Goal: Register for event/course

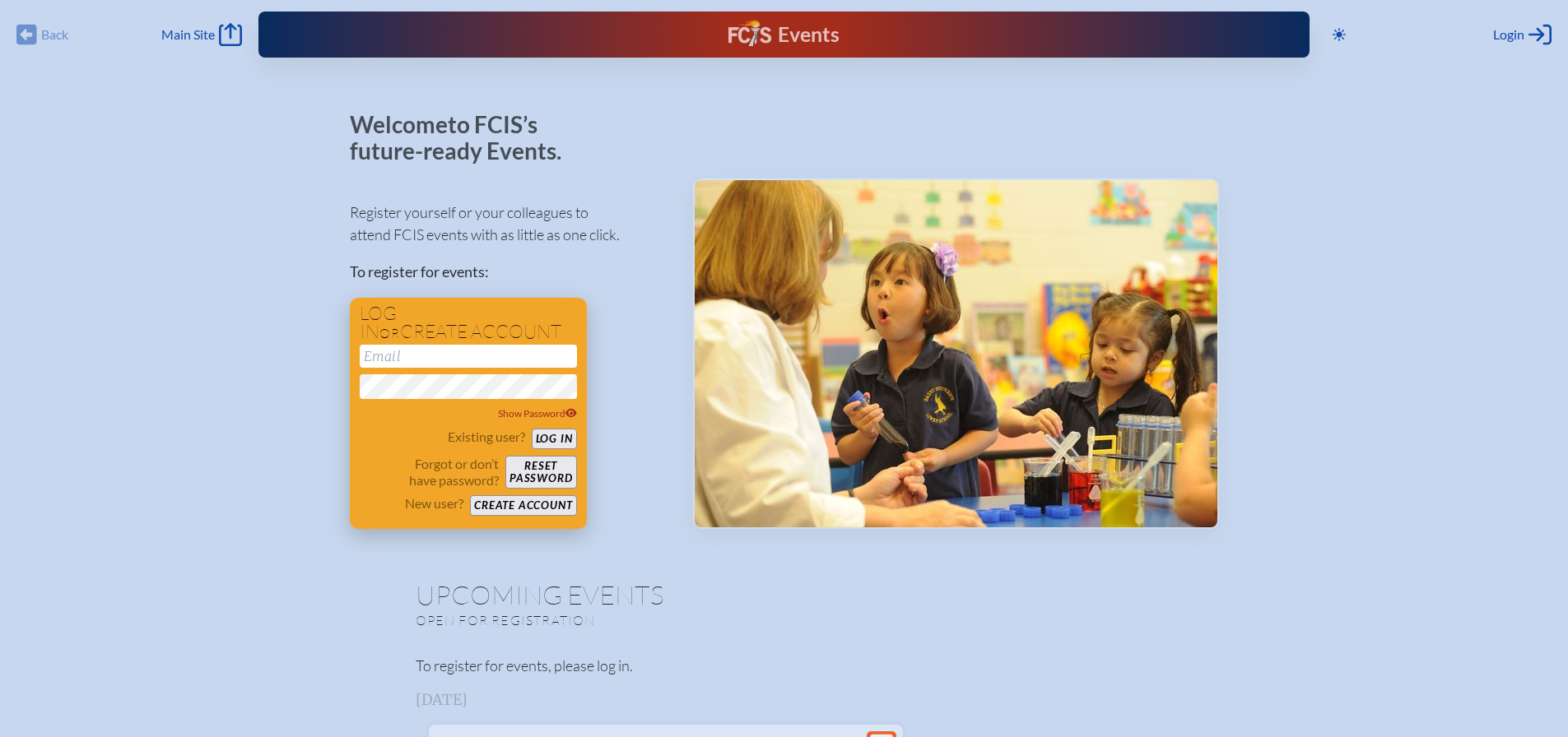
click at [548, 509] on button "Create account" at bounding box center [523, 506] width 106 height 20
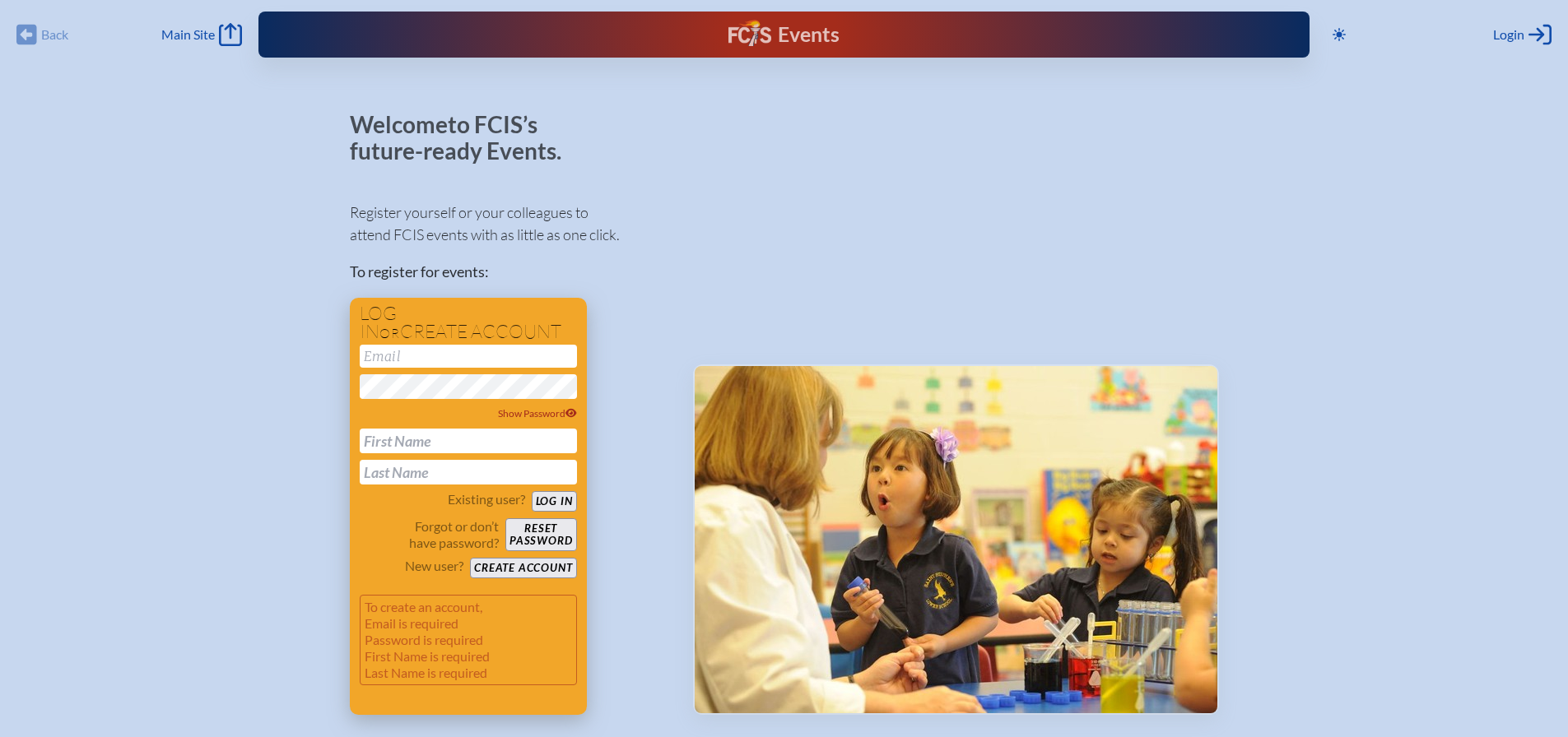
click at [466, 359] on input "email" at bounding box center [468, 356] width 218 height 23
type input "[EMAIL_ADDRESS][DOMAIN_NAME]"
type input "Cara"
type input "Summit"
click at [490, 569] on button "Create account" at bounding box center [523, 568] width 106 height 20
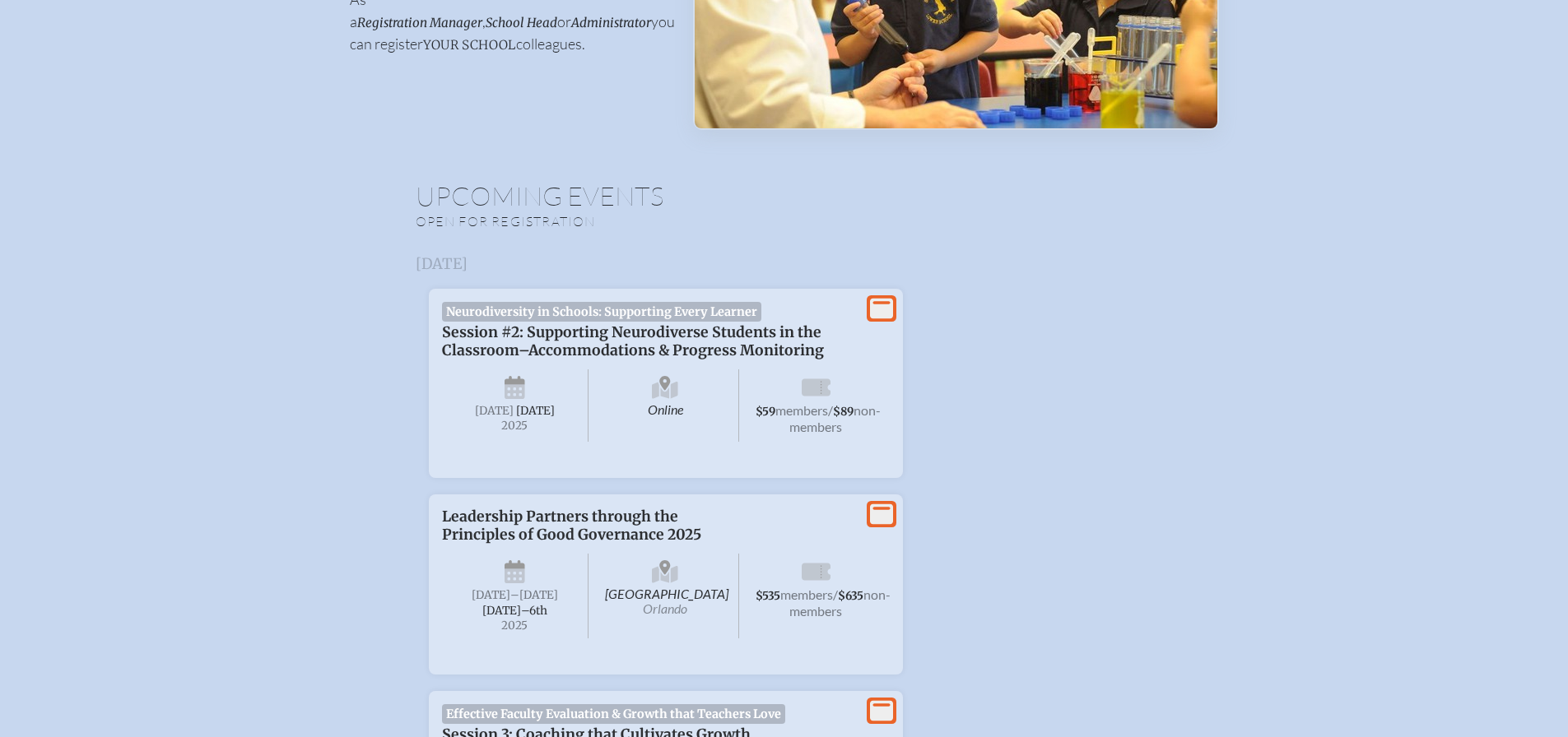
scroll to position [412, 0]
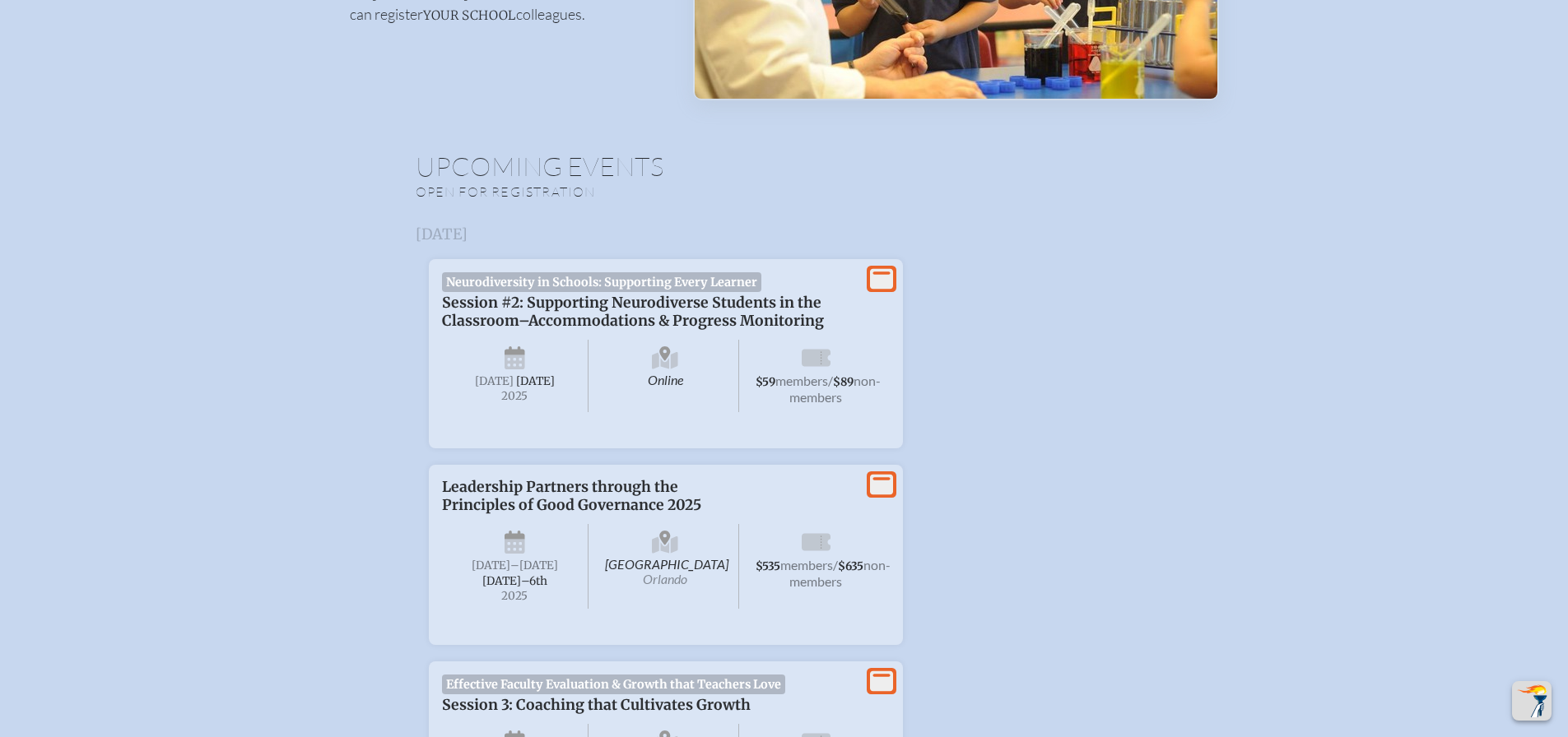
click at [704, 315] on span "Session #2: Supporting Neurodiverse Students in the Classroom–Accommodations & …" at bounding box center [633, 311] width 382 height 36
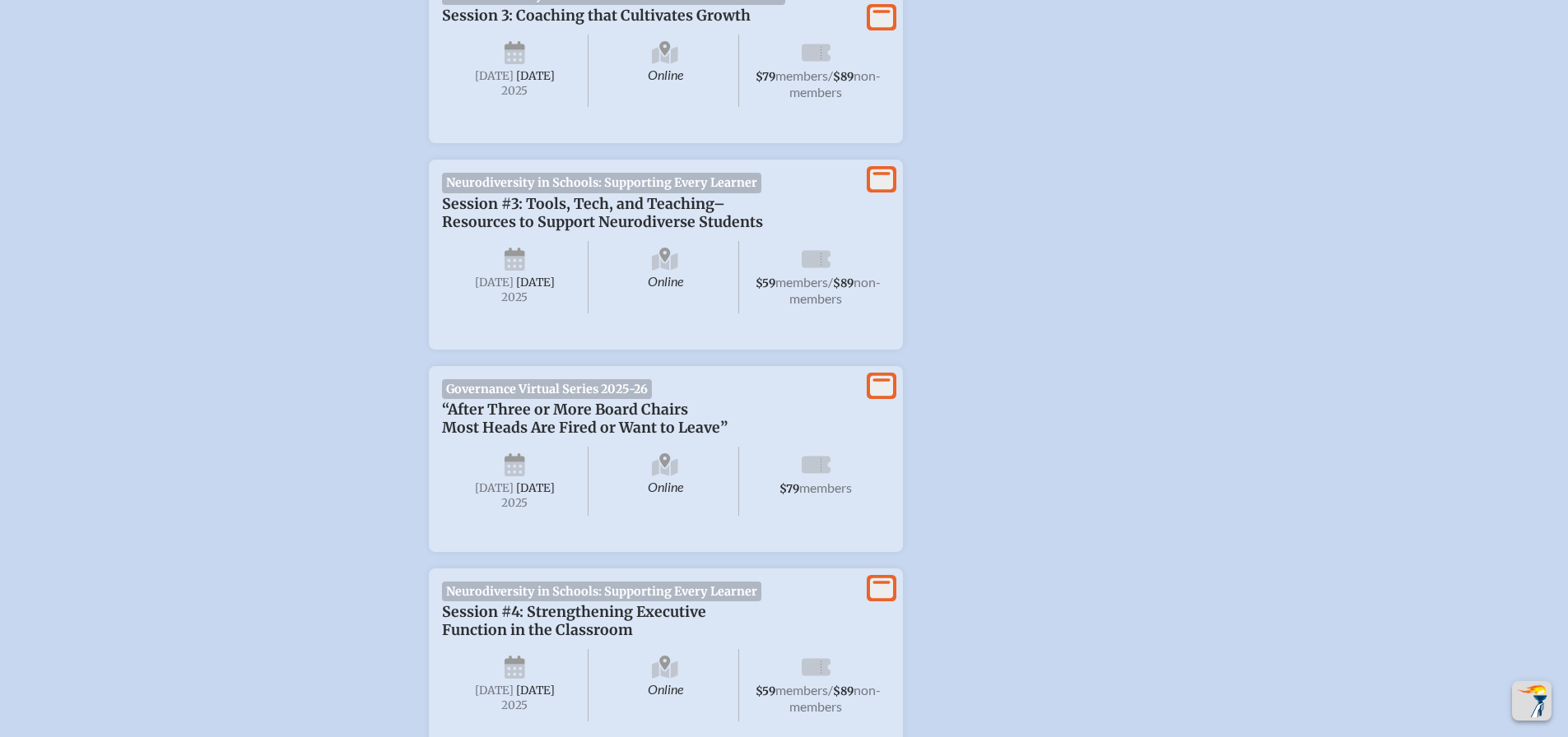
scroll to position [1892, 0]
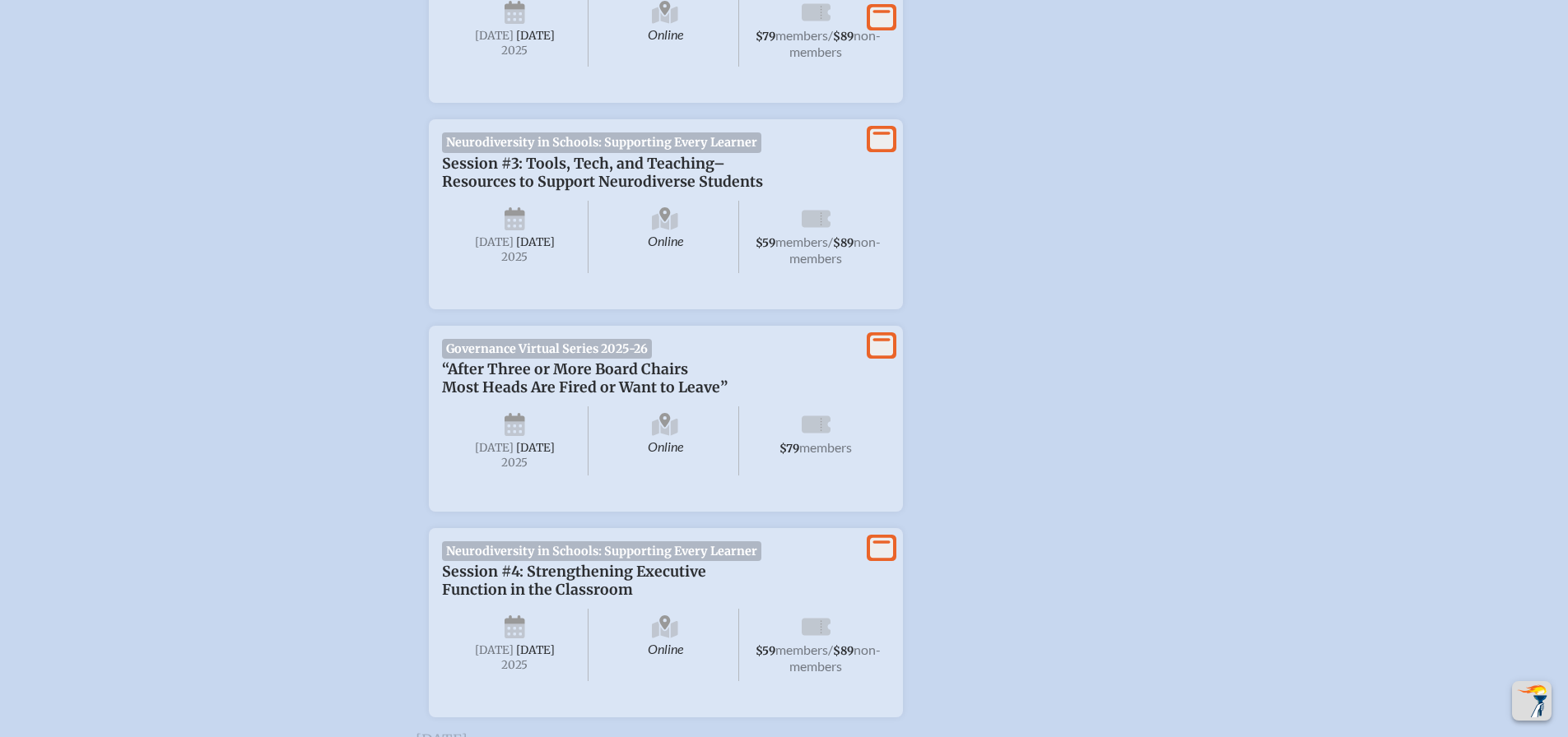
click at [679, 191] on span "Session #3: Tools, Tech, and Teaching–Resources to Support Neurodiverse Students" at bounding box center [603, 172] width 321 height 36
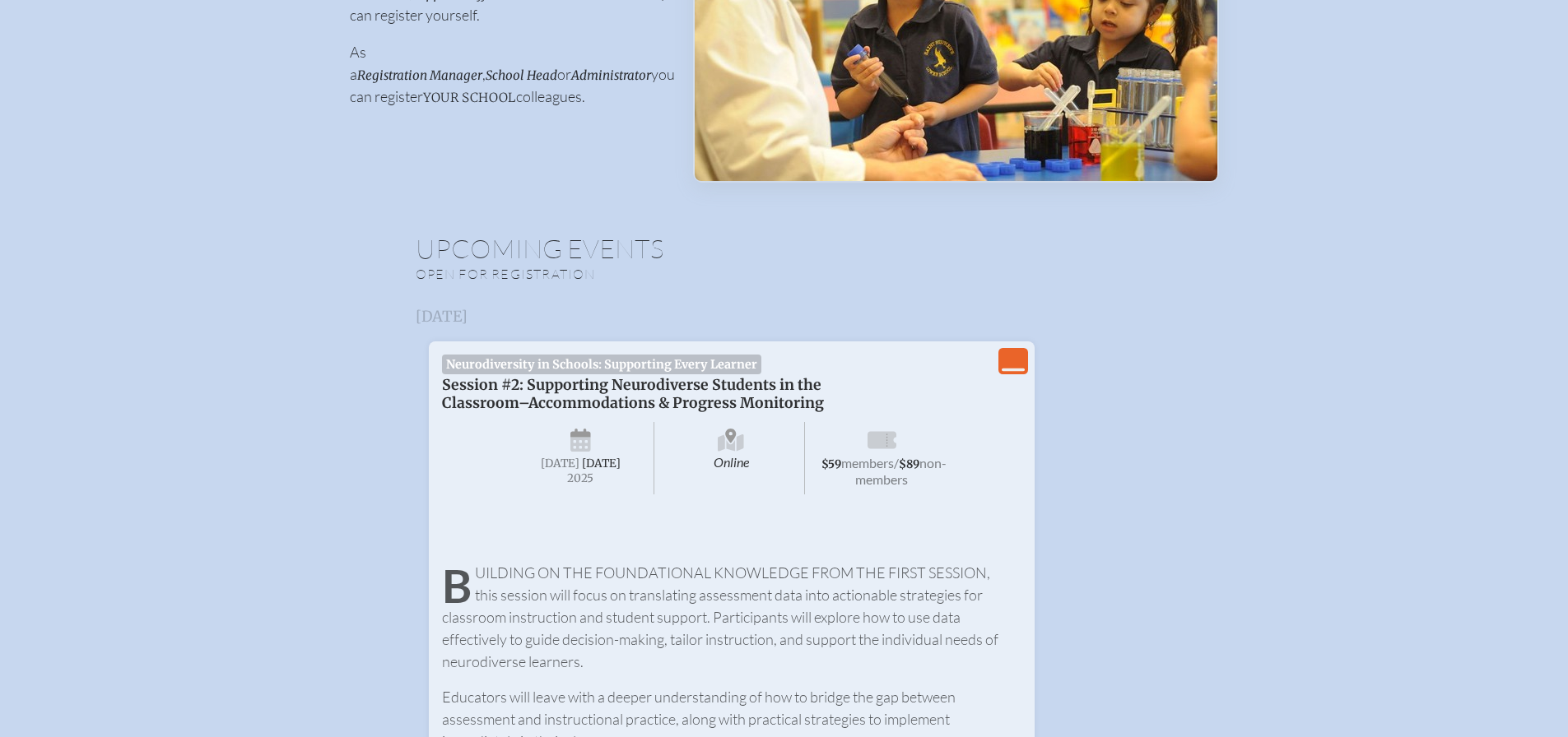
scroll to position [0, 0]
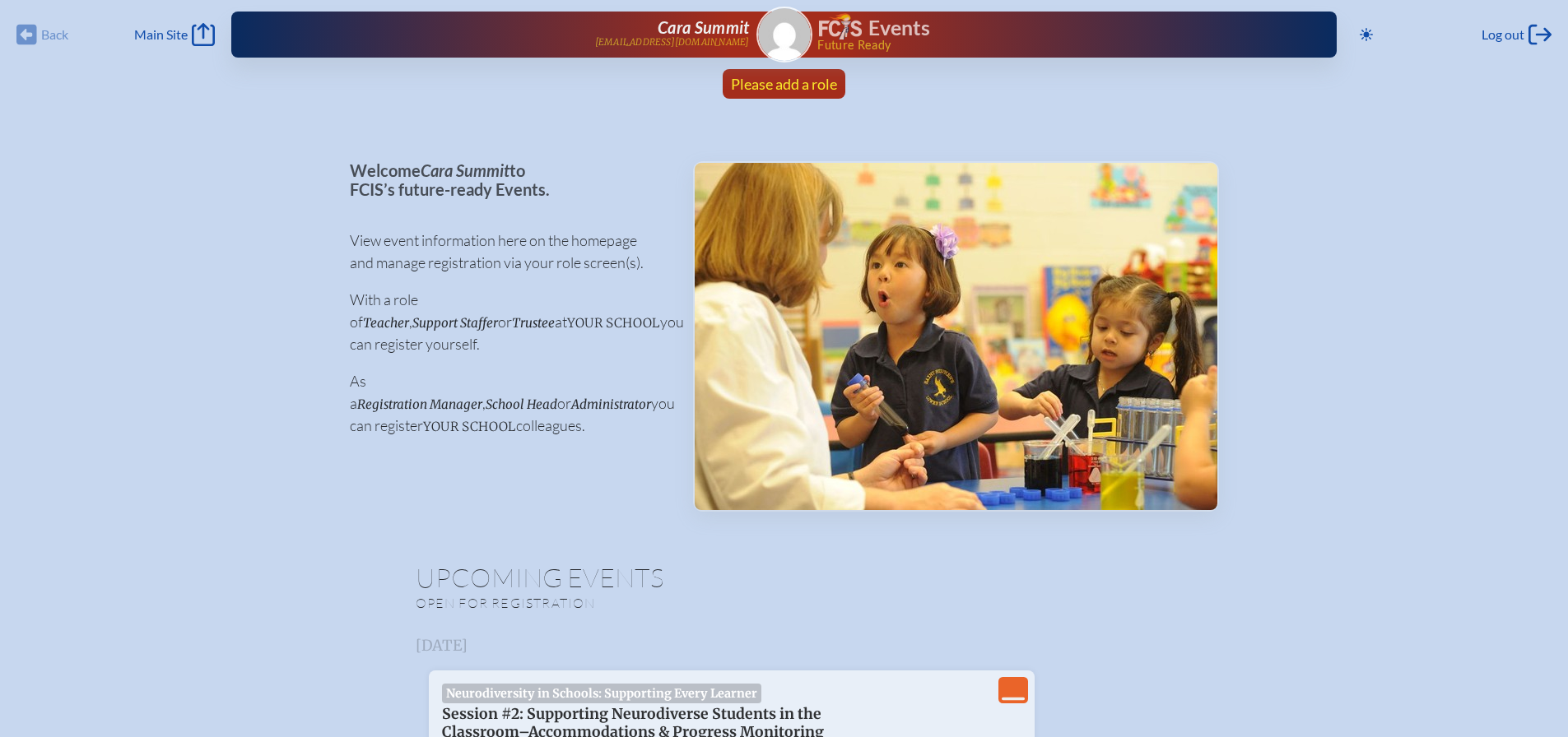
click at [773, 88] on span "Please add a role" at bounding box center [784, 84] width 106 height 18
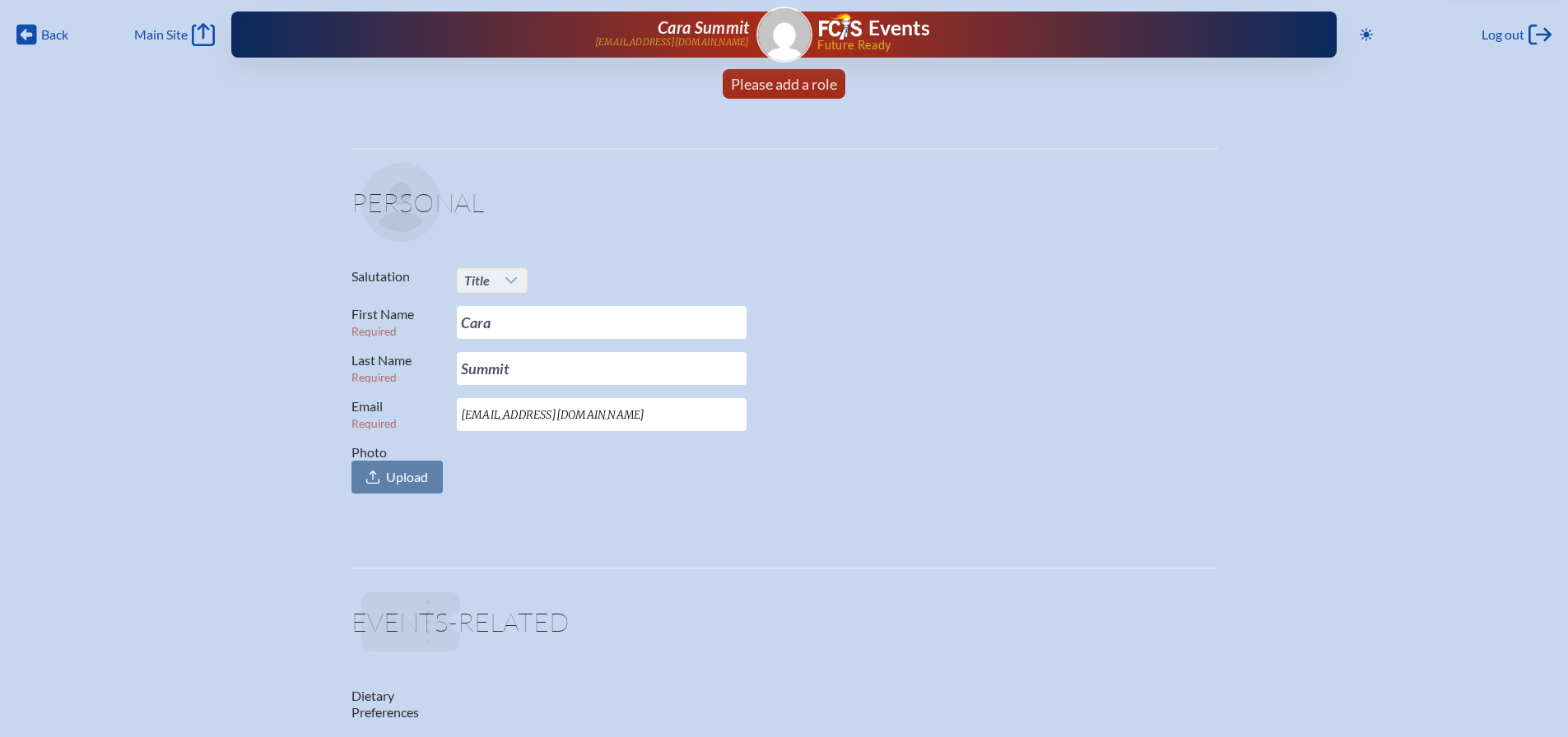
click at [504, 282] on icon at bounding box center [511, 280] width 13 height 13
click at [497, 377] on li "Ms." at bounding box center [492, 380] width 71 height 23
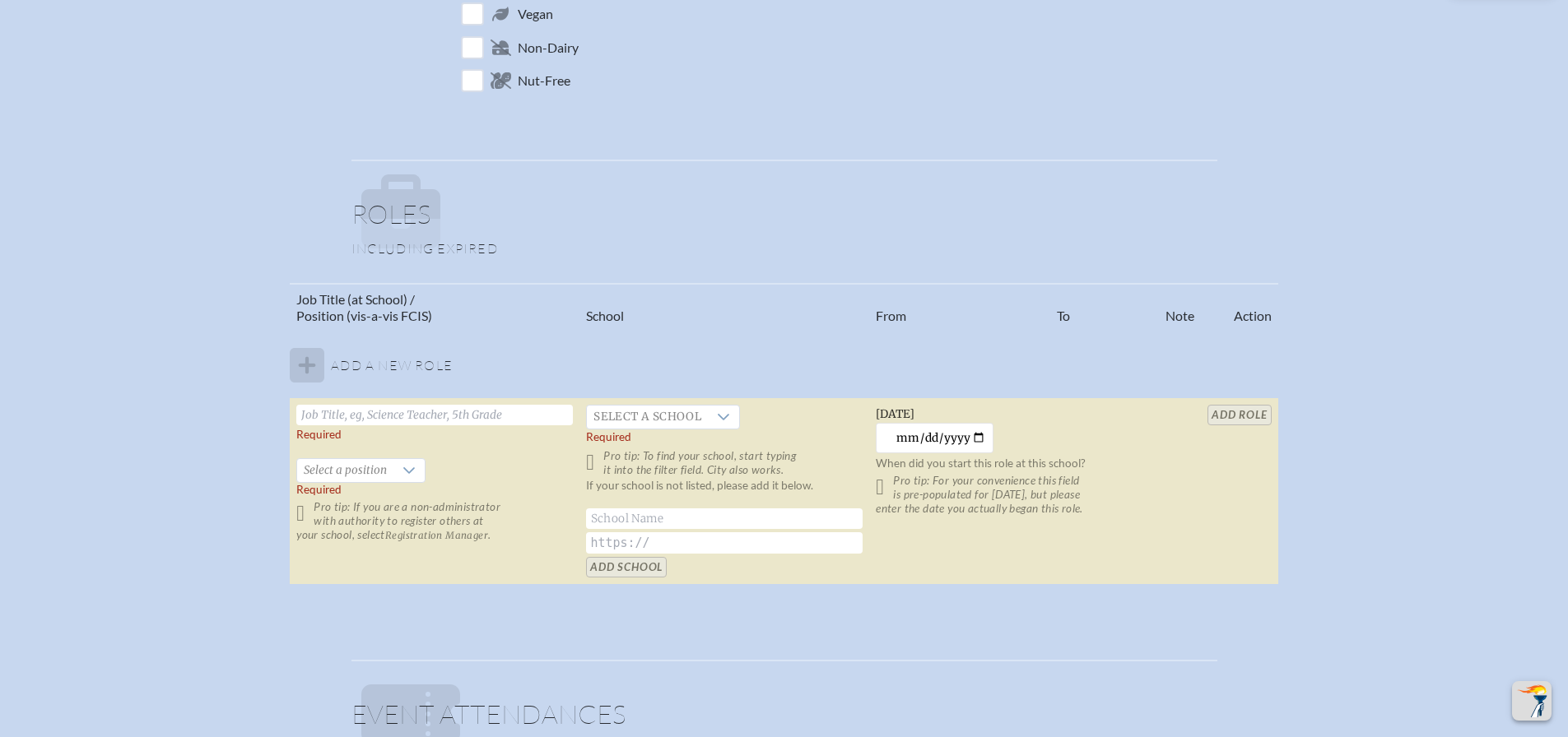
scroll to position [823, 0]
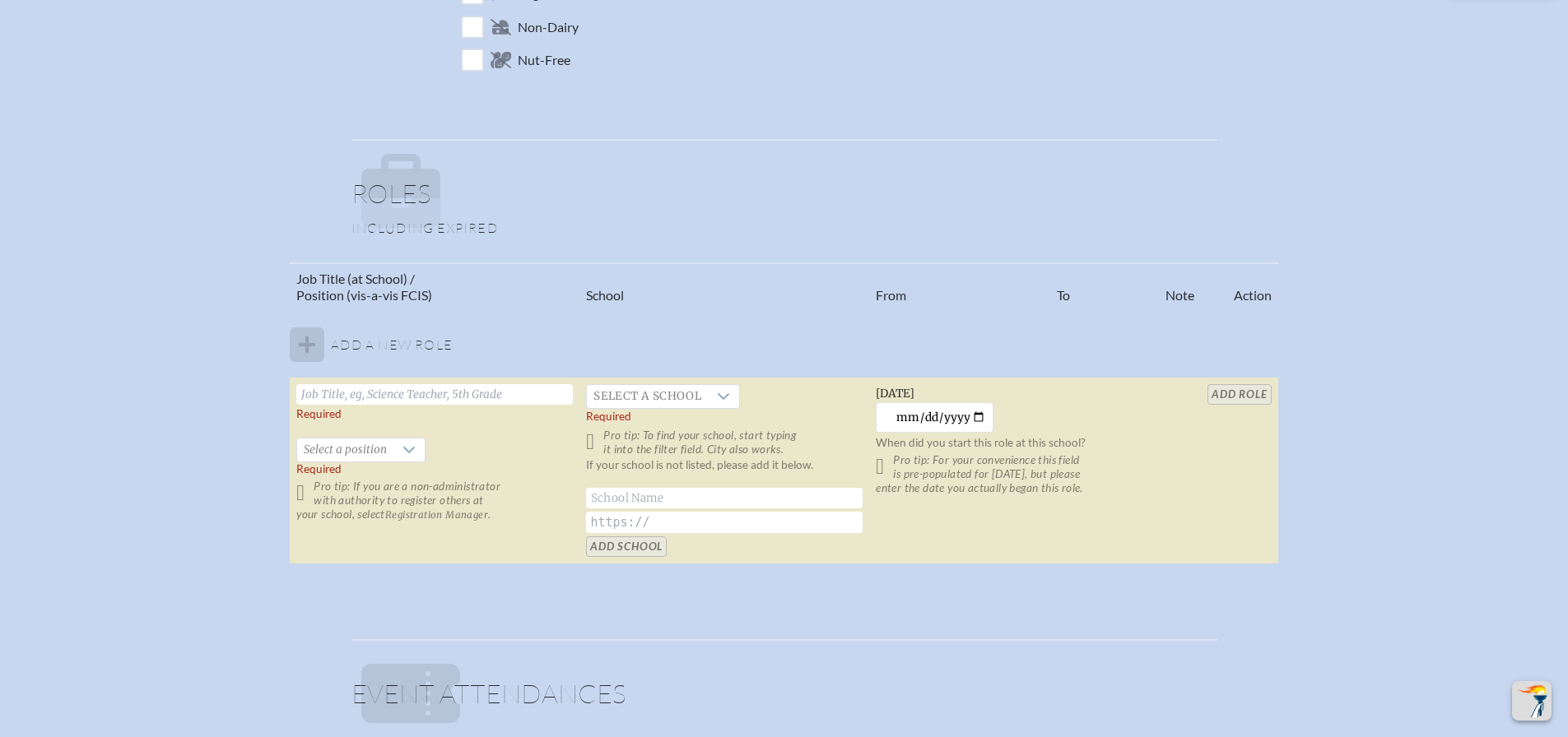
click at [443, 401] on input "text" at bounding box center [435, 394] width 277 height 20
type input "Head of Middle School"
click at [628, 404] on span "Select a school" at bounding box center [647, 396] width 121 height 23
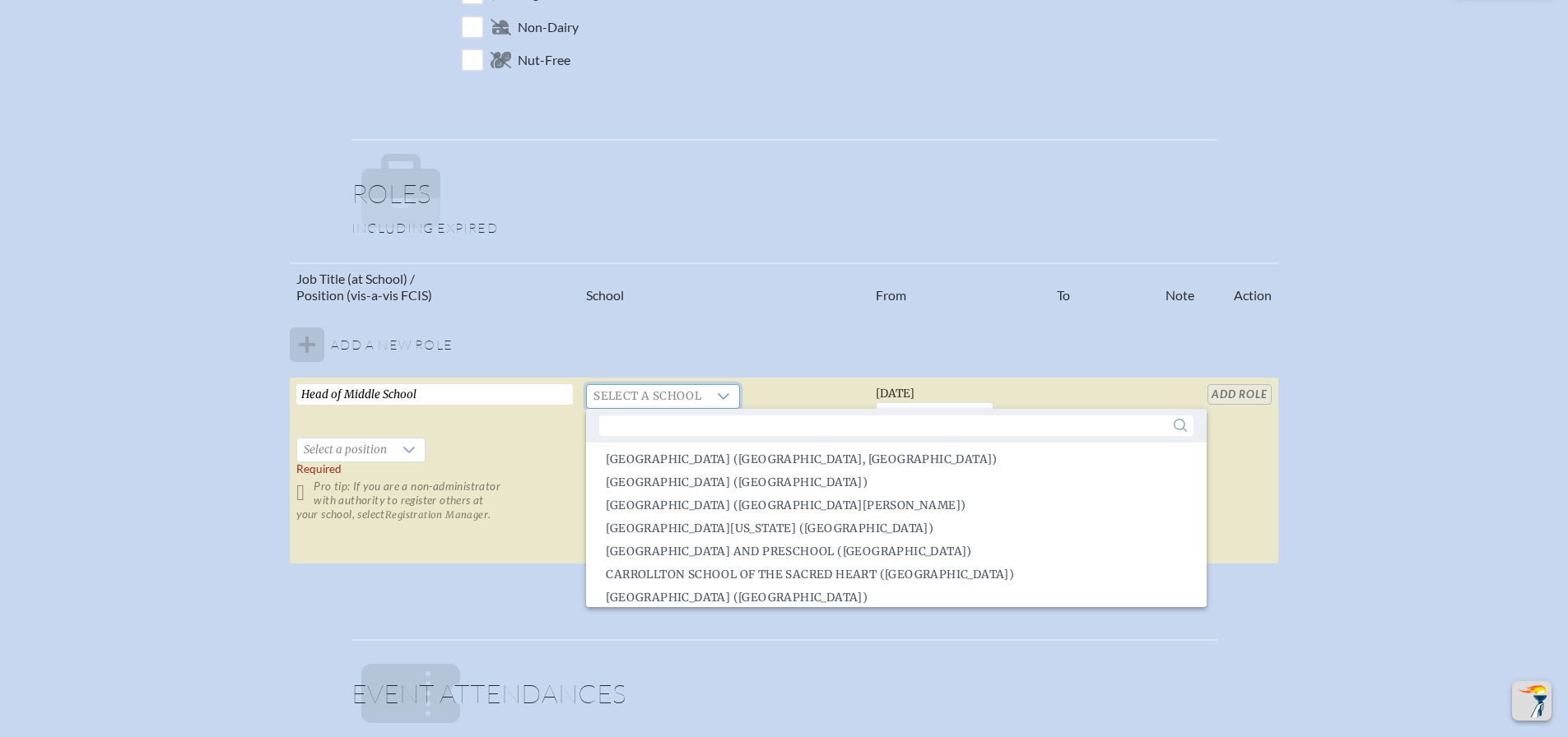
scroll to position [576, 0]
click at [696, 497] on li "[GEOGRAPHIC_DATA] ([GEOGRAPHIC_DATA][PERSON_NAME])" at bounding box center [896, 507] width 620 height 23
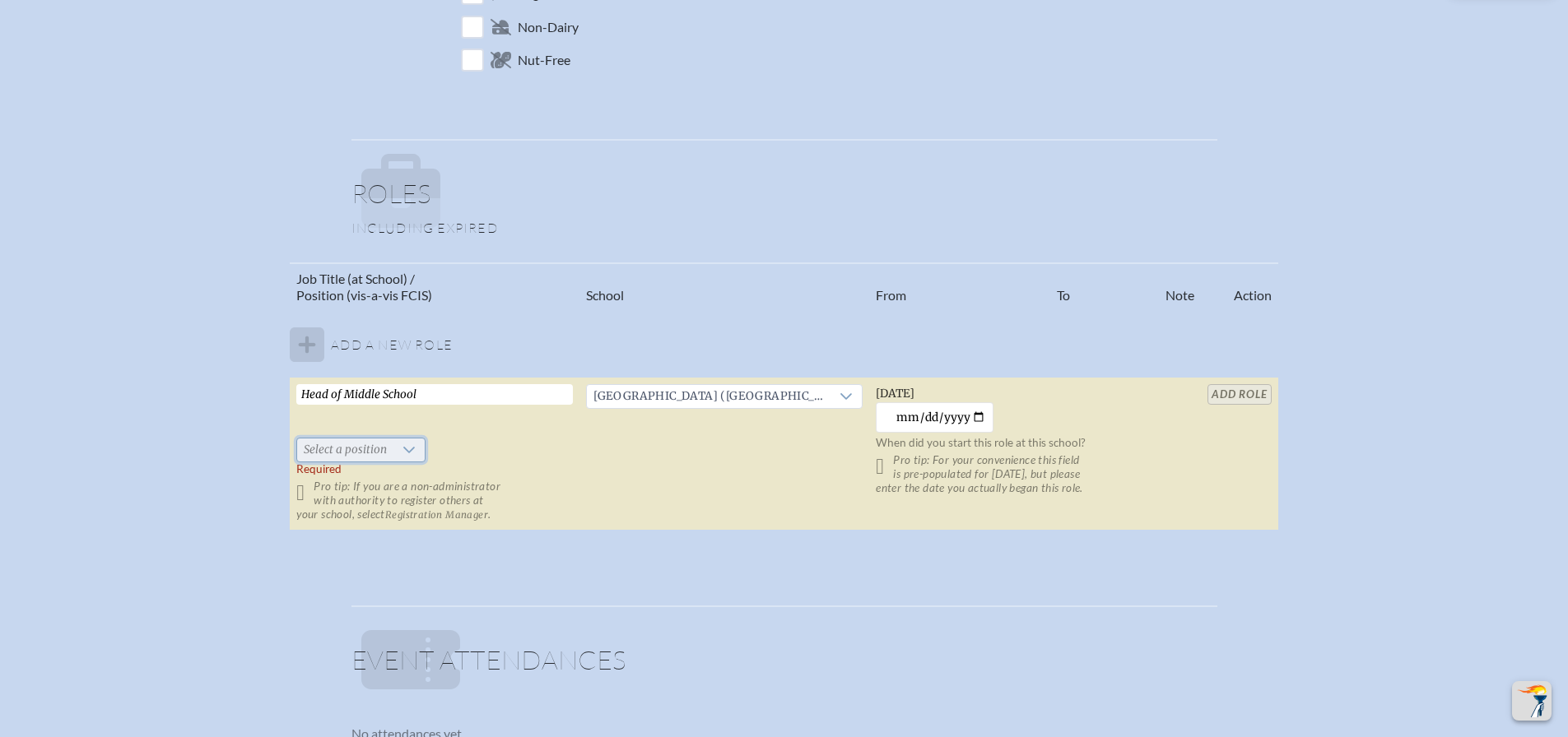
click at [394, 454] on span "Select a position" at bounding box center [345, 450] width 96 height 23
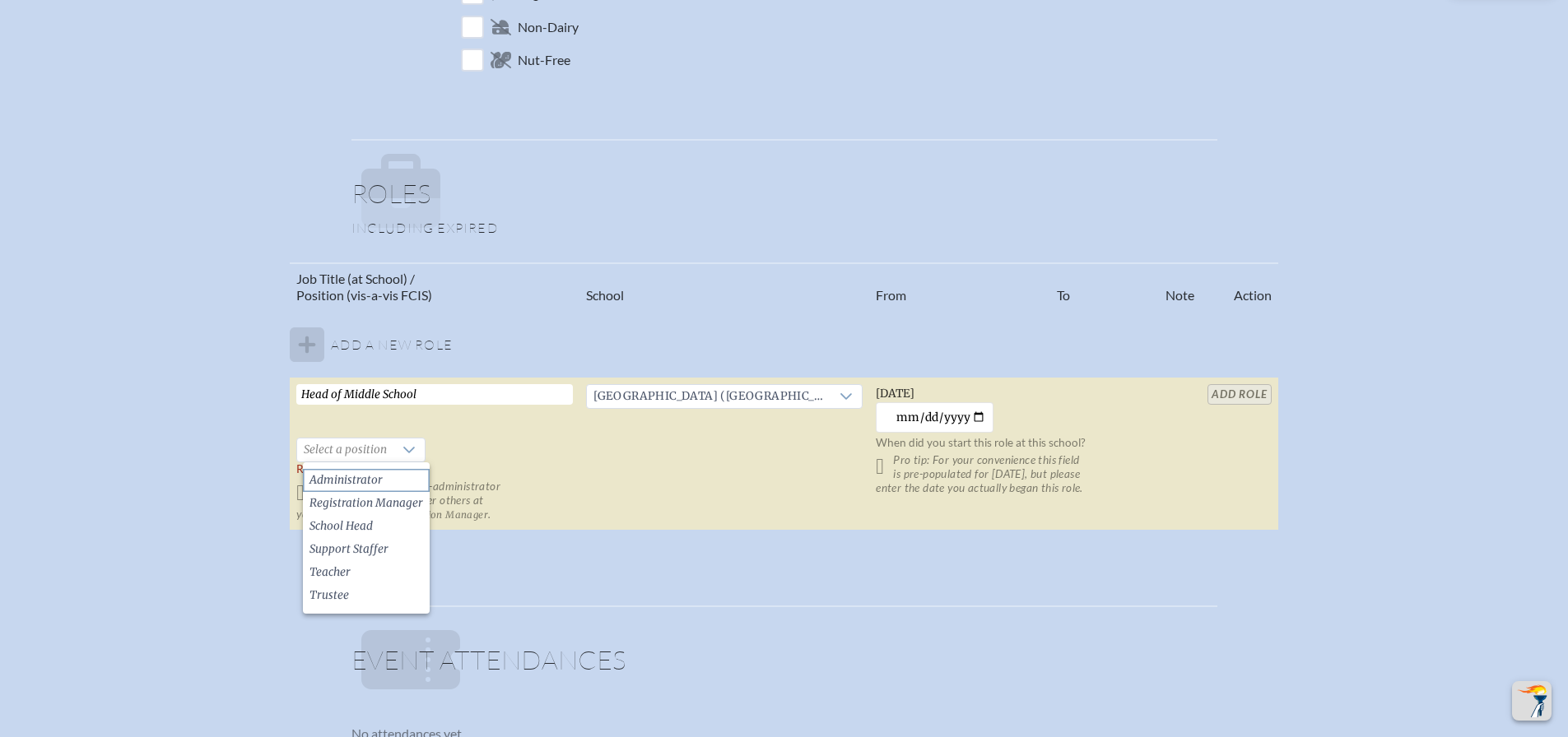
click at [389, 475] on li "Administrator" at bounding box center [367, 480] width 127 height 23
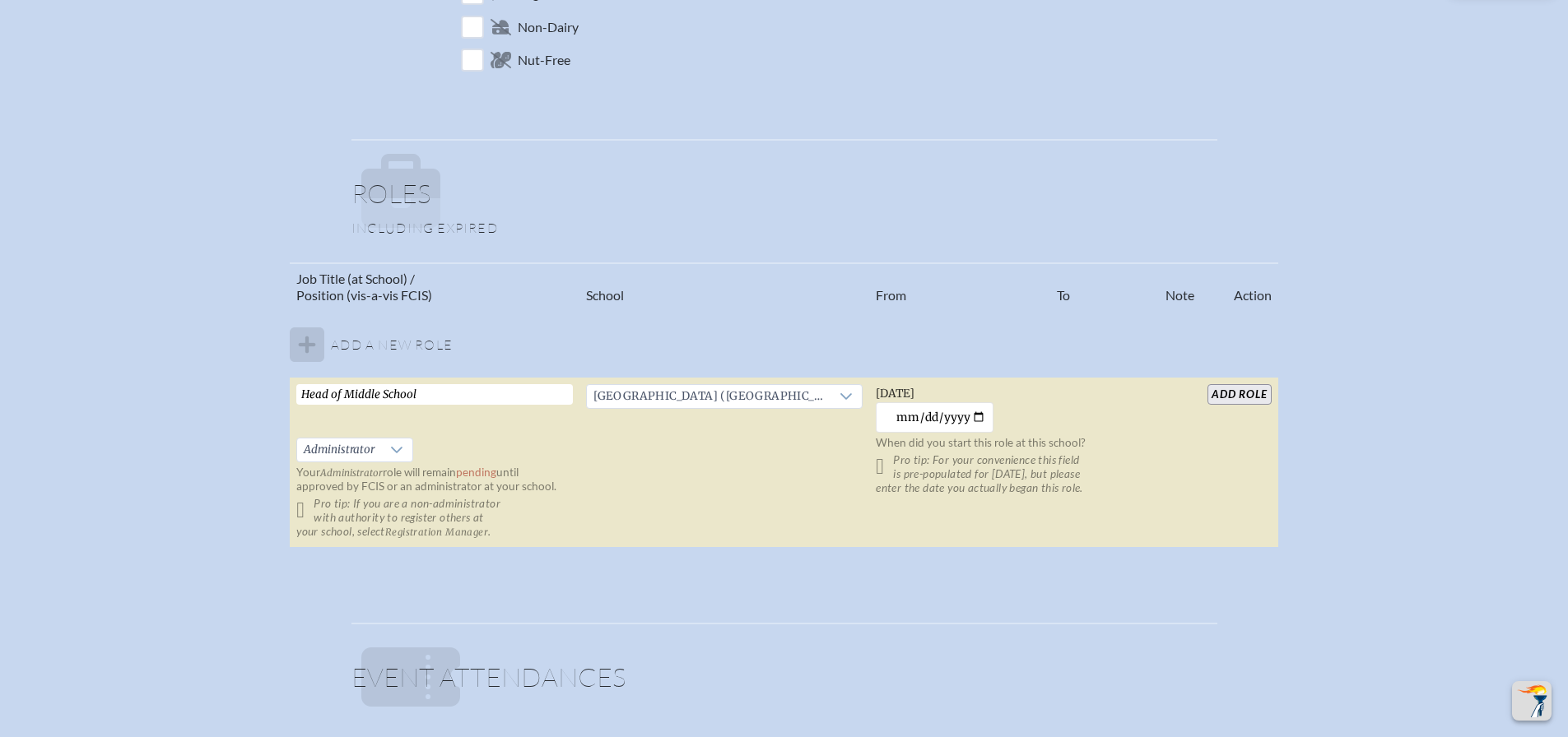
click at [1223, 386] on input "add Role" at bounding box center [1239, 394] width 64 height 20
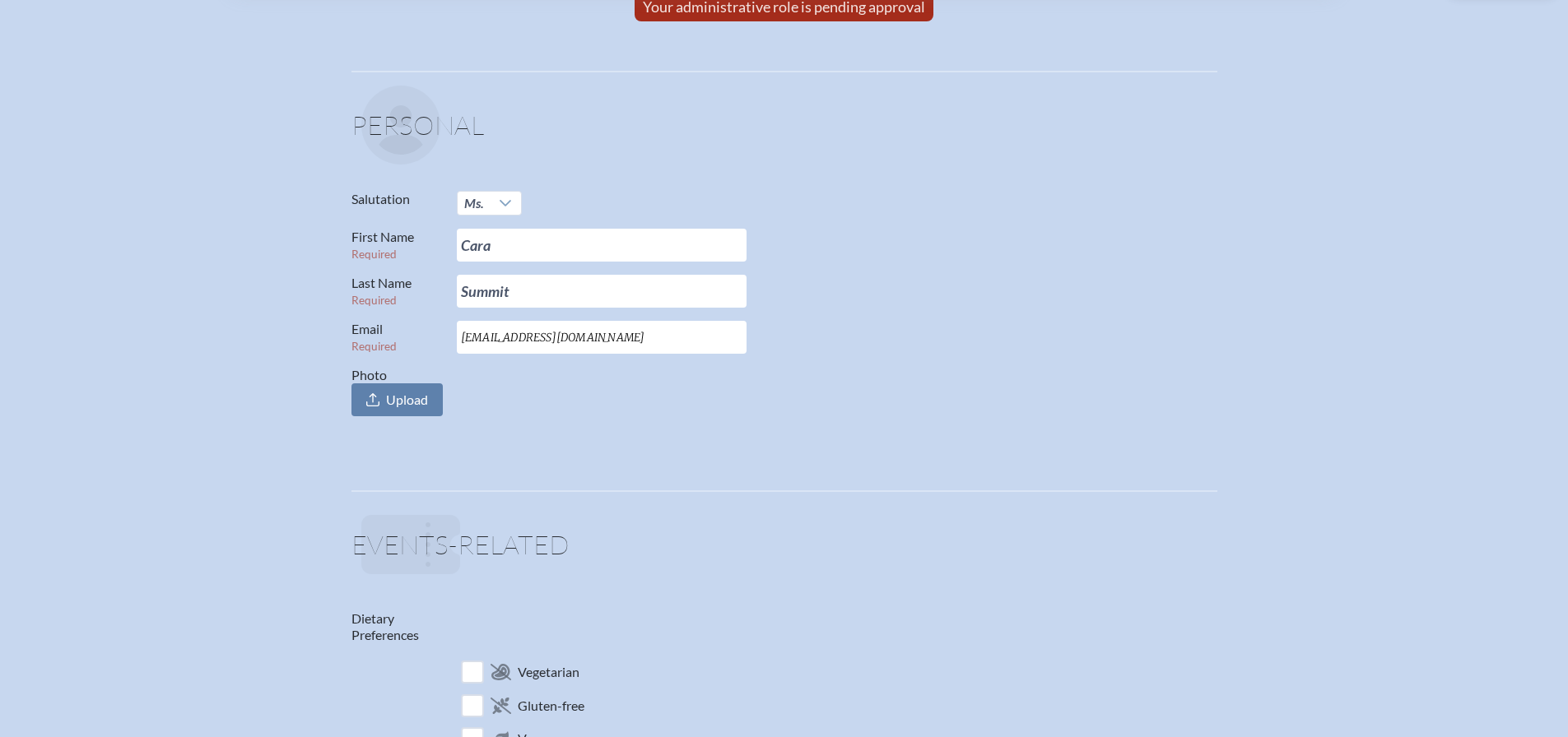
scroll to position [0, 0]
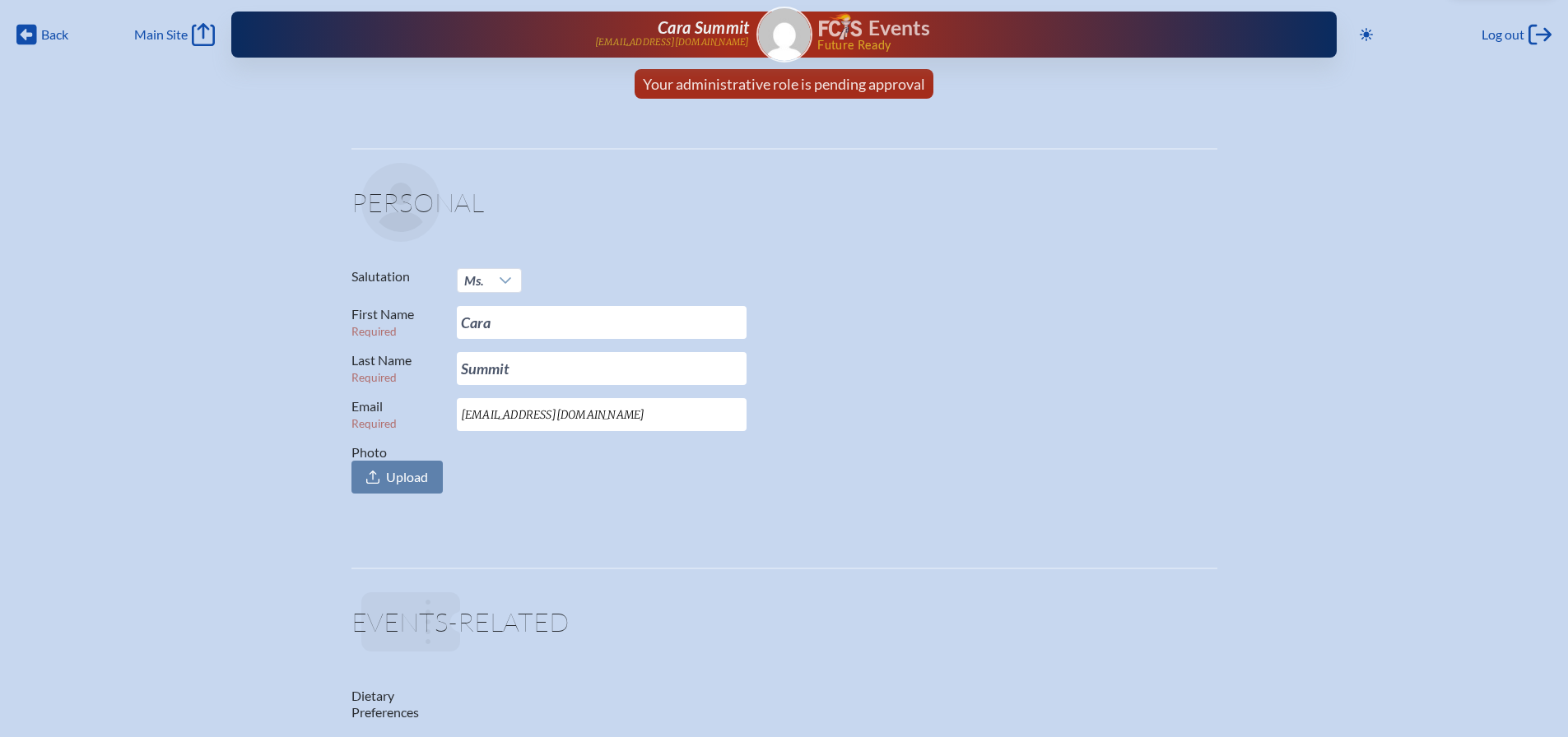
click at [886, 30] on h1 "Events" at bounding box center [899, 29] width 62 height 20
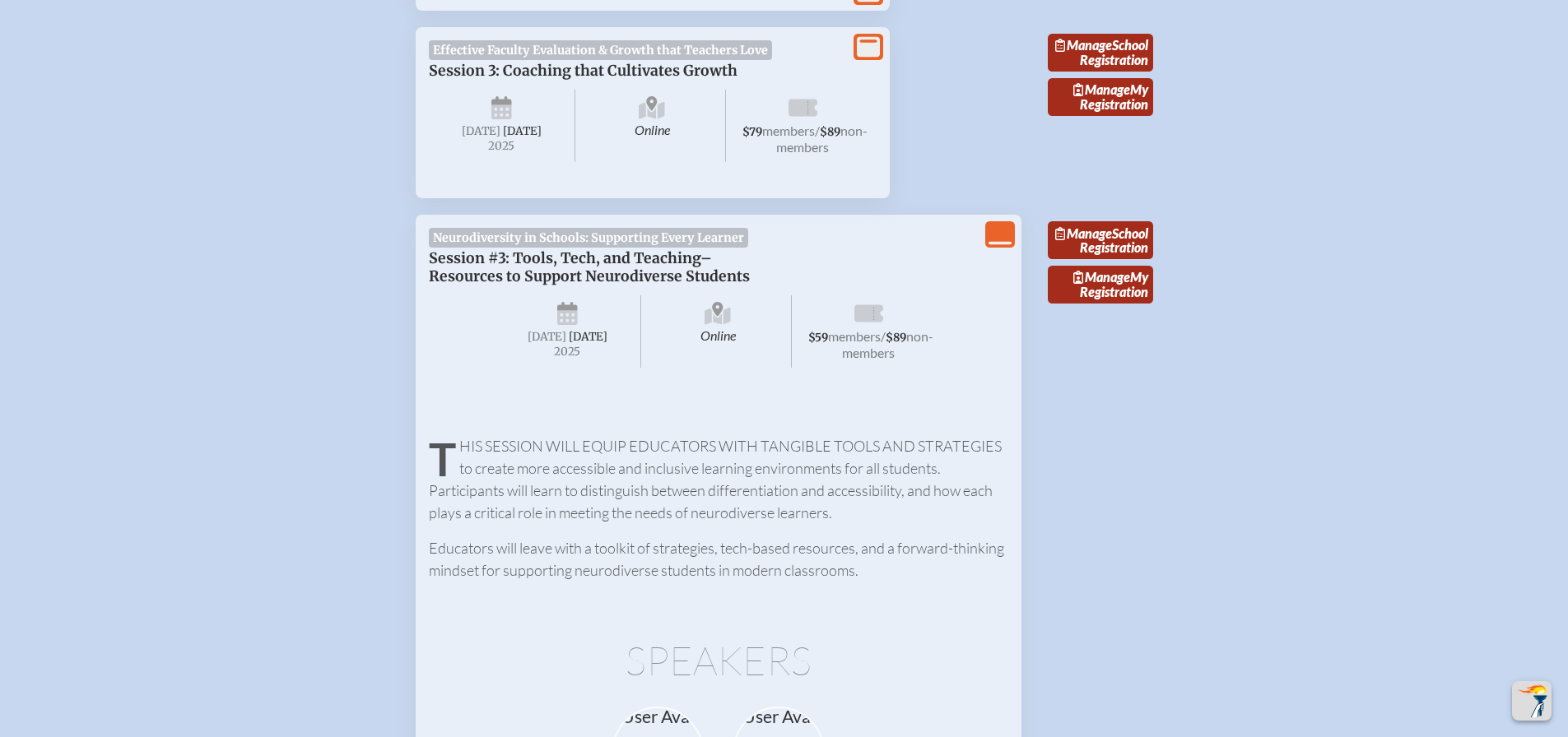
scroll to position [1810, 0]
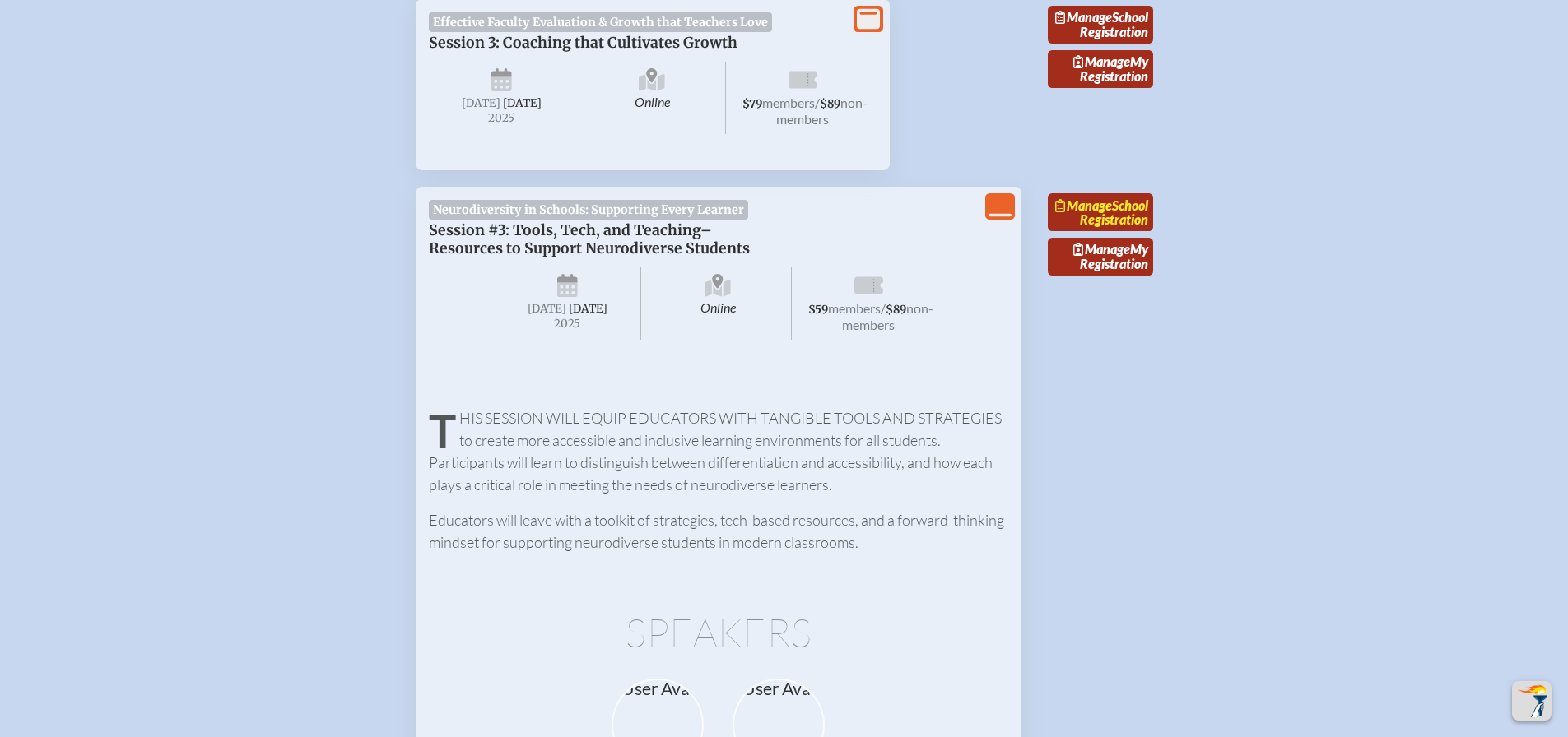
click at [1135, 231] on link "Manage School Registration" at bounding box center [1101, 212] width 105 height 38
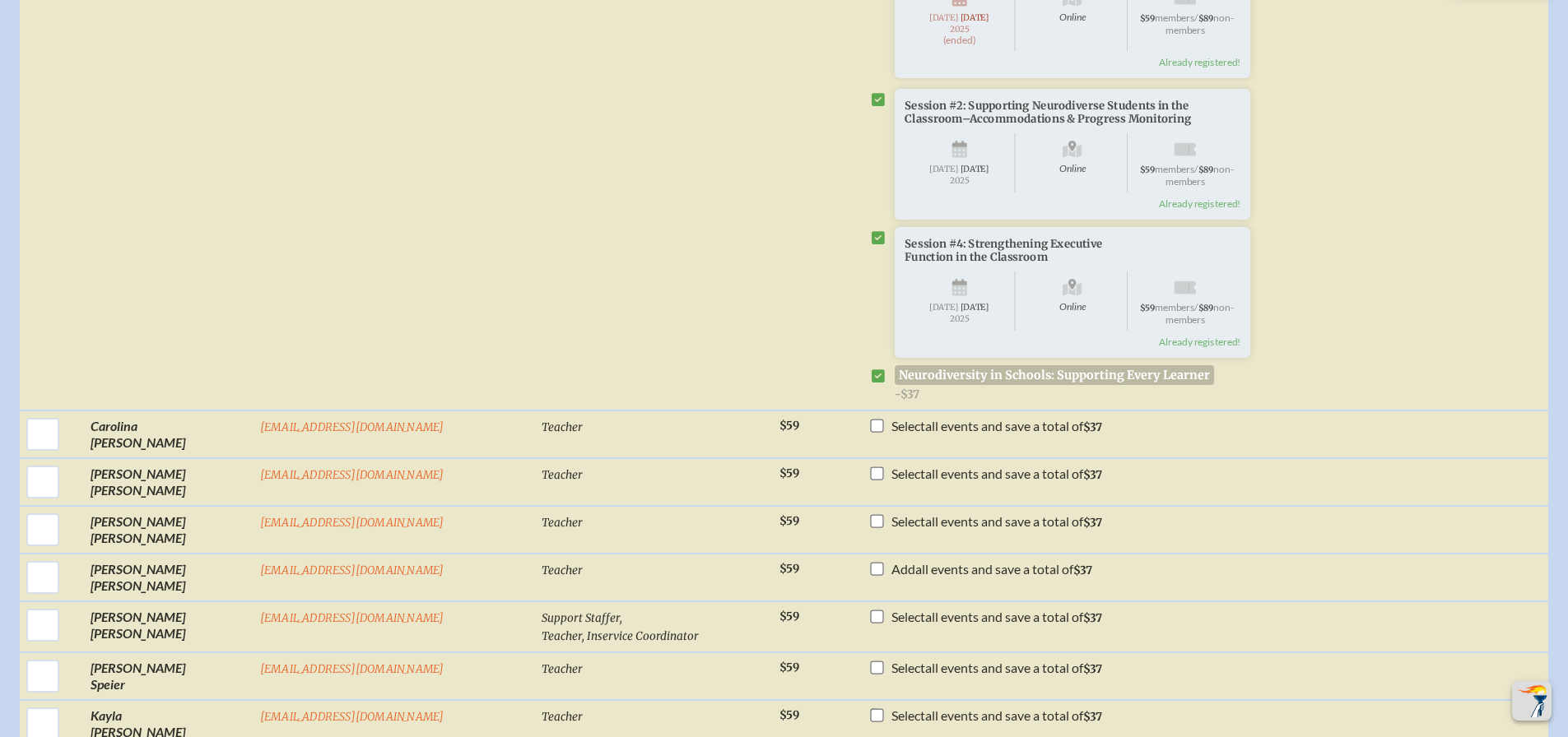
scroll to position [2304, 0]
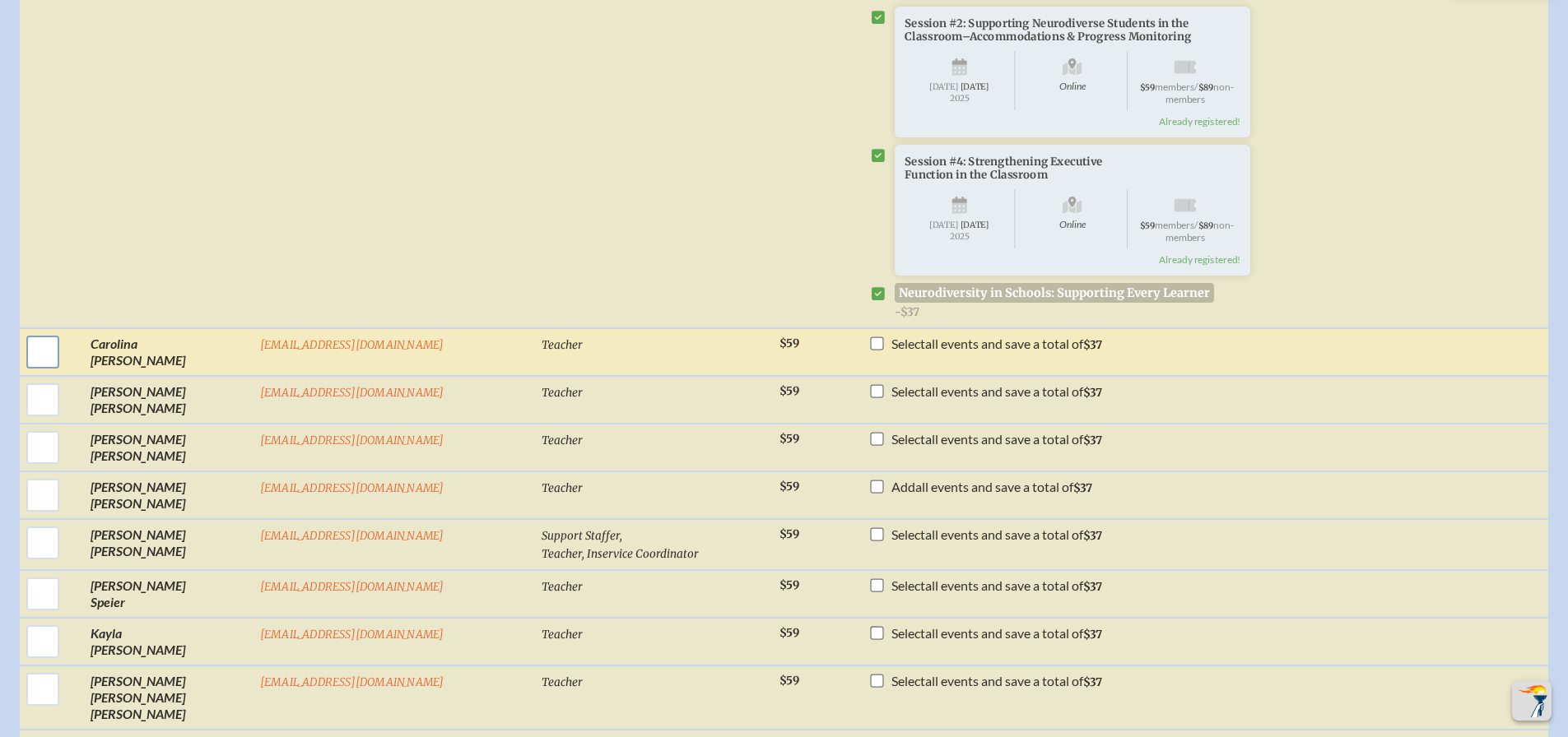
click at [64, 373] on input "checkbox" at bounding box center [42, 352] width 41 height 41
checkbox input "true"
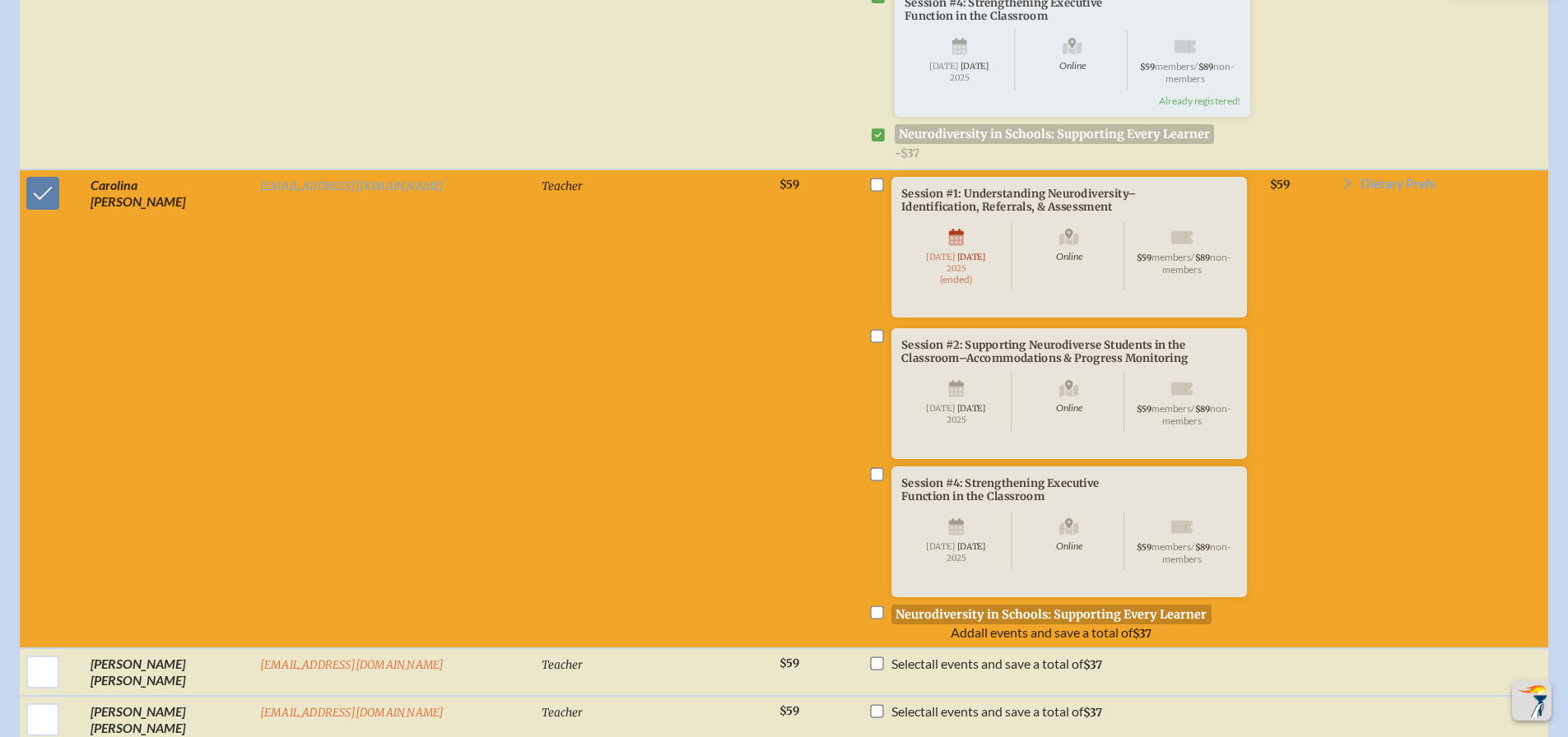
scroll to position [2551, 0]
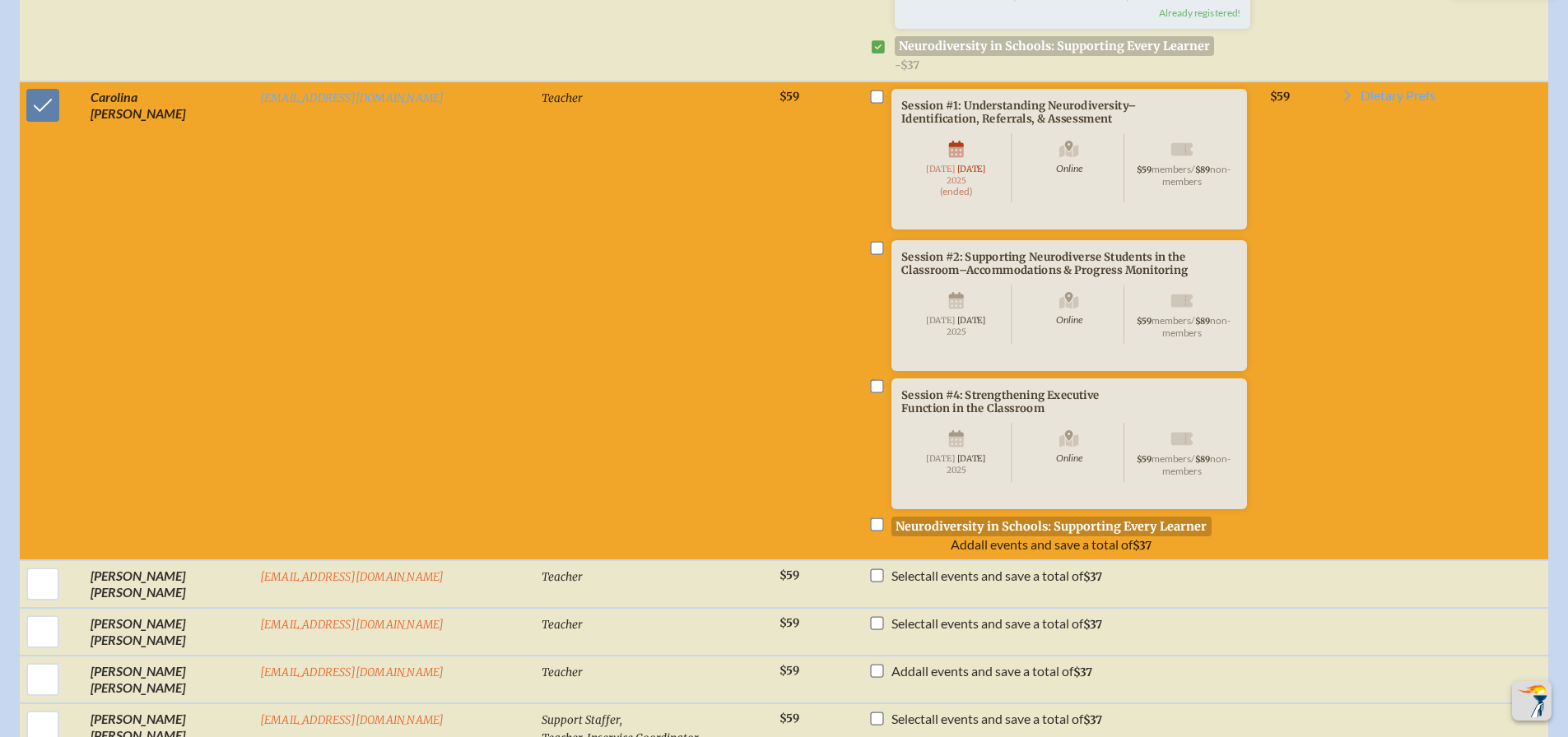
click at [868, 415] on li "Session #2: Supporting Neurodiverse Students in the Classroom–Accommodations & …" at bounding box center [1063, 327] width 389 height 174
click at [871, 393] on input "checkbox" at bounding box center [878, 387] width 13 height 13
checkbox input "true"
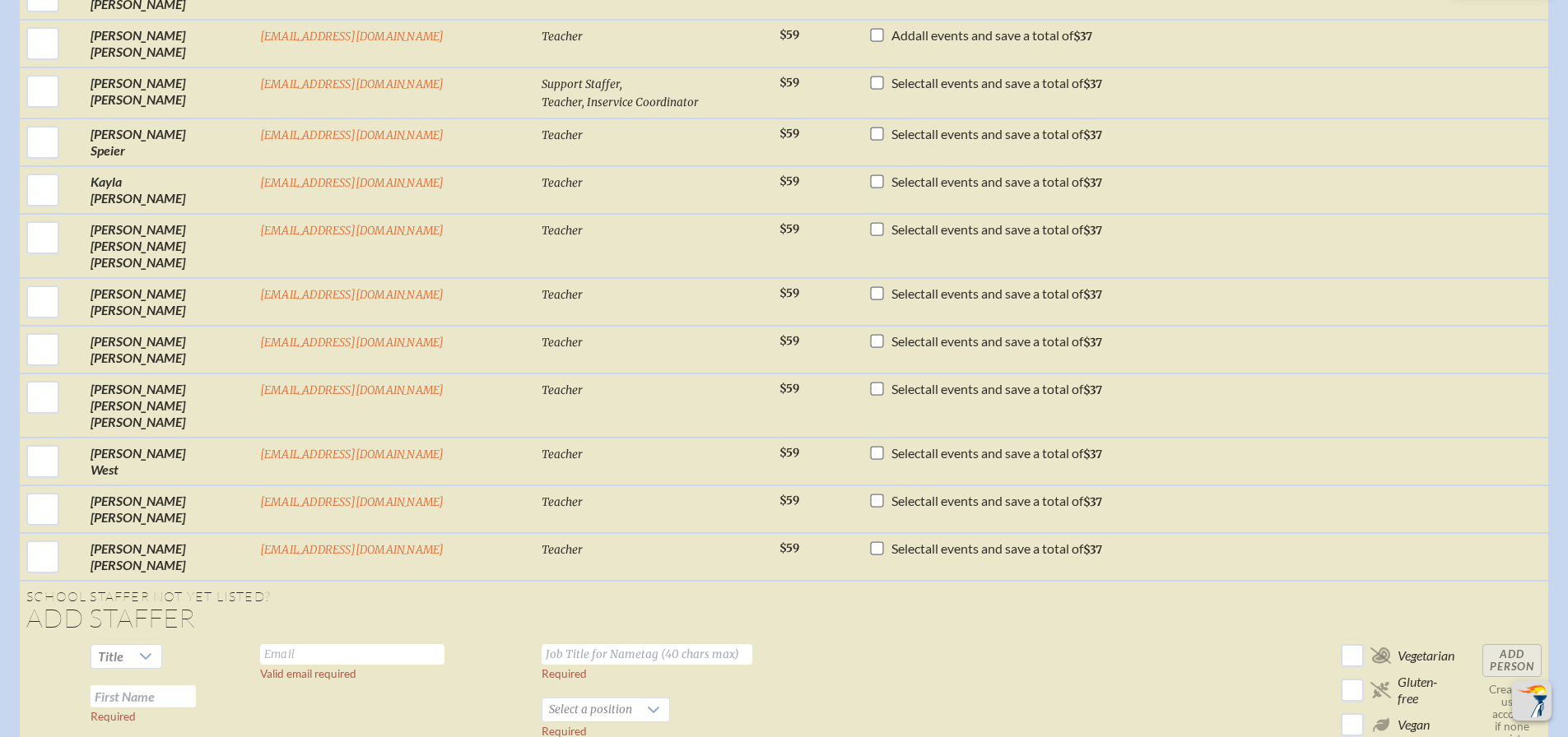
scroll to position [3209, 0]
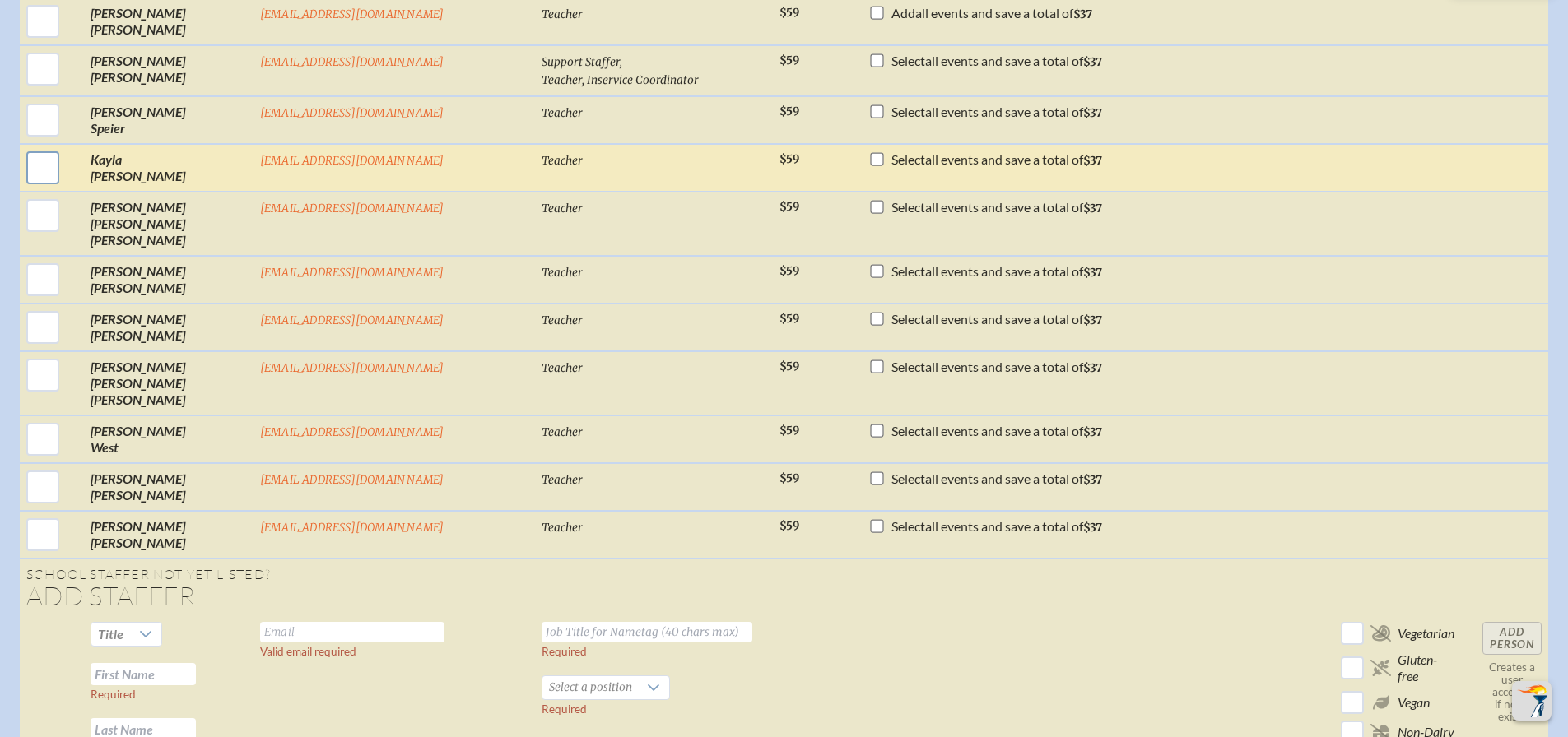
click at [64, 189] on input "checkbox" at bounding box center [42, 168] width 41 height 41
checkbox input "true"
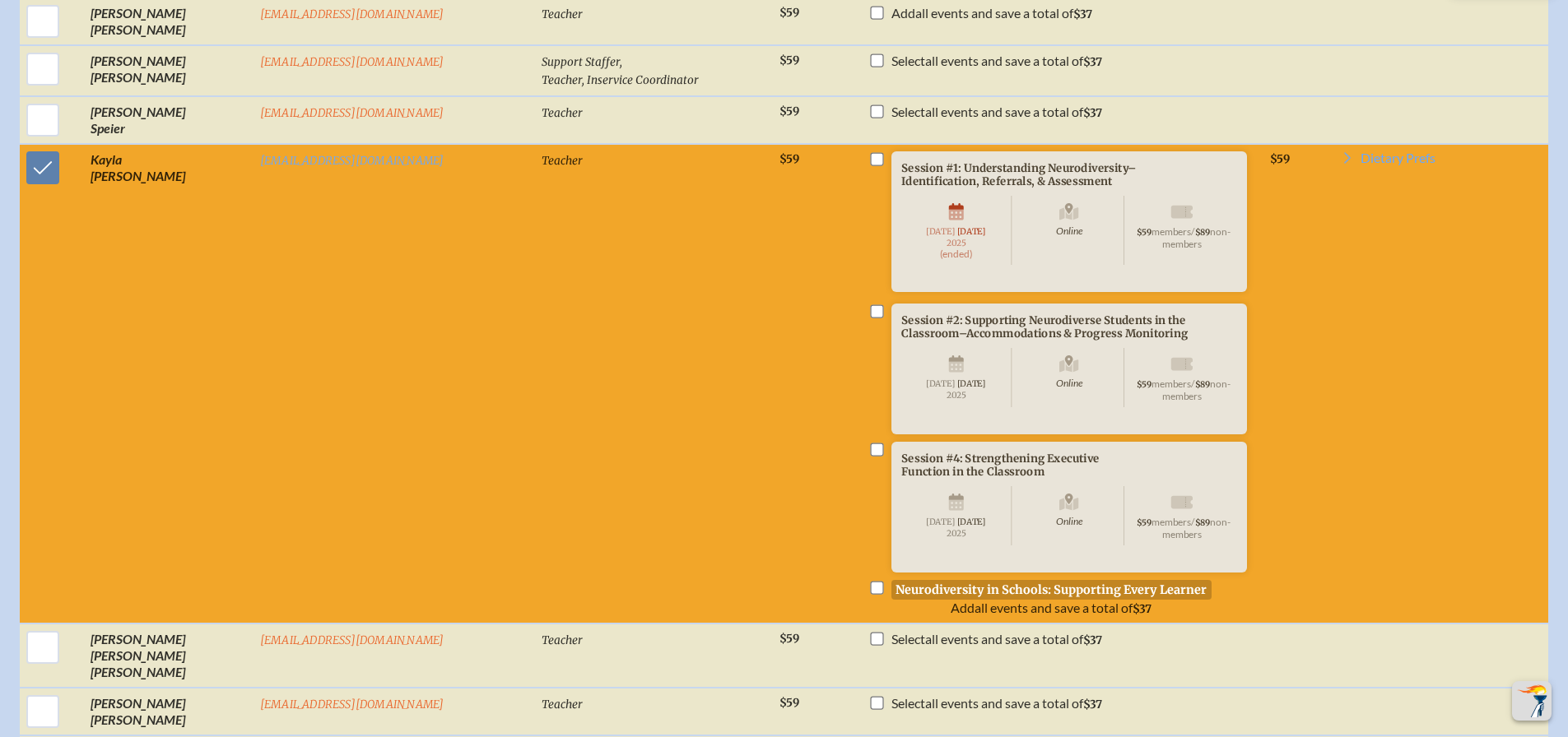
click at [871, 456] on input "checkbox" at bounding box center [878, 449] width 13 height 13
checkbox input "true"
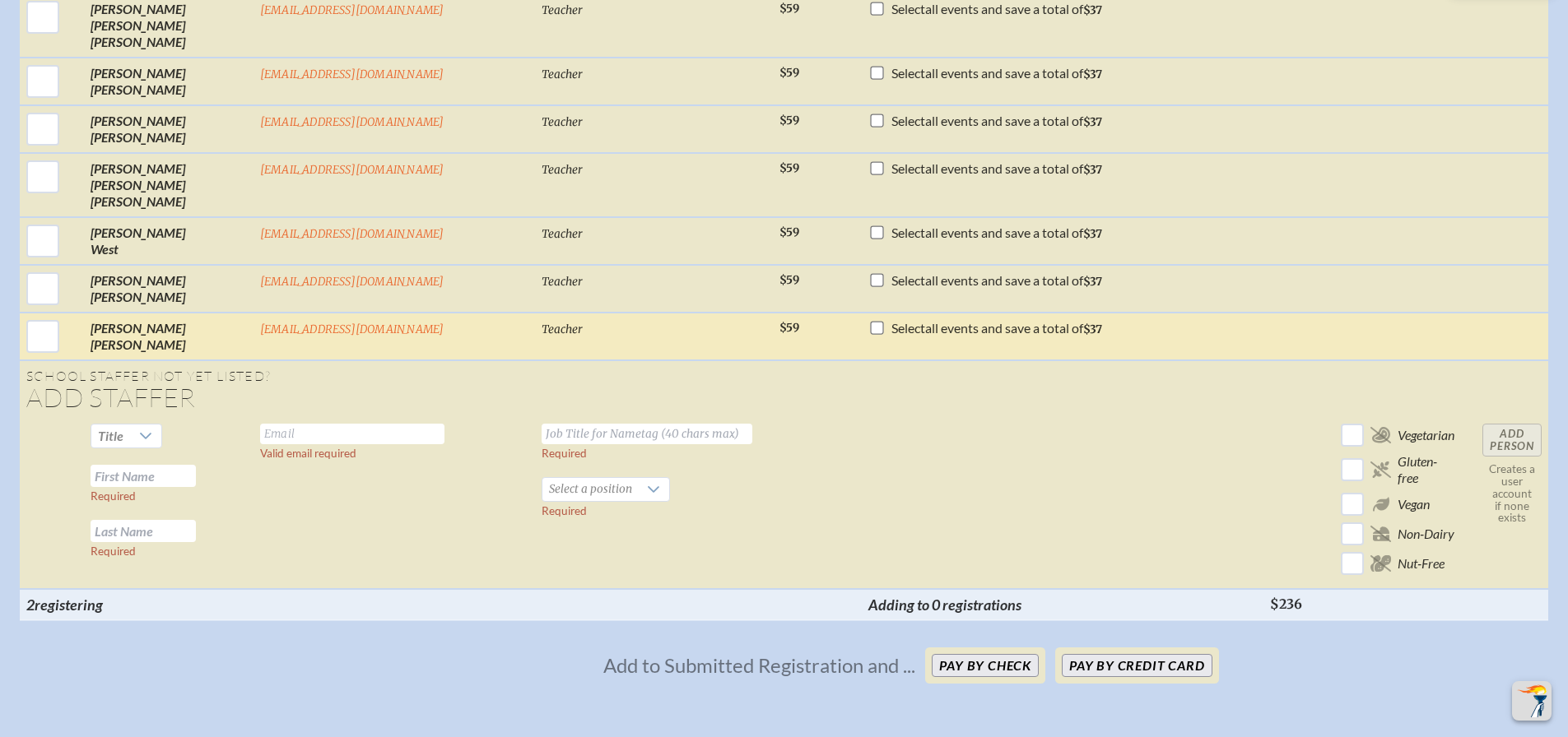
scroll to position [4031, 0]
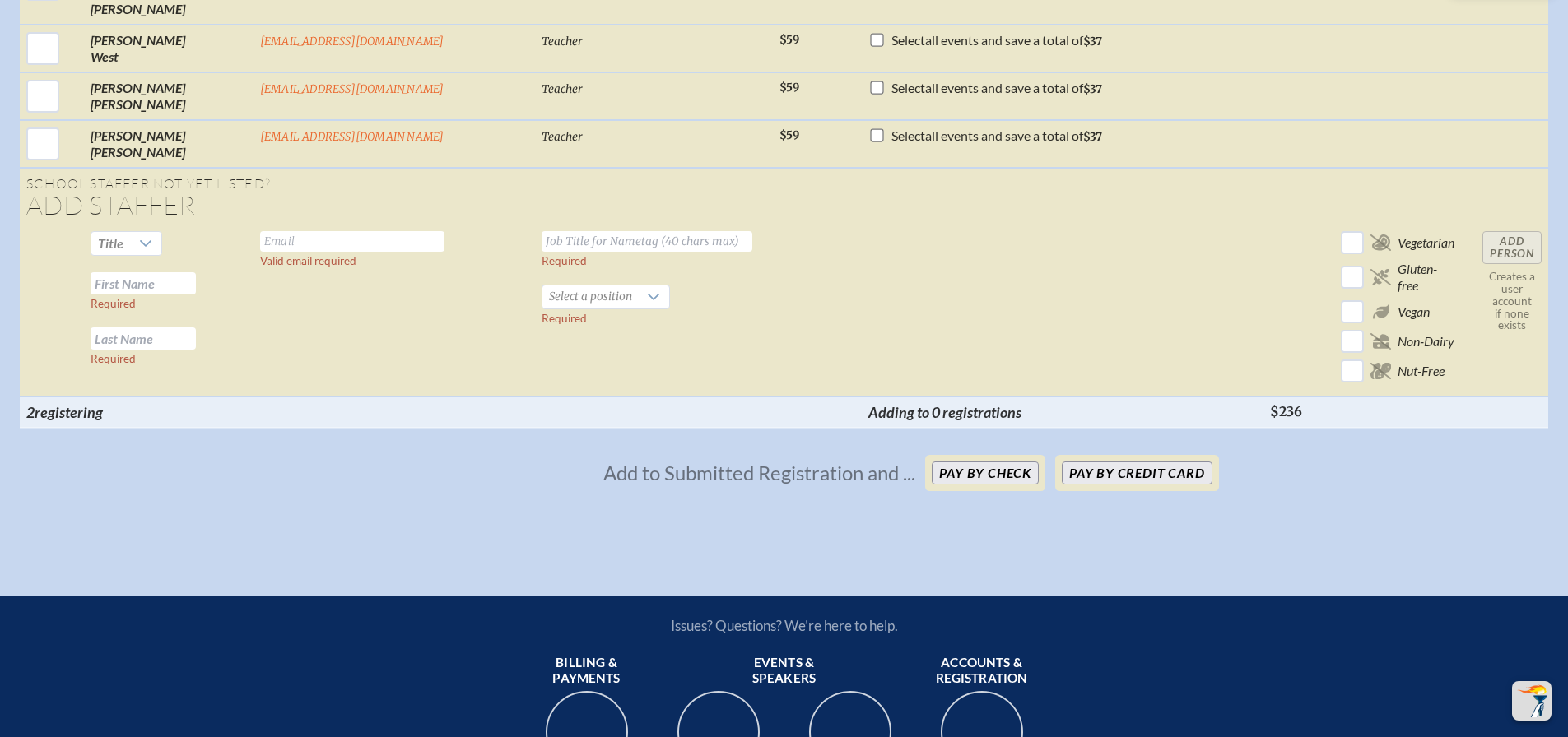
click at [160, 295] on input "text" at bounding box center [143, 284] width 105 height 22
type input "[PERSON_NAME]"
click at [154, 350] on input "text" at bounding box center [143, 338] width 105 height 22
type input "[PERSON_NAME]"
click at [307, 252] on input "text" at bounding box center [352, 241] width 184 height 20
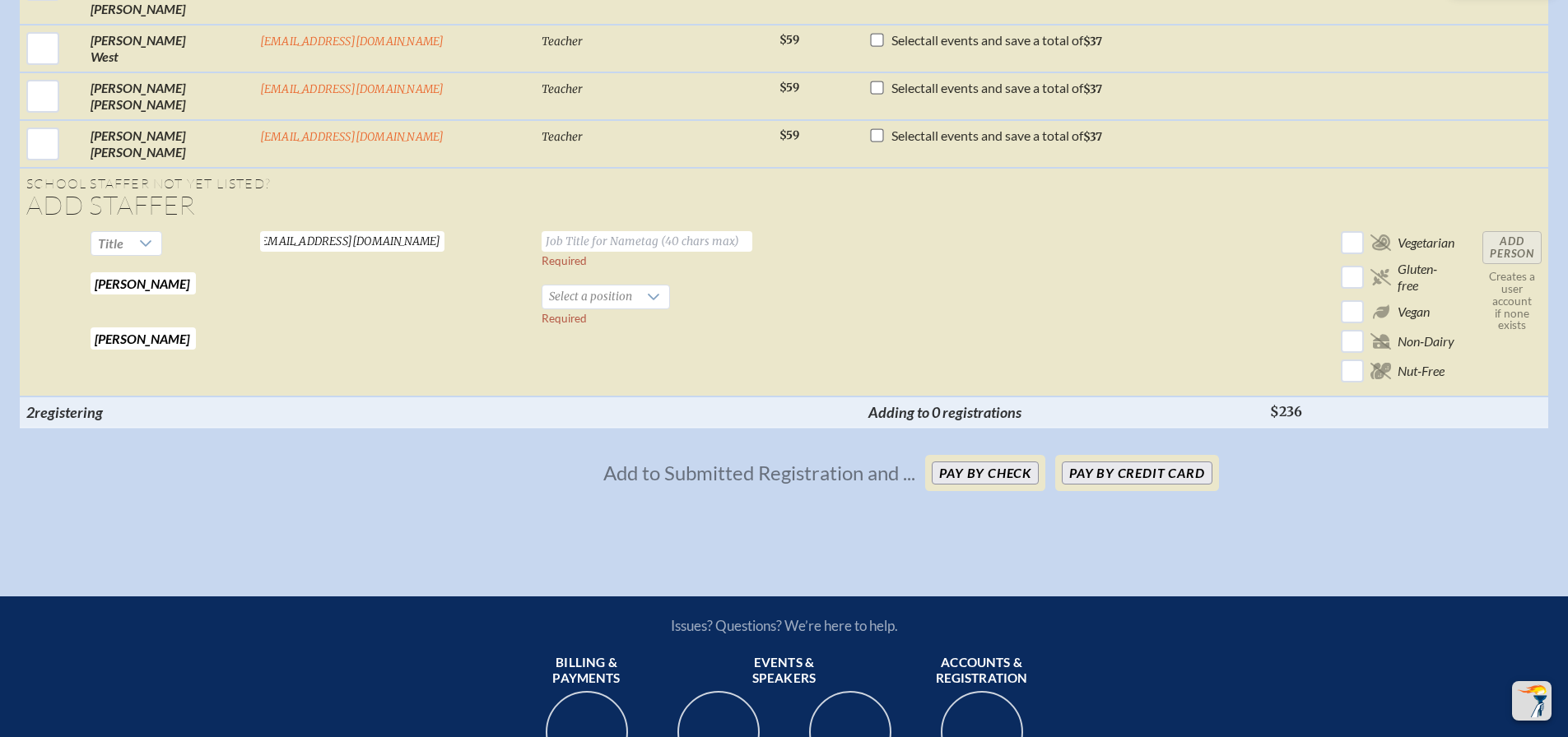
scroll to position [0, 13]
type input "[EMAIL_ADDRESS][DOMAIN_NAME]"
click at [542, 252] on input "text" at bounding box center [647, 241] width 211 height 20
type input "8th Grade English Teacher"
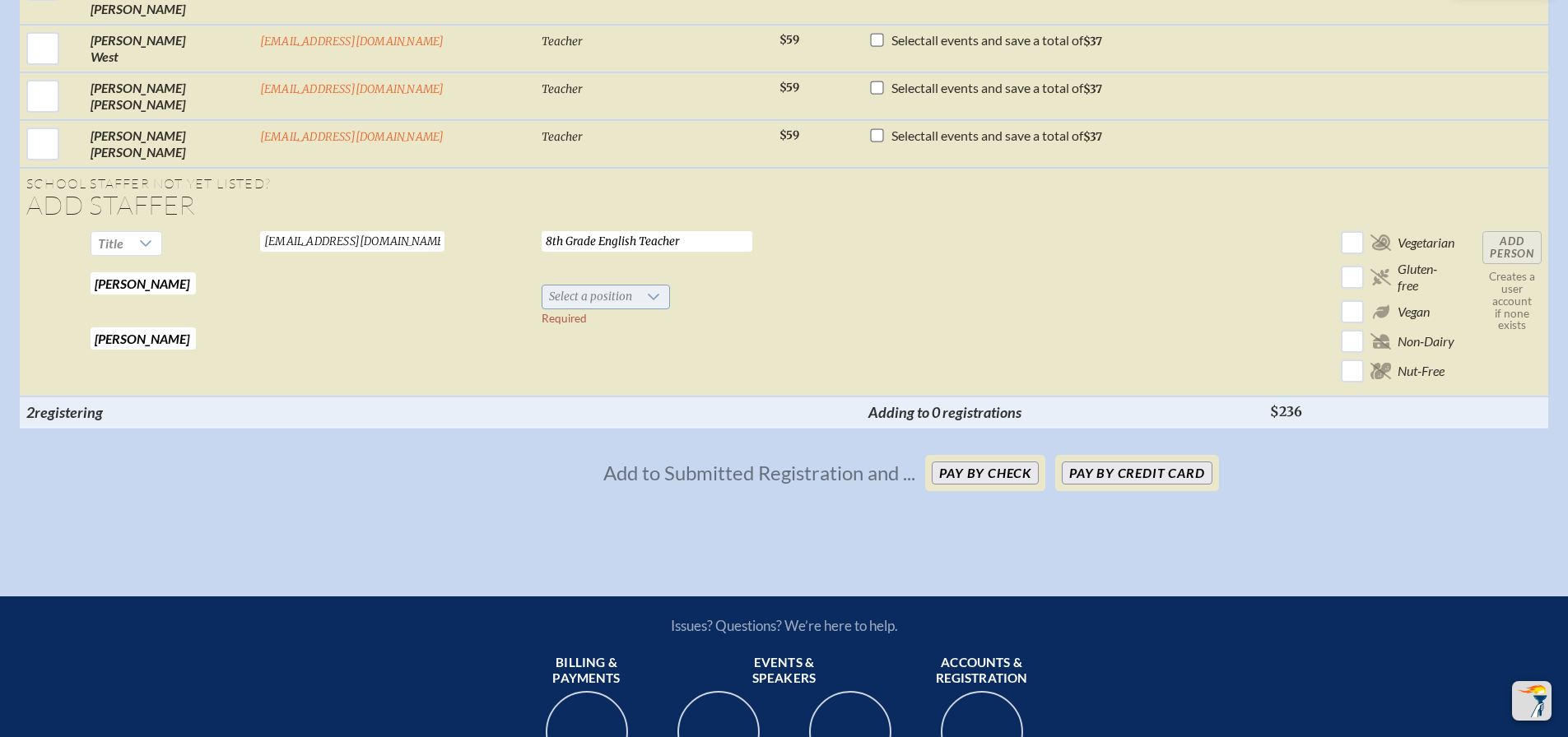
click at [543, 309] on span "Select a position" at bounding box center [591, 297] width 96 height 23
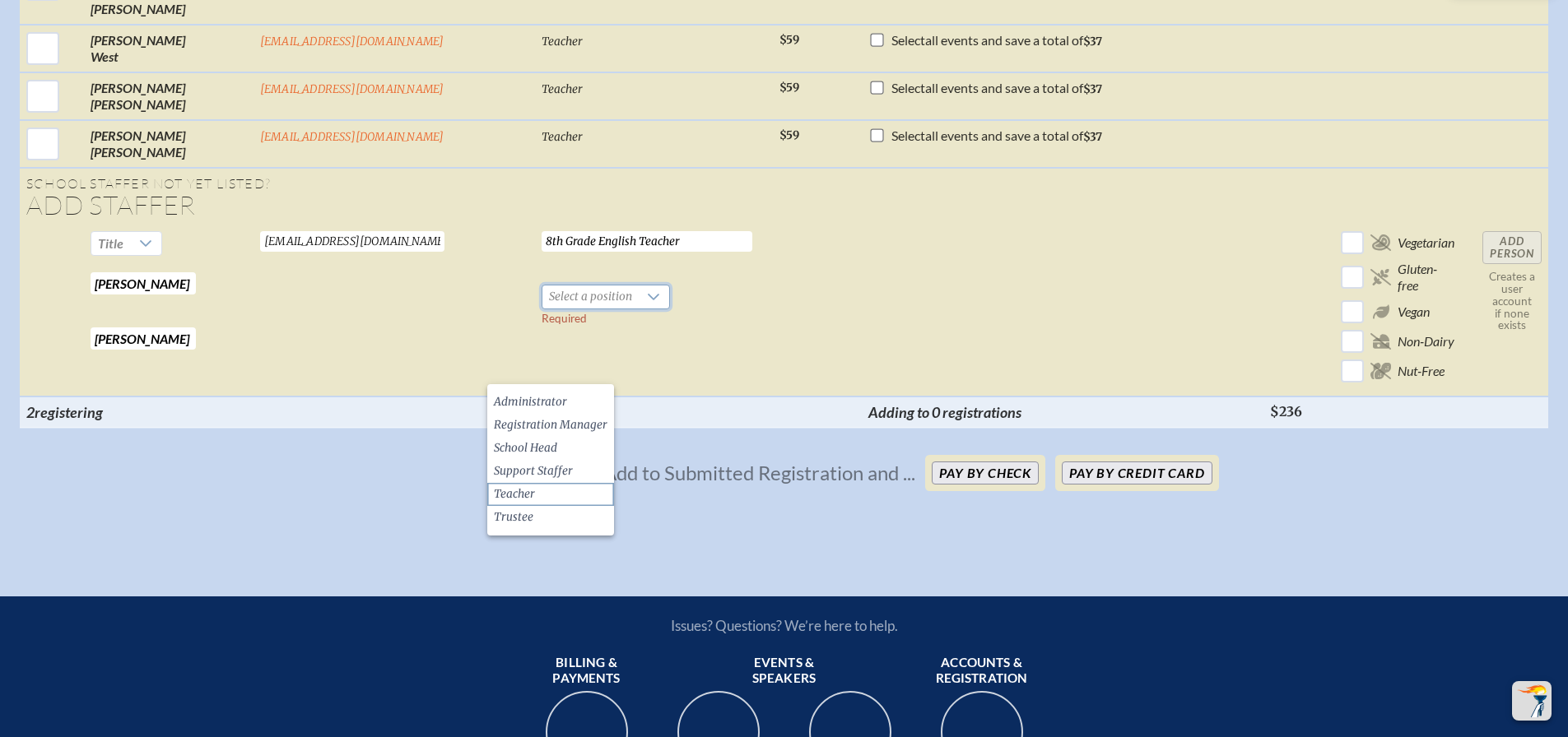
click at [527, 489] on span "Teacher" at bounding box center [514, 495] width 41 height 17
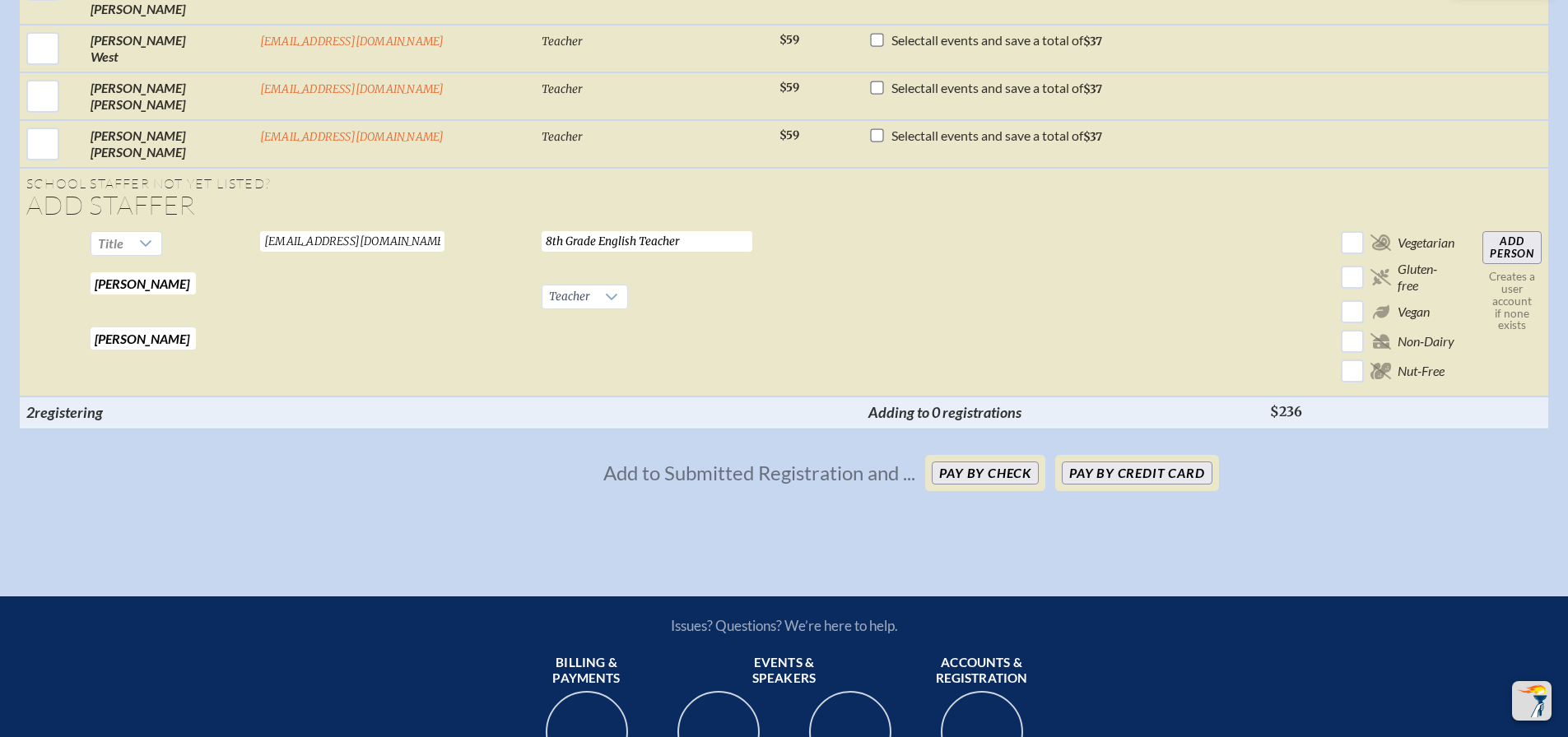
click at [1488, 264] on input "Add Person" at bounding box center [1512, 248] width 59 height 33
checkbox input "false"
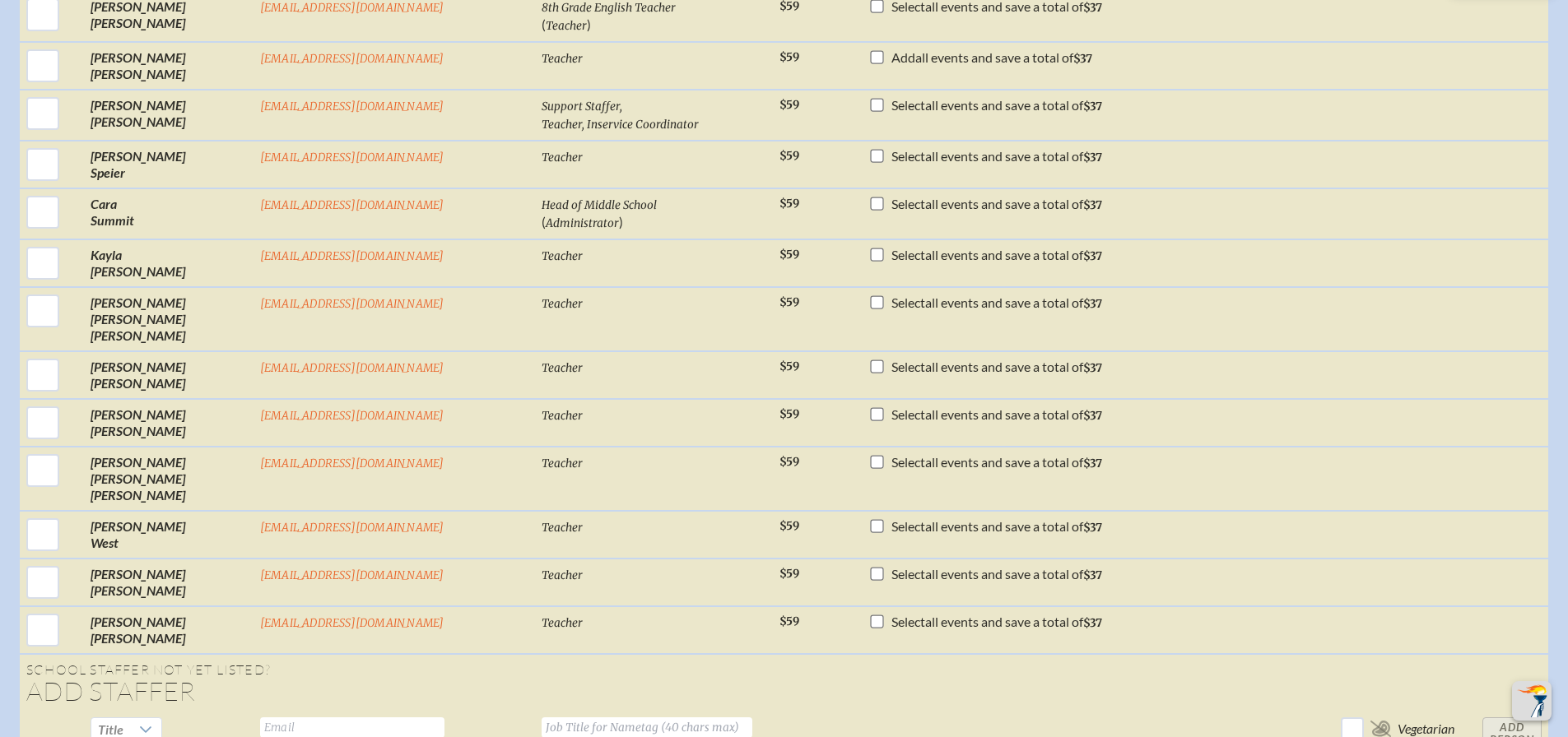
scroll to position [2767, 0]
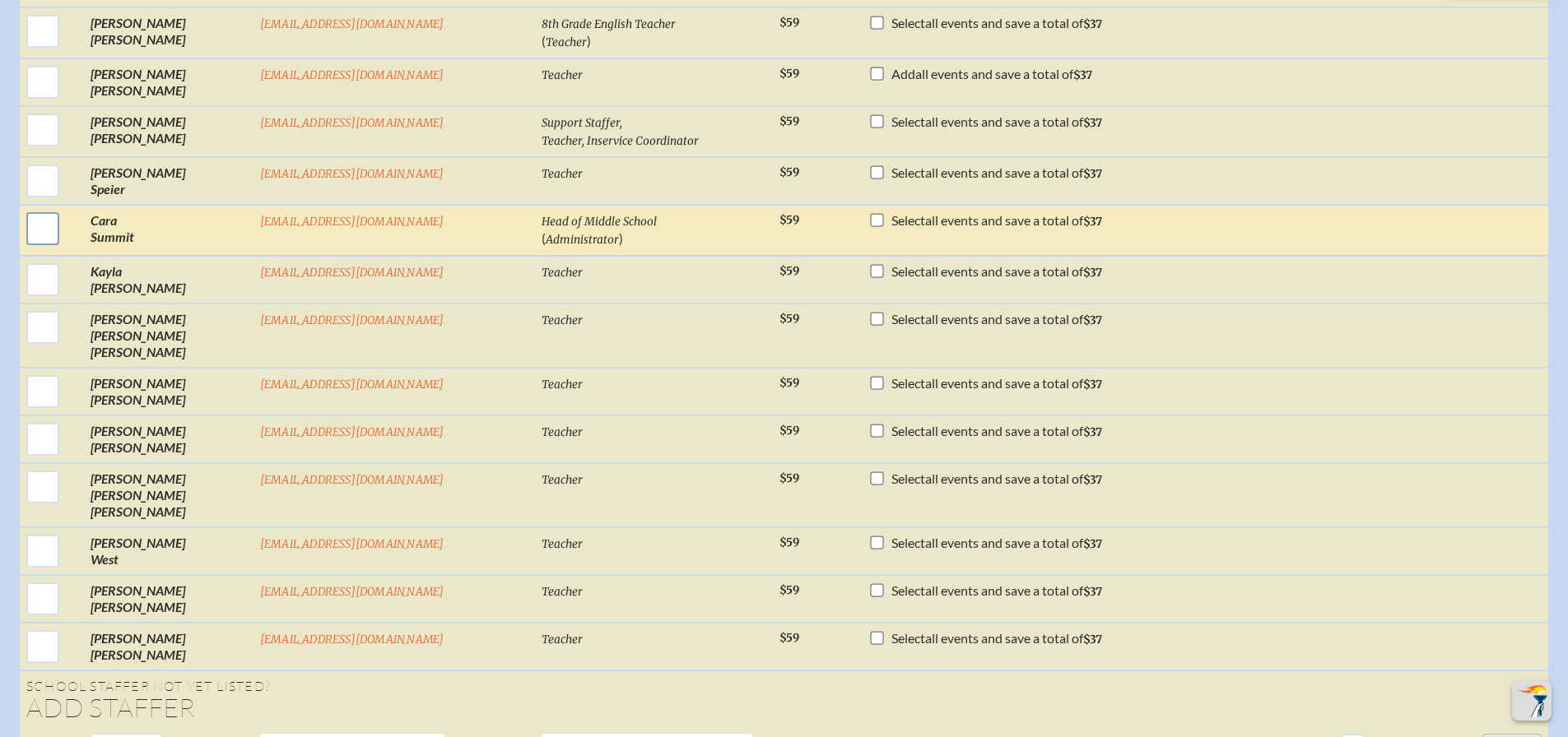
click at [56, 250] on input "checkbox" at bounding box center [42, 228] width 41 height 41
checkbox input "true"
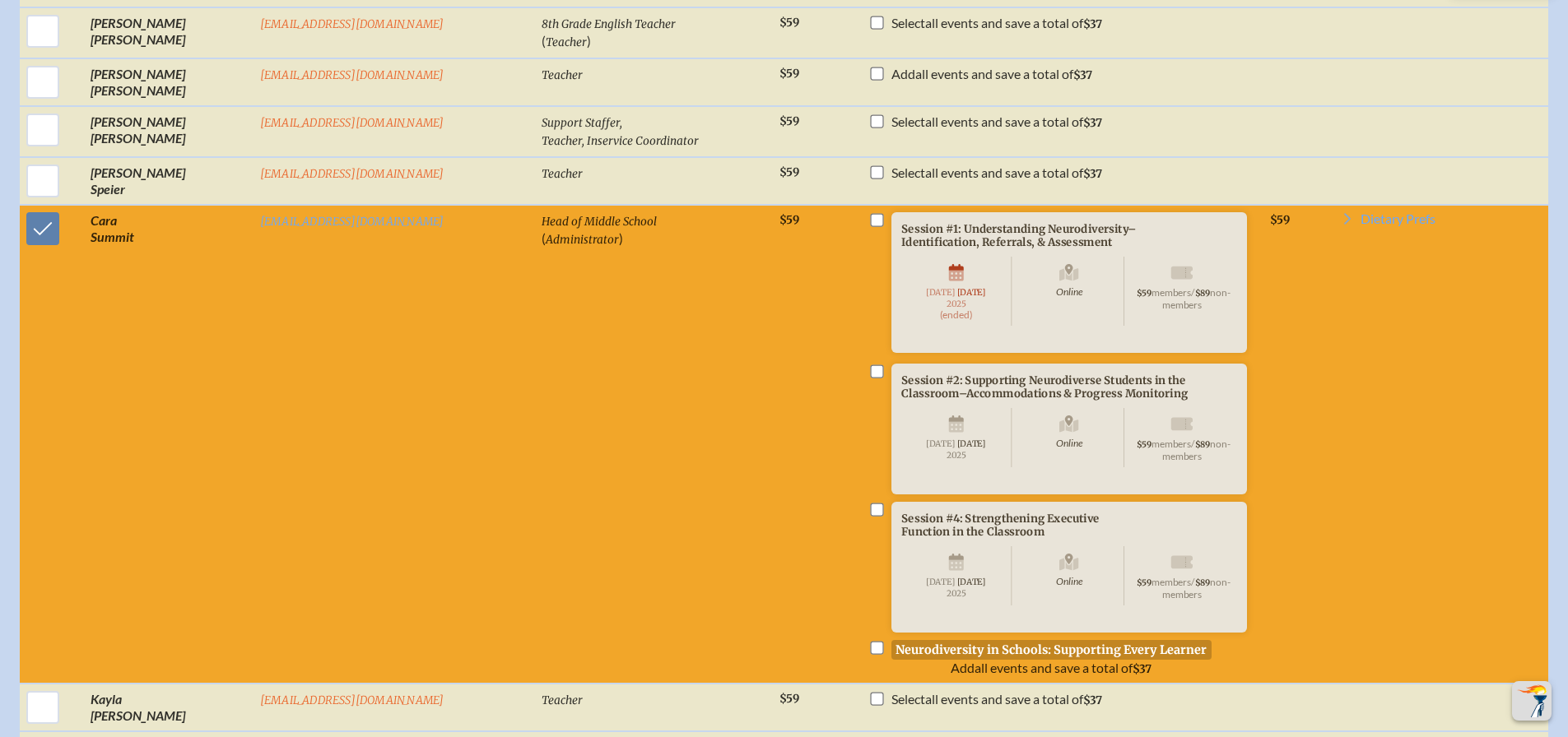
click at [871, 517] on input "checkbox" at bounding box center [878, 510] width 13 height 13
checkbox input "true"
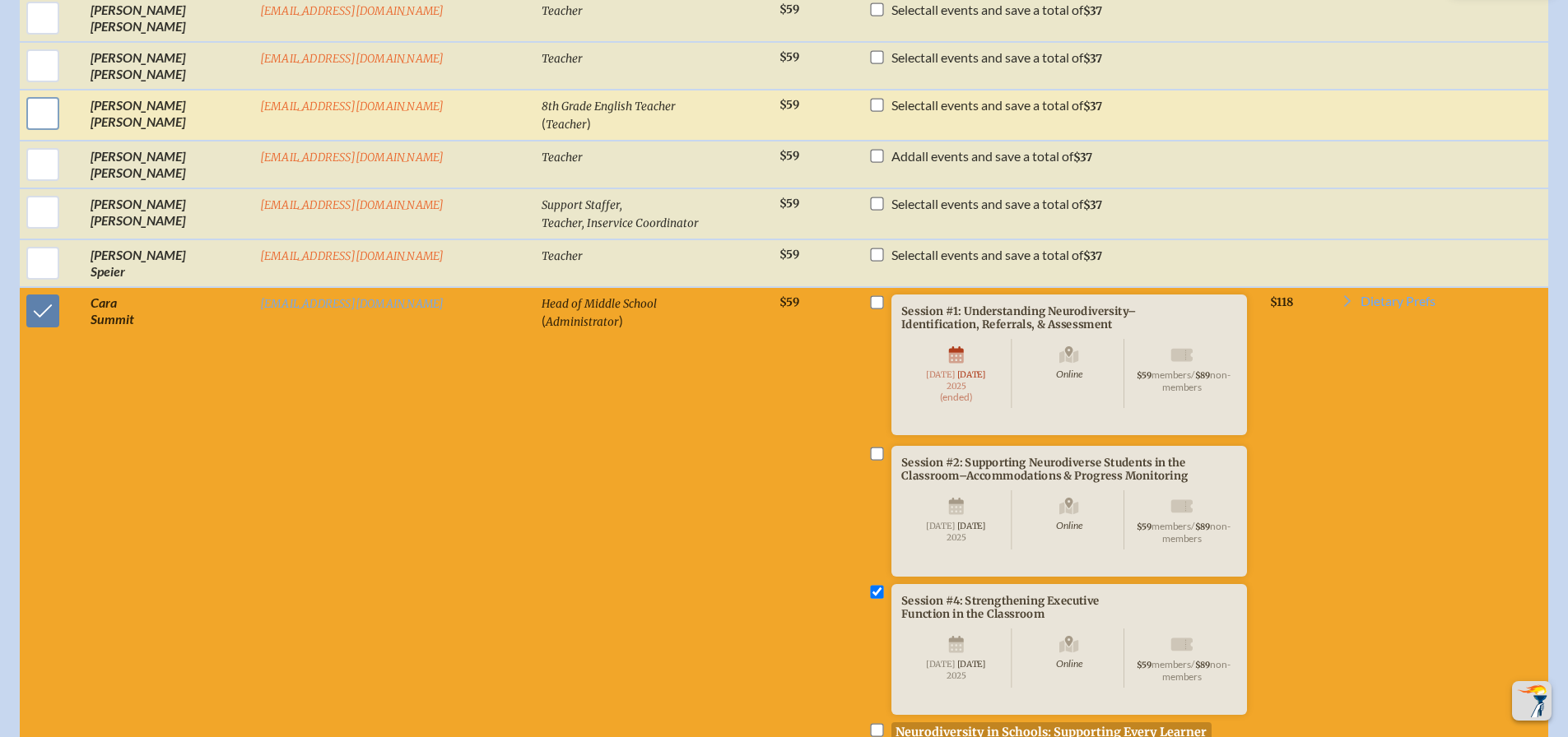
click at [64, 135] on input "checkbox" at bounding box center [42, 113] width 41 height 41
checkbox input "true"
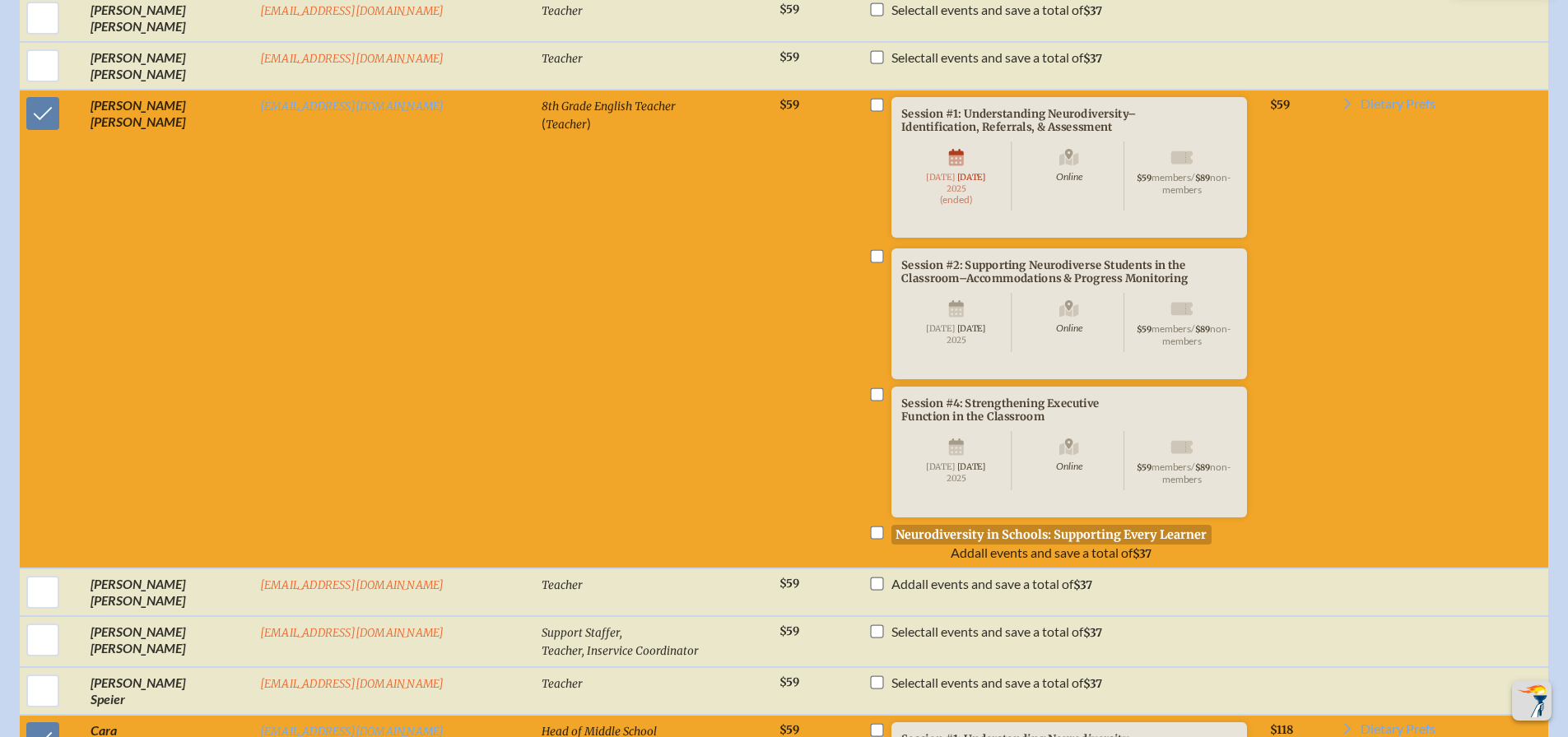
click at [871, 402] on input "checkbox" at bounding box center [878, 395] width 13 height 13
checkbox input "true"
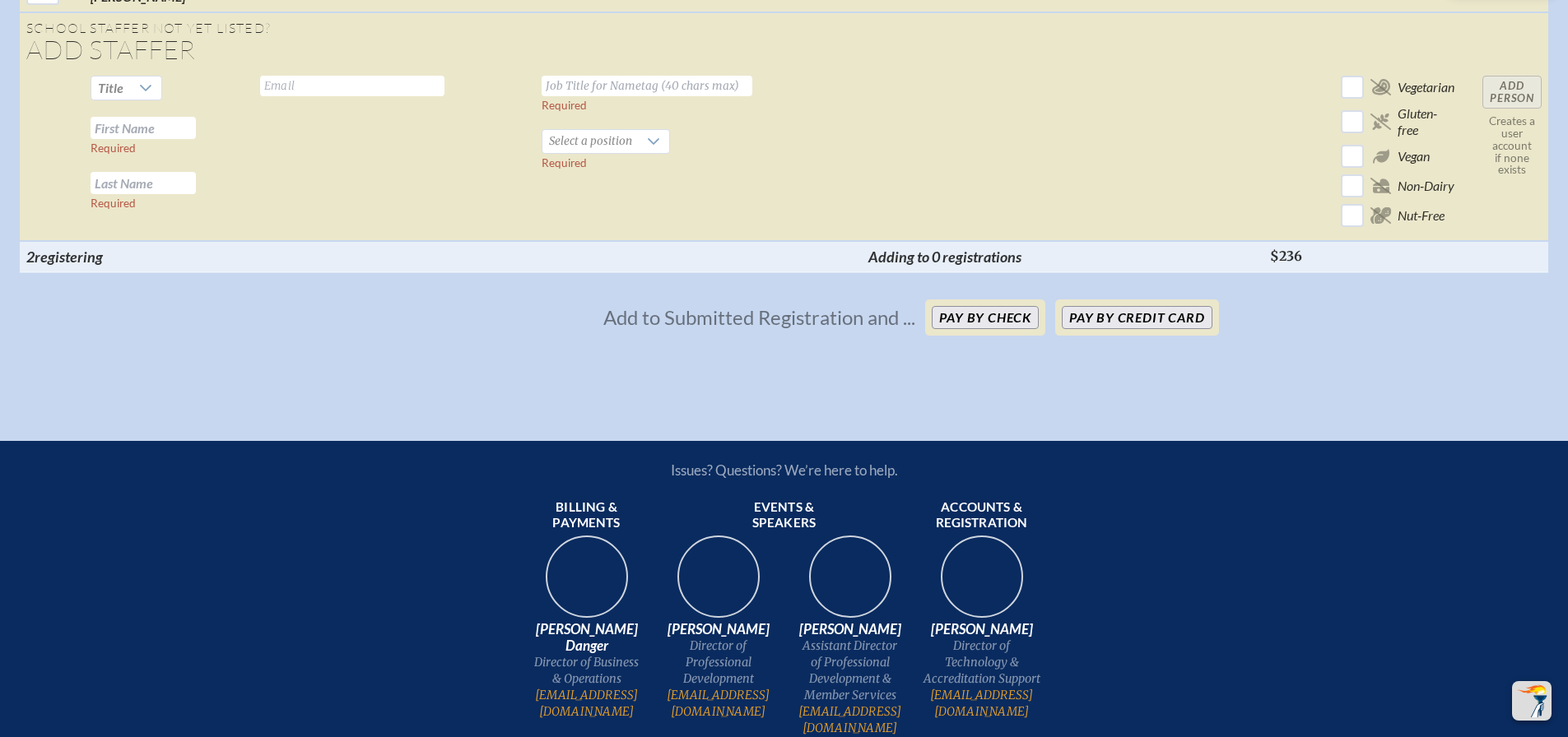
scroll to position [4084, 0]
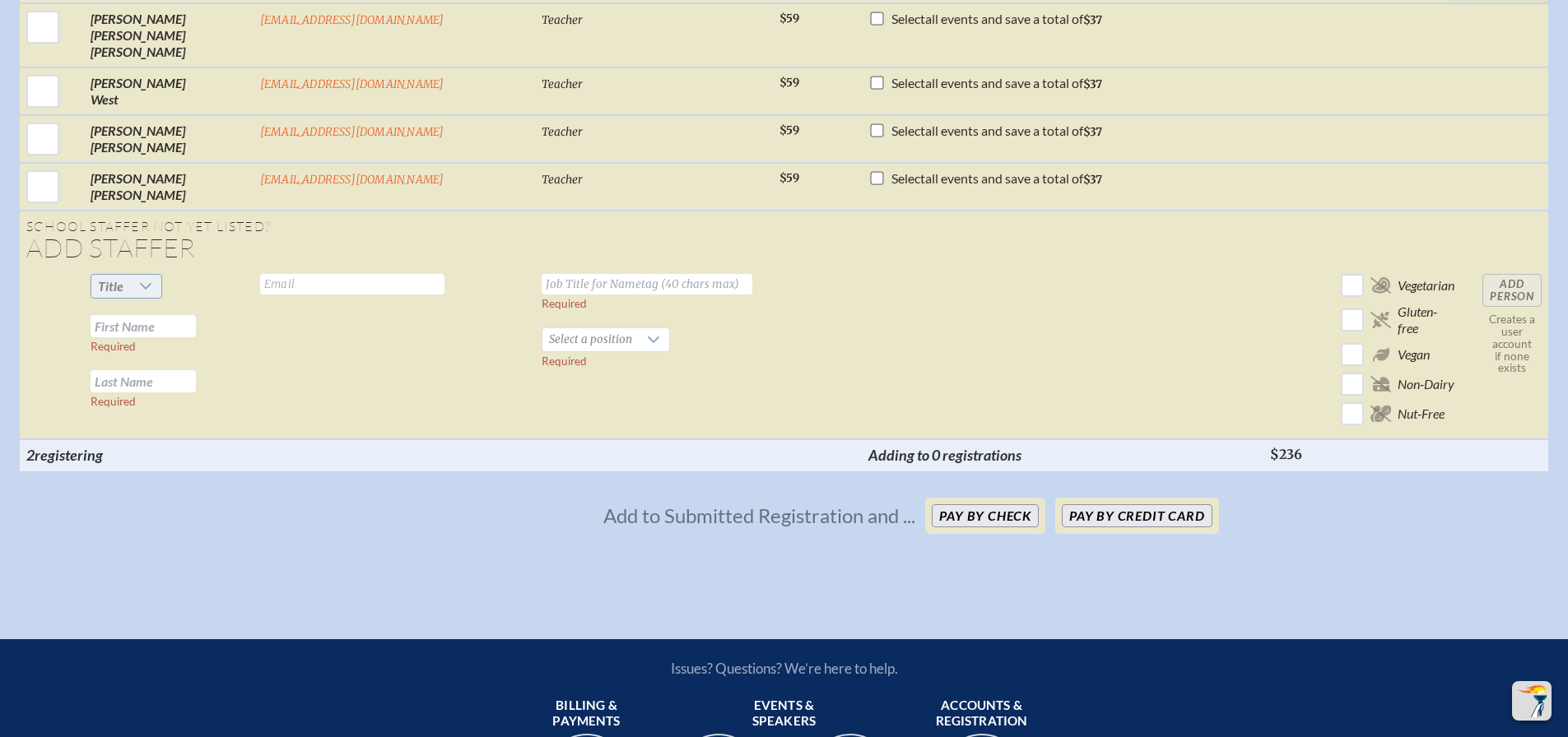
click at [124, 294] on span "Title" at bounding box center [111, 286] width 26 height 16
click at [156, 408] on li "Mrs" at bounding box center [153, 415] width 71 height 23
click at [150, 337] on input "text" at bounding box center [143, 326] width 105 height 22
type input "[PERSON_NAME]"
click at [149, 392] on input "text" at bounding box center [143, 381] width 105 height 22
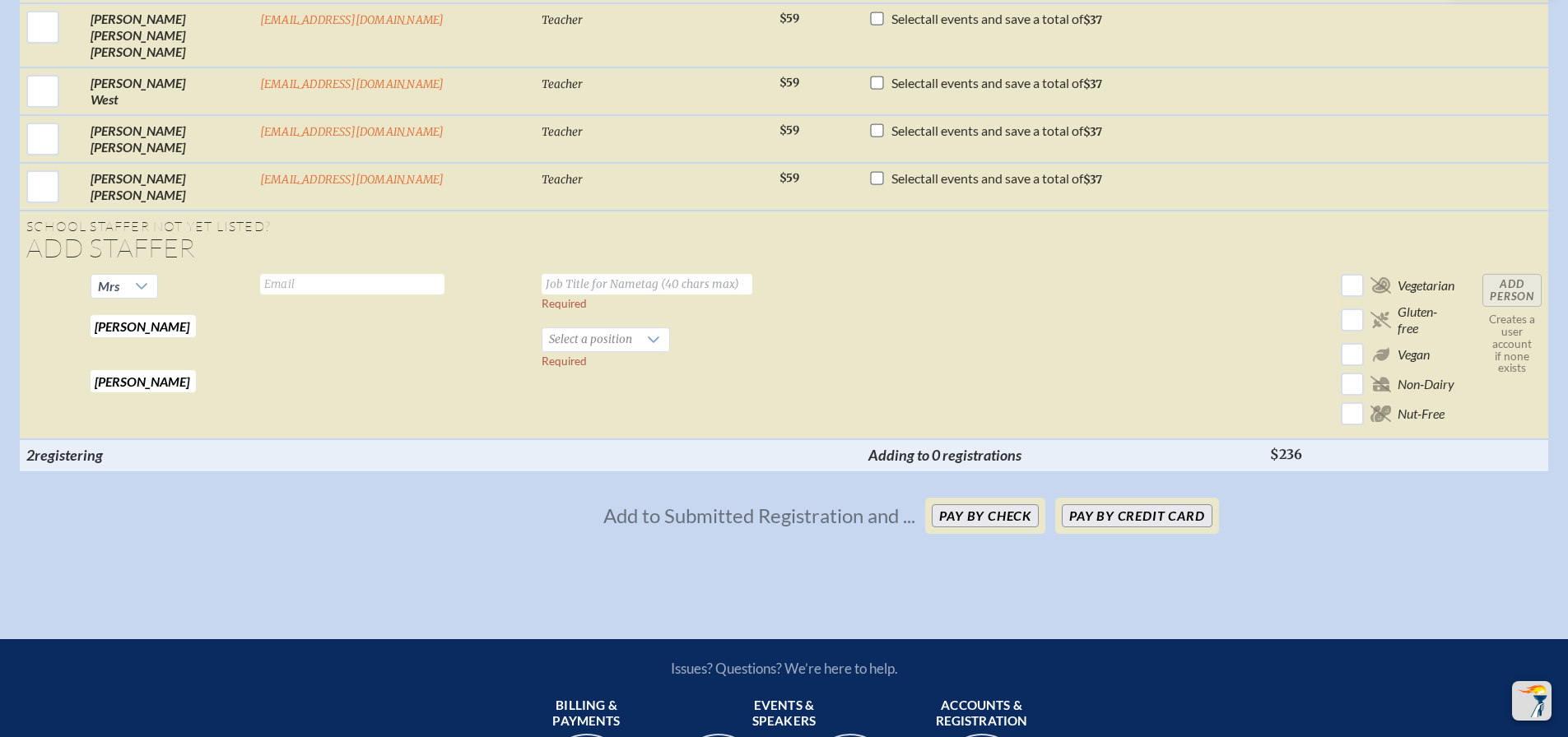
type input "[PERSON_NAME]"
click at [266, 295] on input "text" at bounding box center [352, 284] width 184 height 20
type input "[EMAIL_ADDRESS][DOMAIN_NAME]"
click at [542, 295] on input "text" at bounding box center [647, 284] width 211 height 20
type input "7th Grade English Teacher"
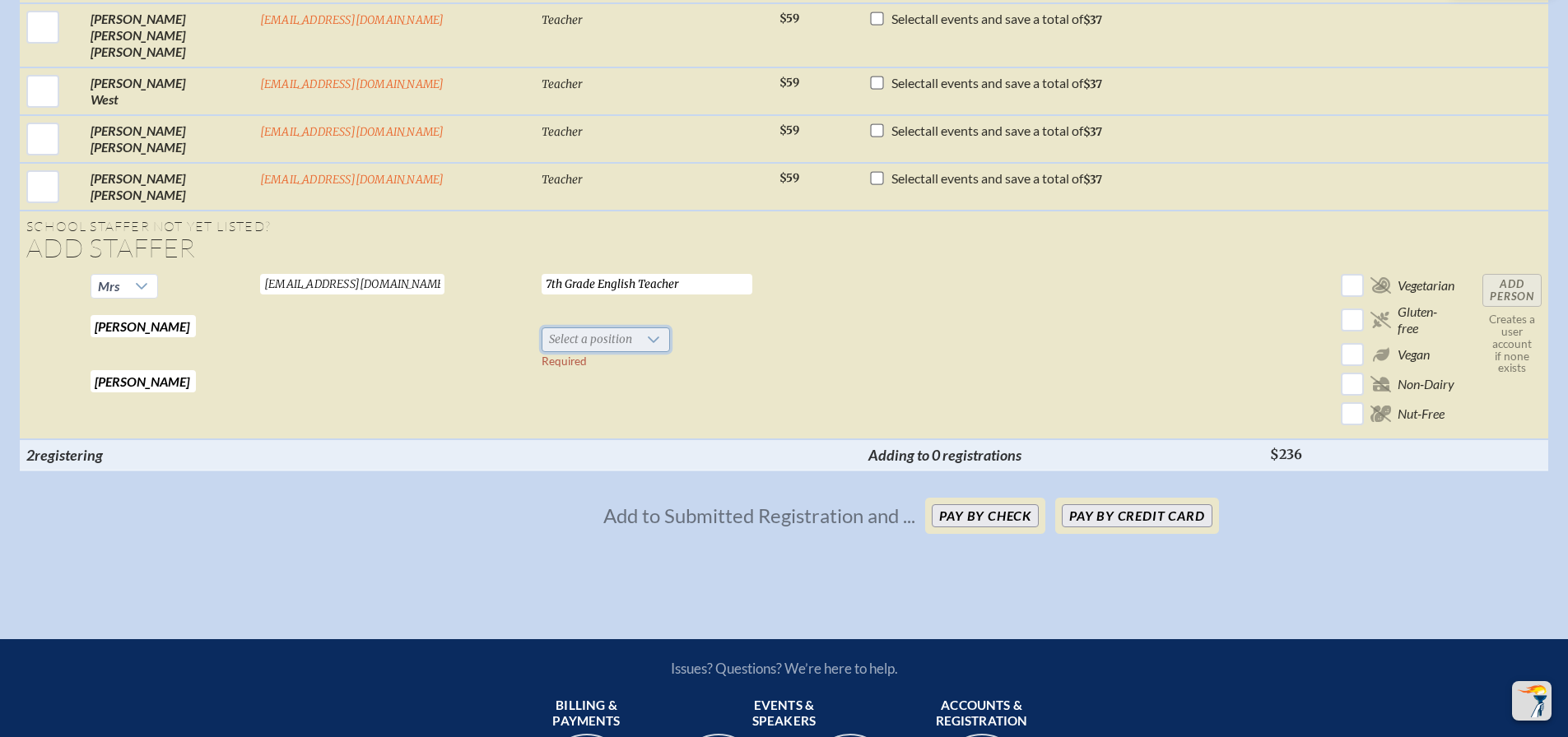
click at [543, 351] on span "Select a position" at bounding box center [591, 339] width 96 height 23
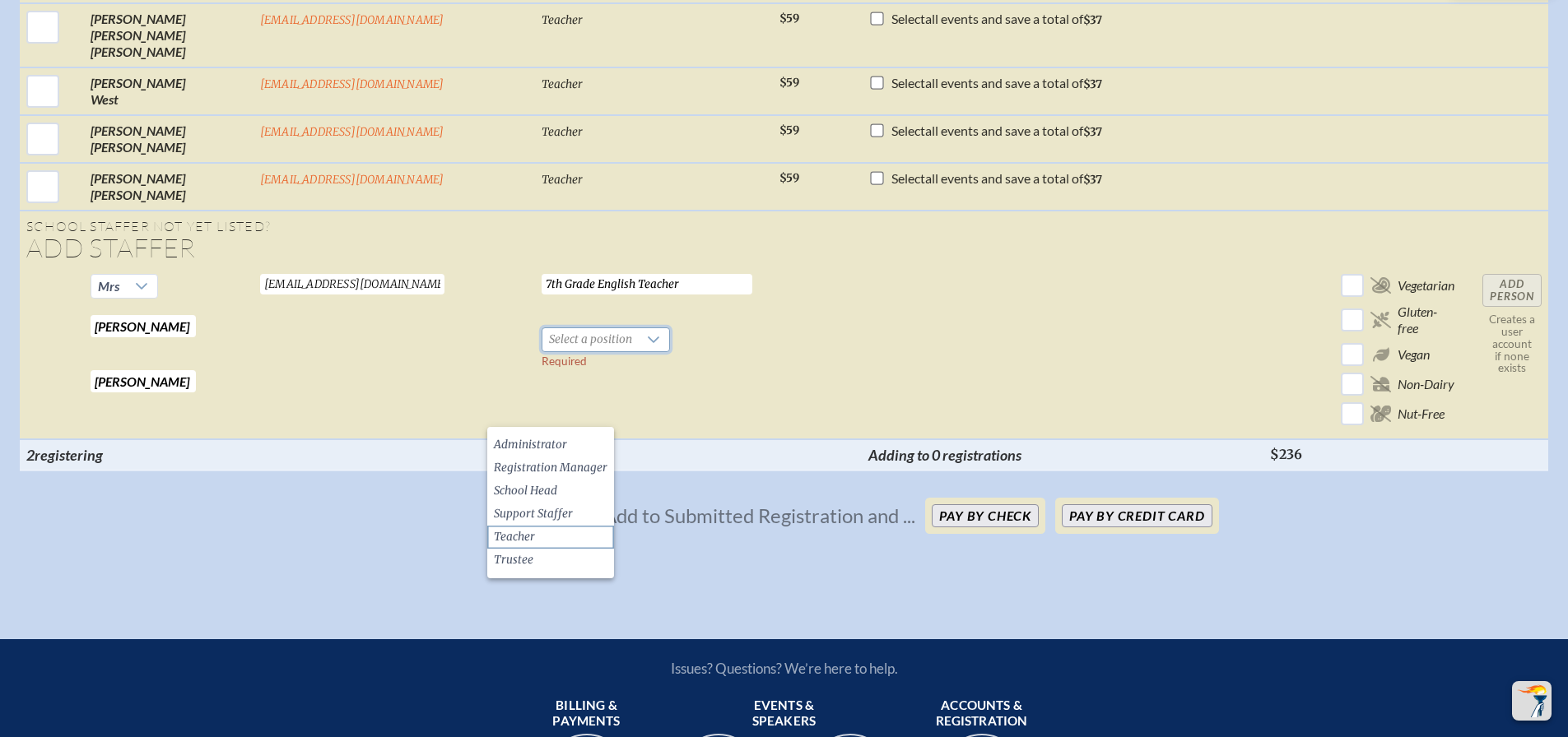
click at [541, 527] on li "Teacher" at bounding box center [551, 537] width 127 height 23
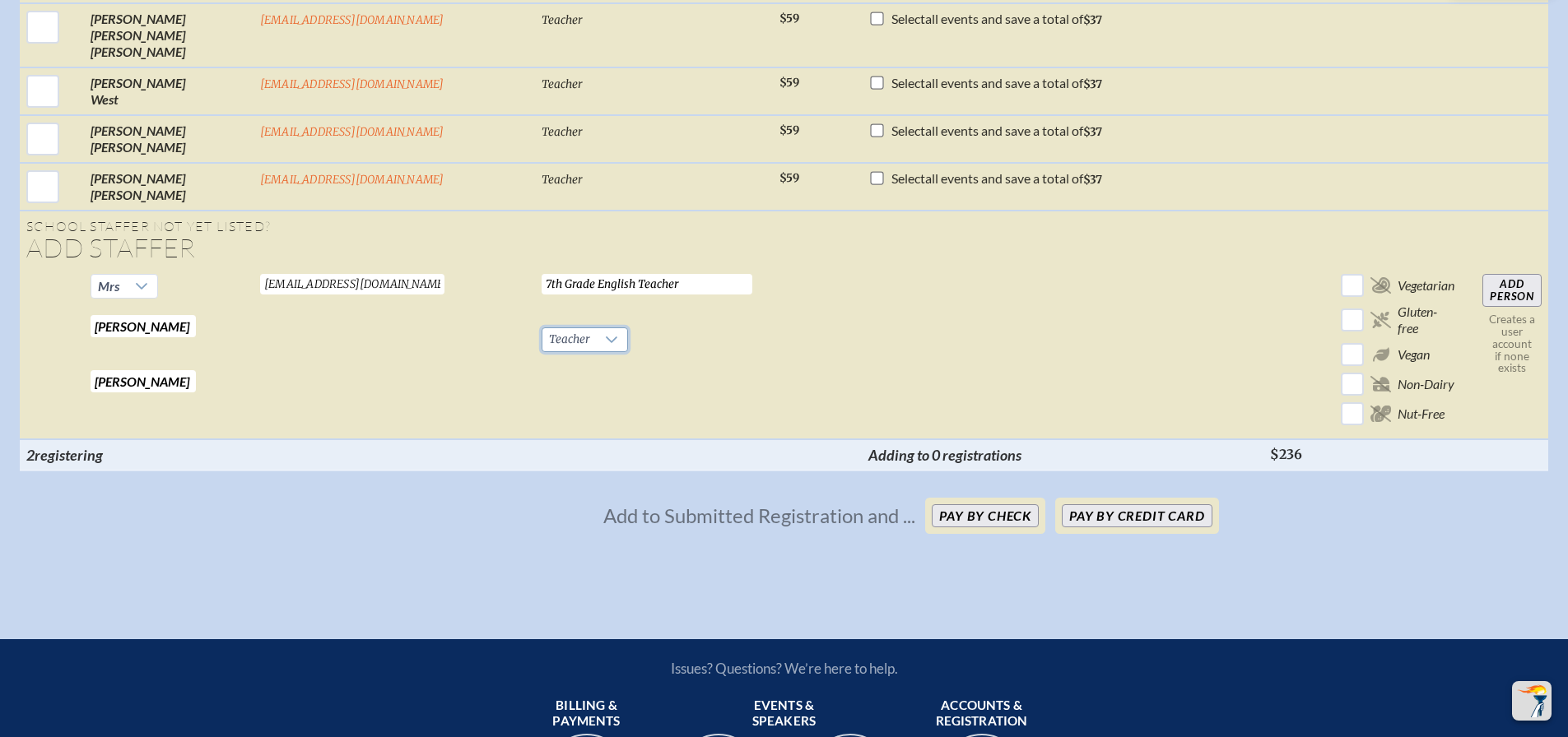
click at [1485, 307] on input "Add Person" at bounding box center [1512, 290] width 59 height 33
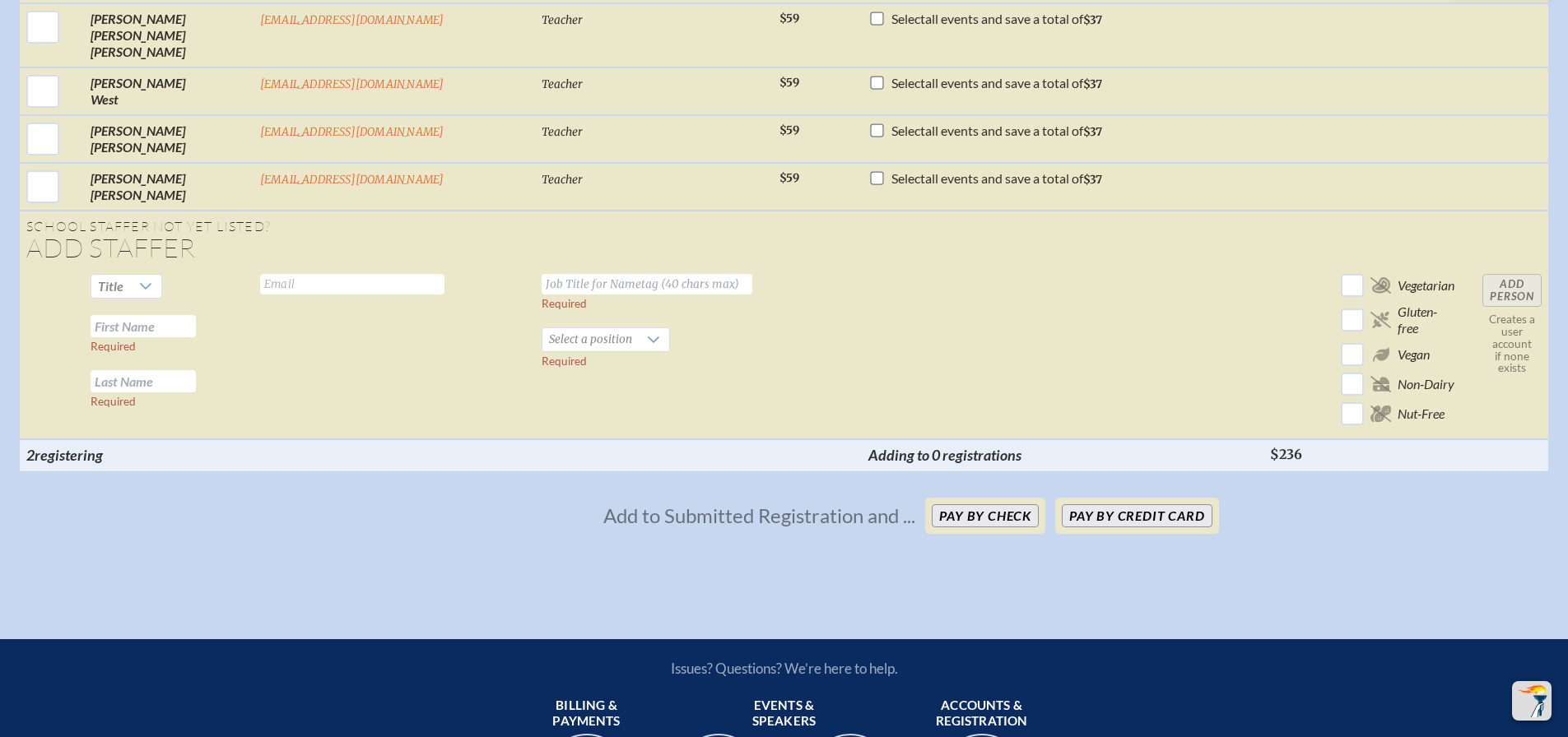
checkbox input "false"
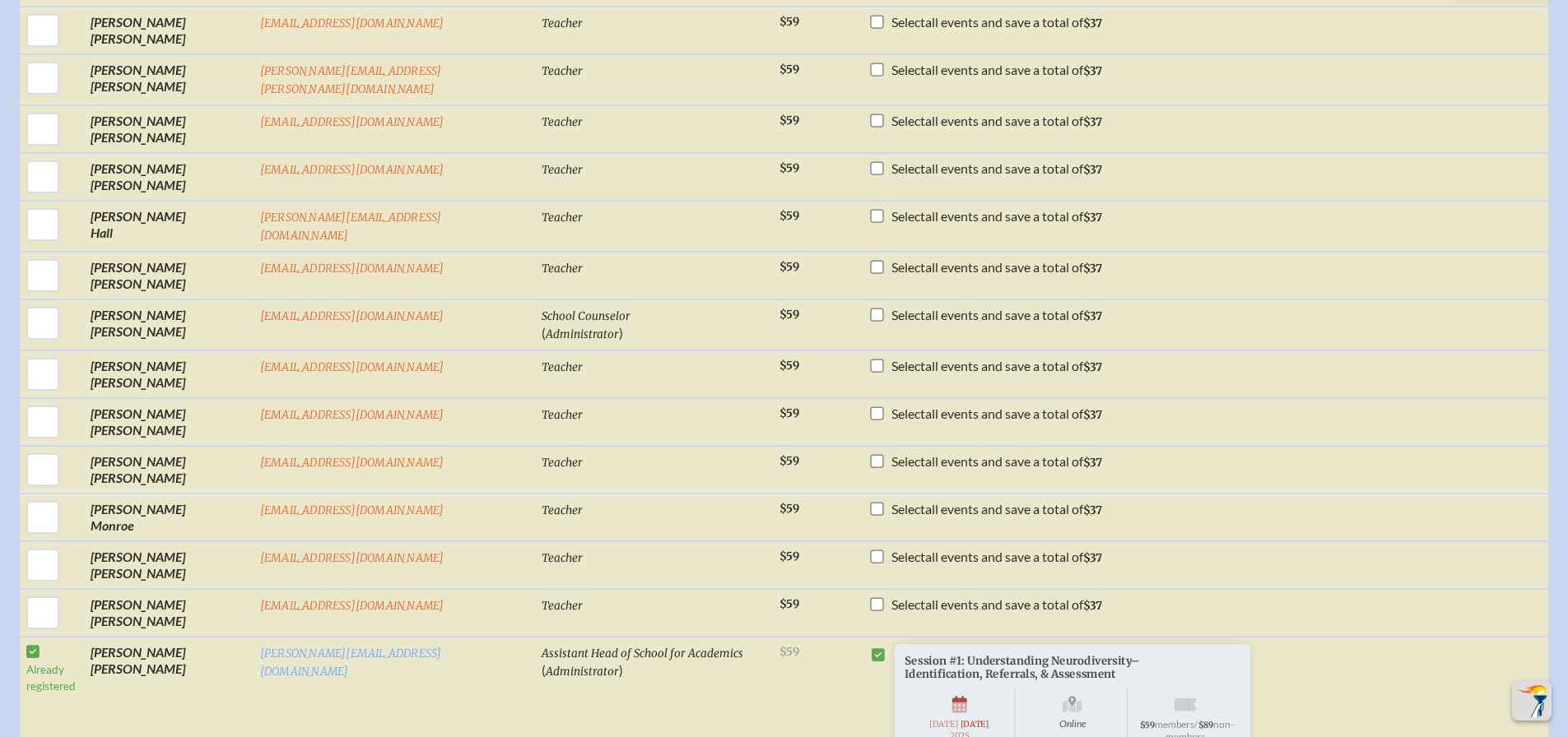
scroll to position [1343, 0]
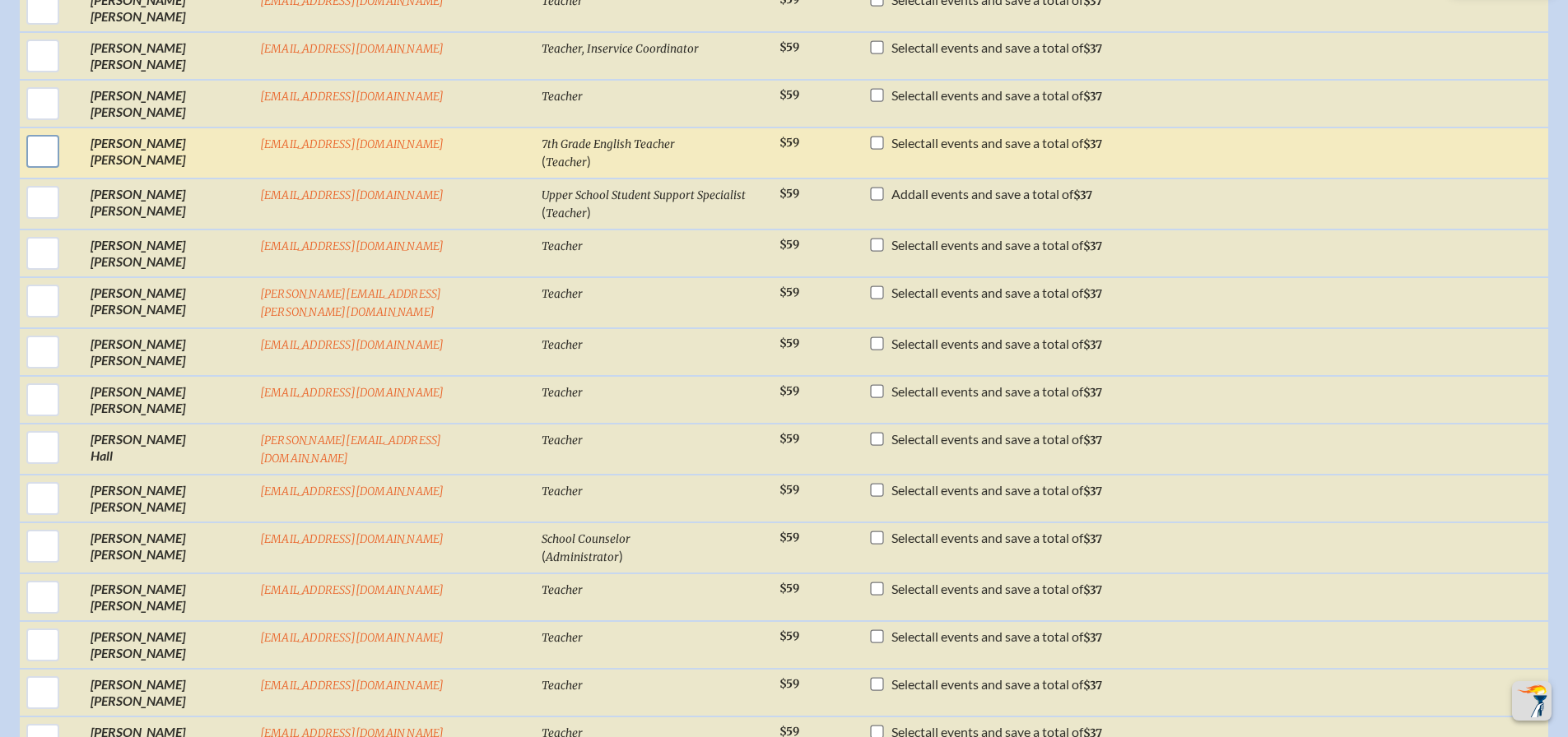
click at [64, 145] on input "checkbox" at bounding box center [42, 151] width 41 height 41
checkbox input "true"
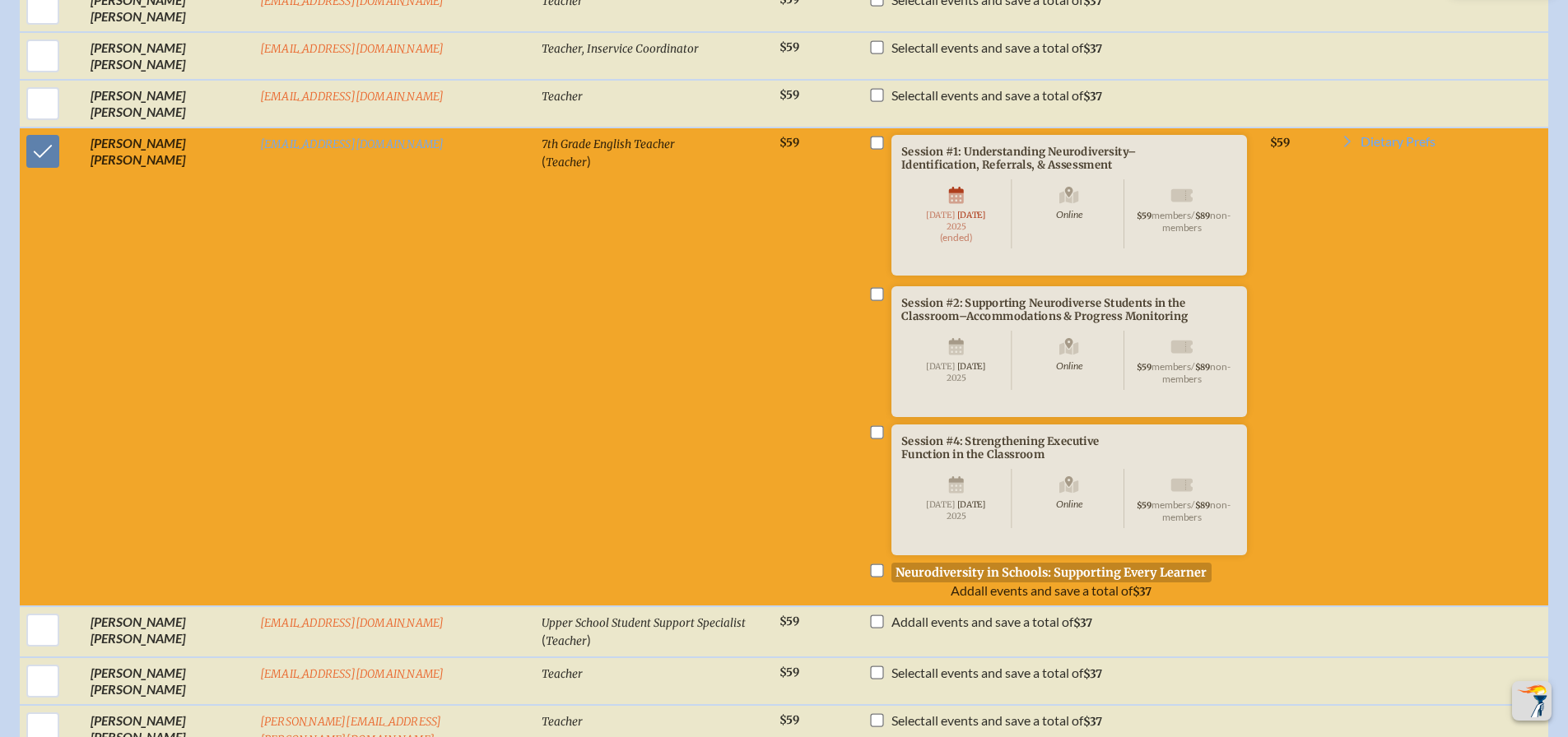
click at [868, 467] on li "Session #4: Strengthening Executive Function in the Classroom Online [DATE] $59…" at bounding box center [1063, 511] width 389 height 174
click at [871, 439] on input "checkbox" at bounding box center [878, 432] width 13 height 13
checkbox input "true"
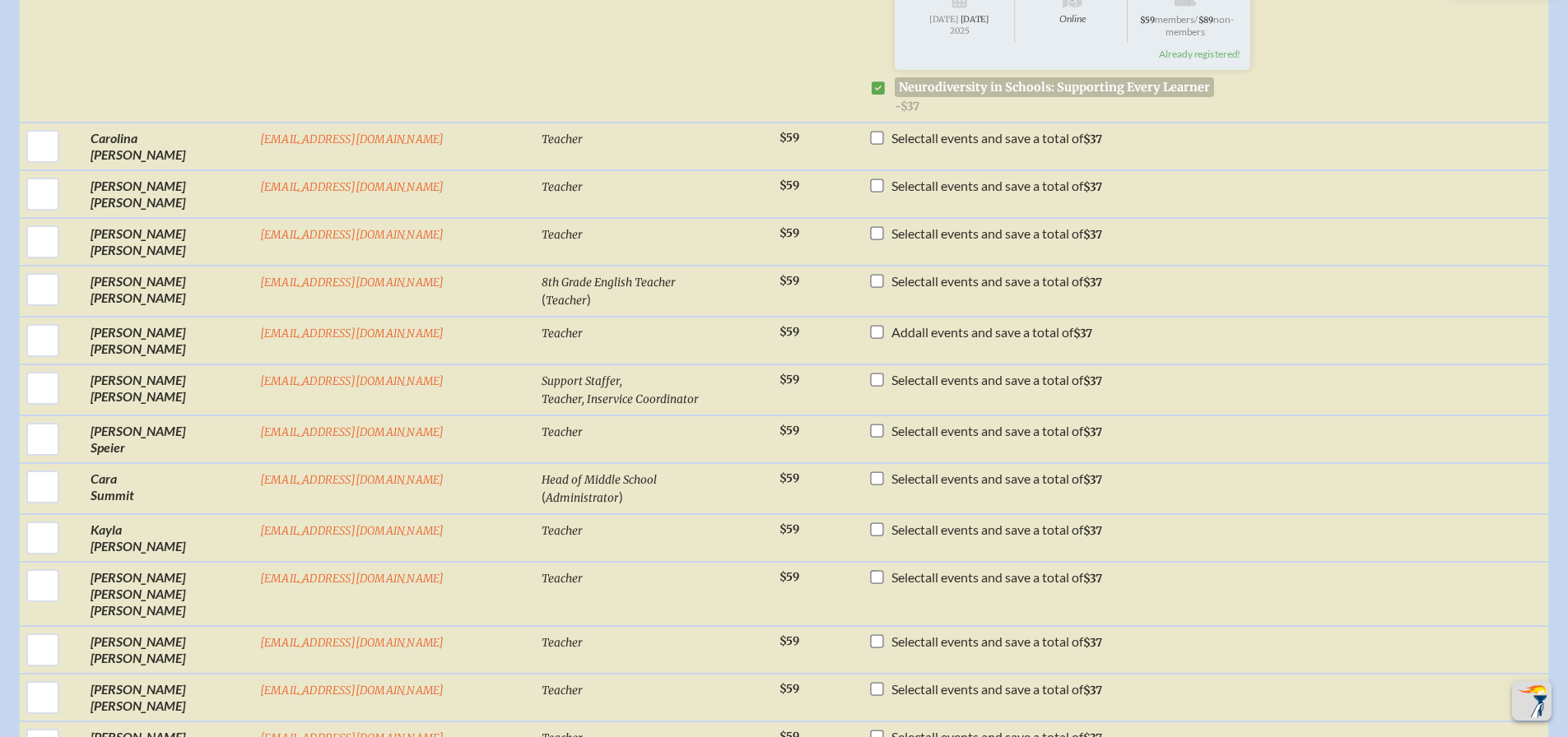
scroll to position [3482, 0]
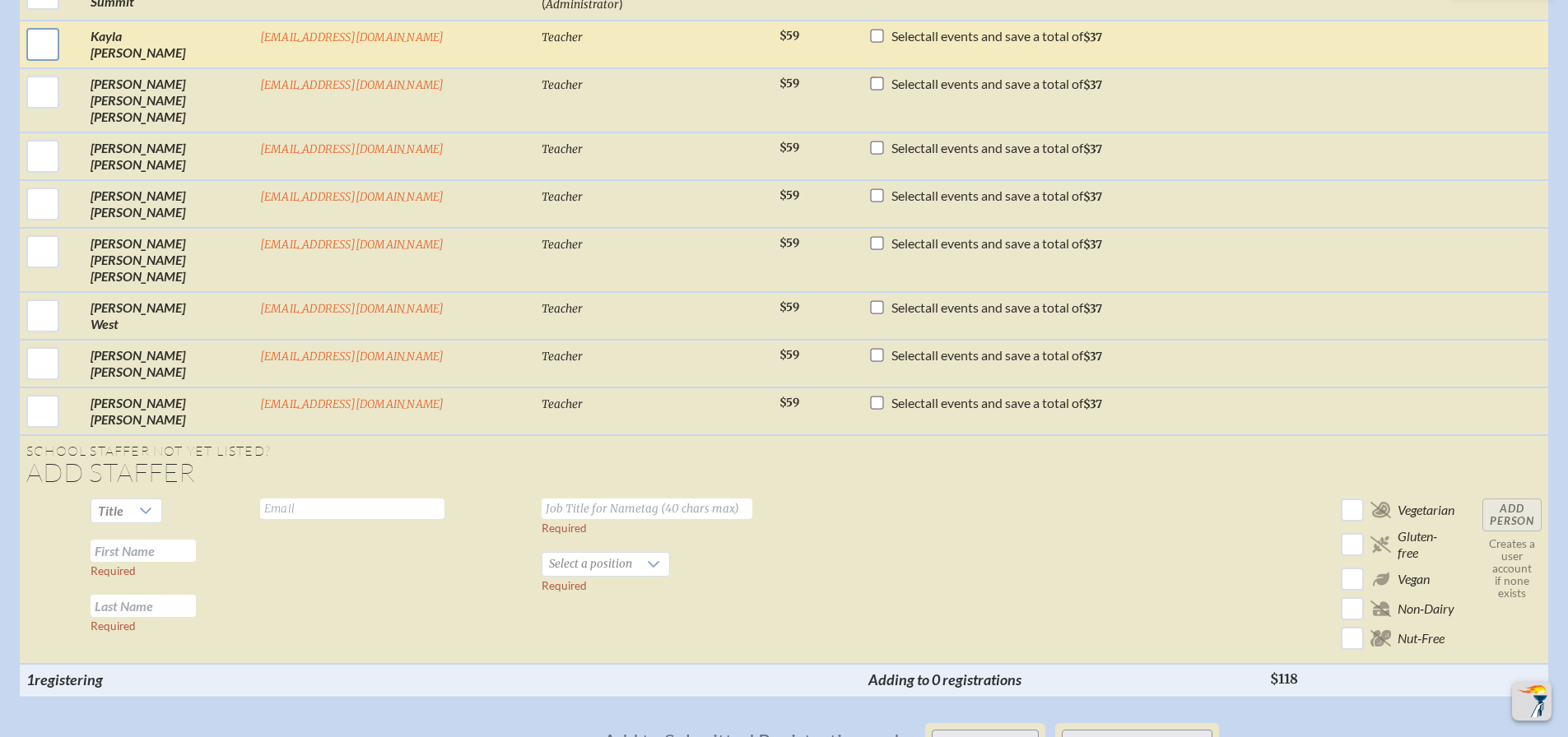
click at [64, 65] on input "checkbox" at bounding box center [42, 44] width 41 height 41
checkbox input "true"
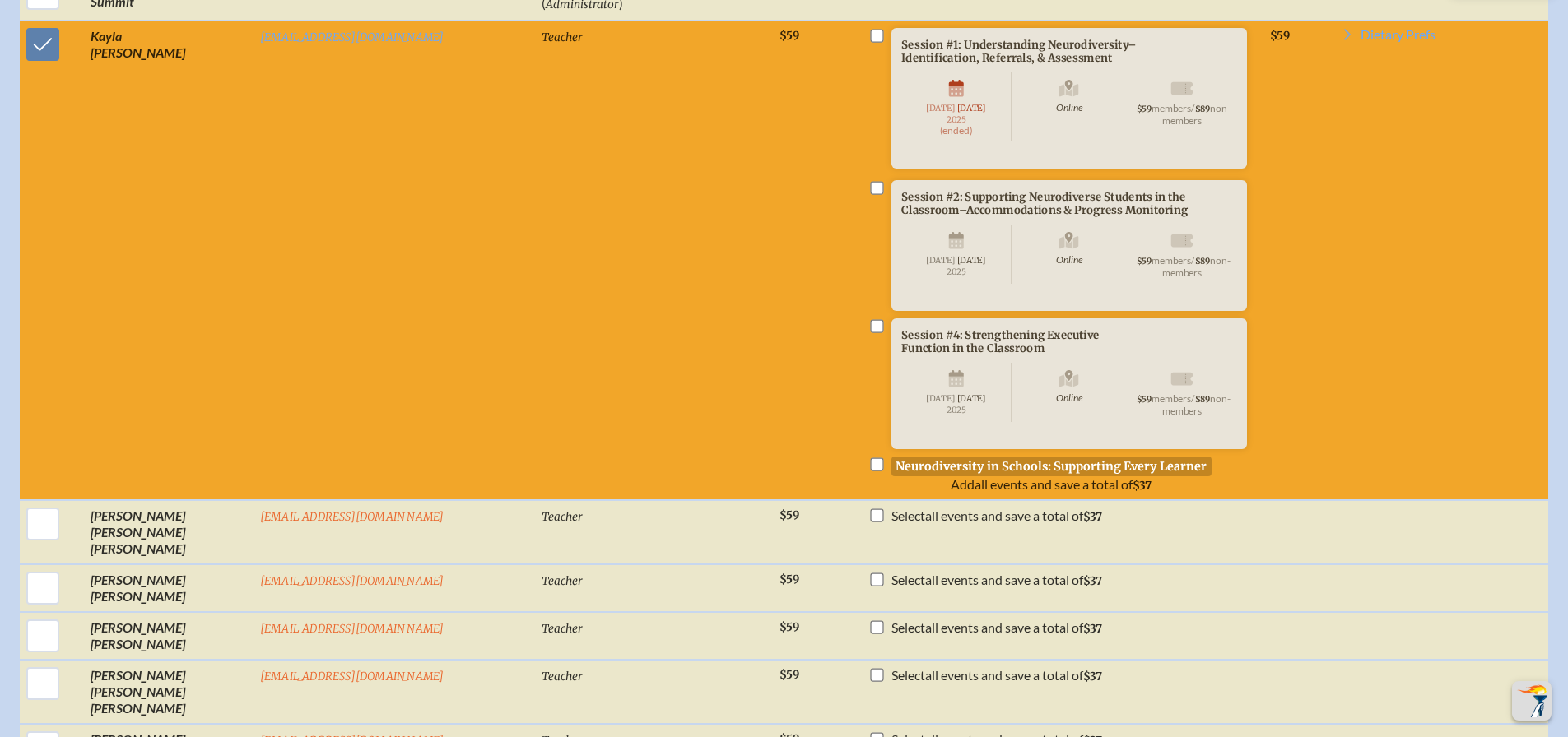
click at [871, 333] on input "checkbox" at bounding box center [878, 326] width 13 height 13
checkbox input "true"
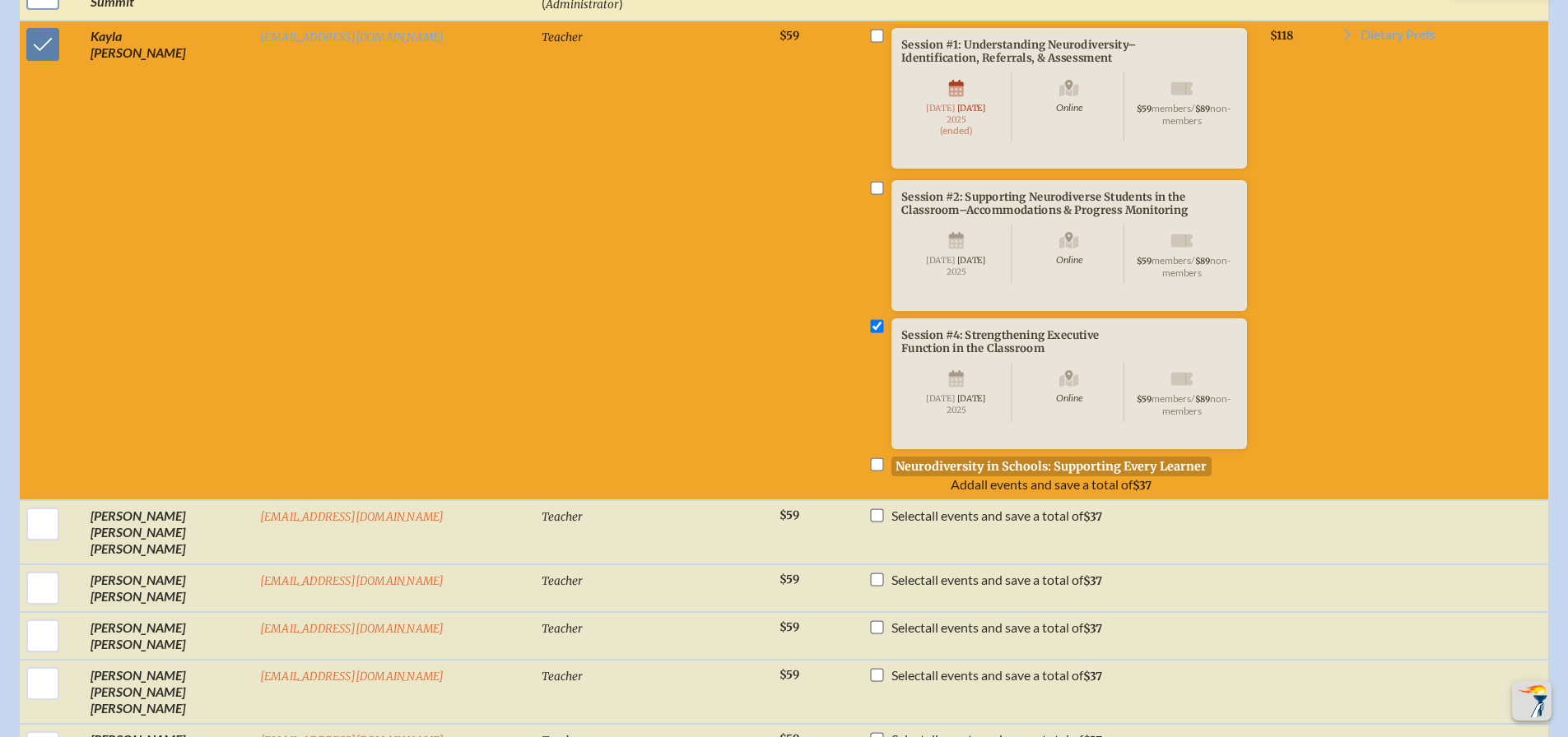
checkbox input "true"
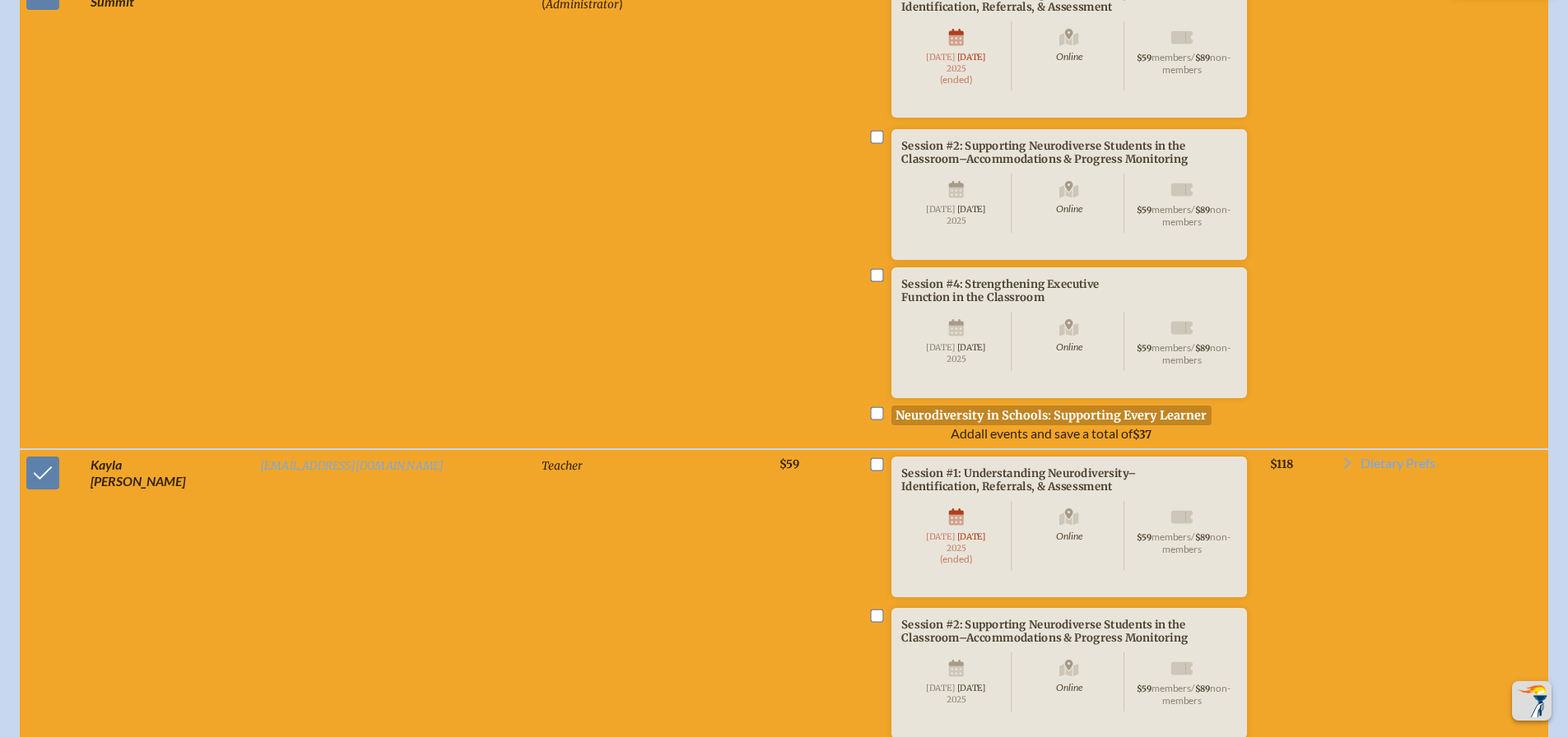
click at [871, 281] on input "checkbox" at bounding box center [878, 275] width 13 height 13
checkbox input "true"
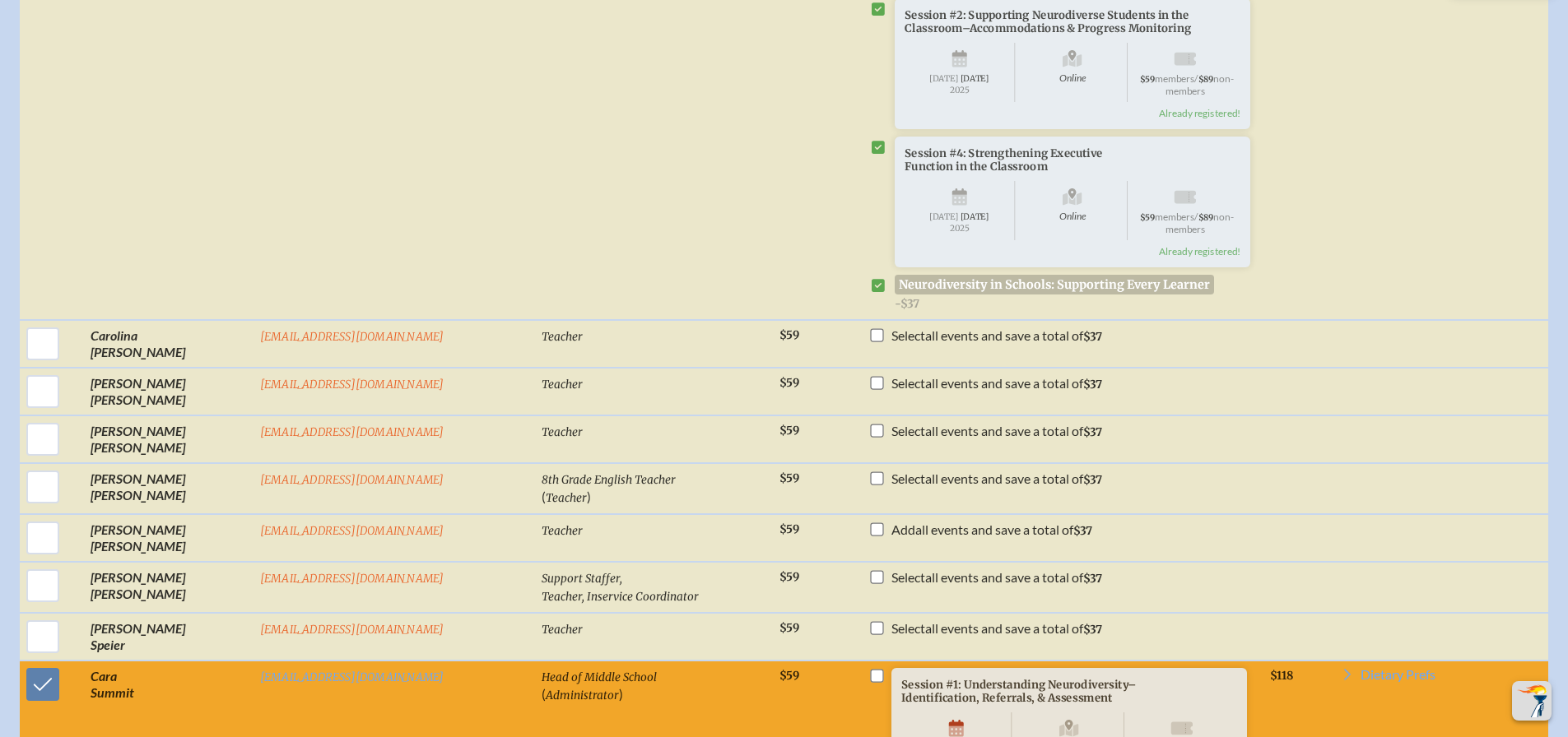
scroll to position [2742, 0]
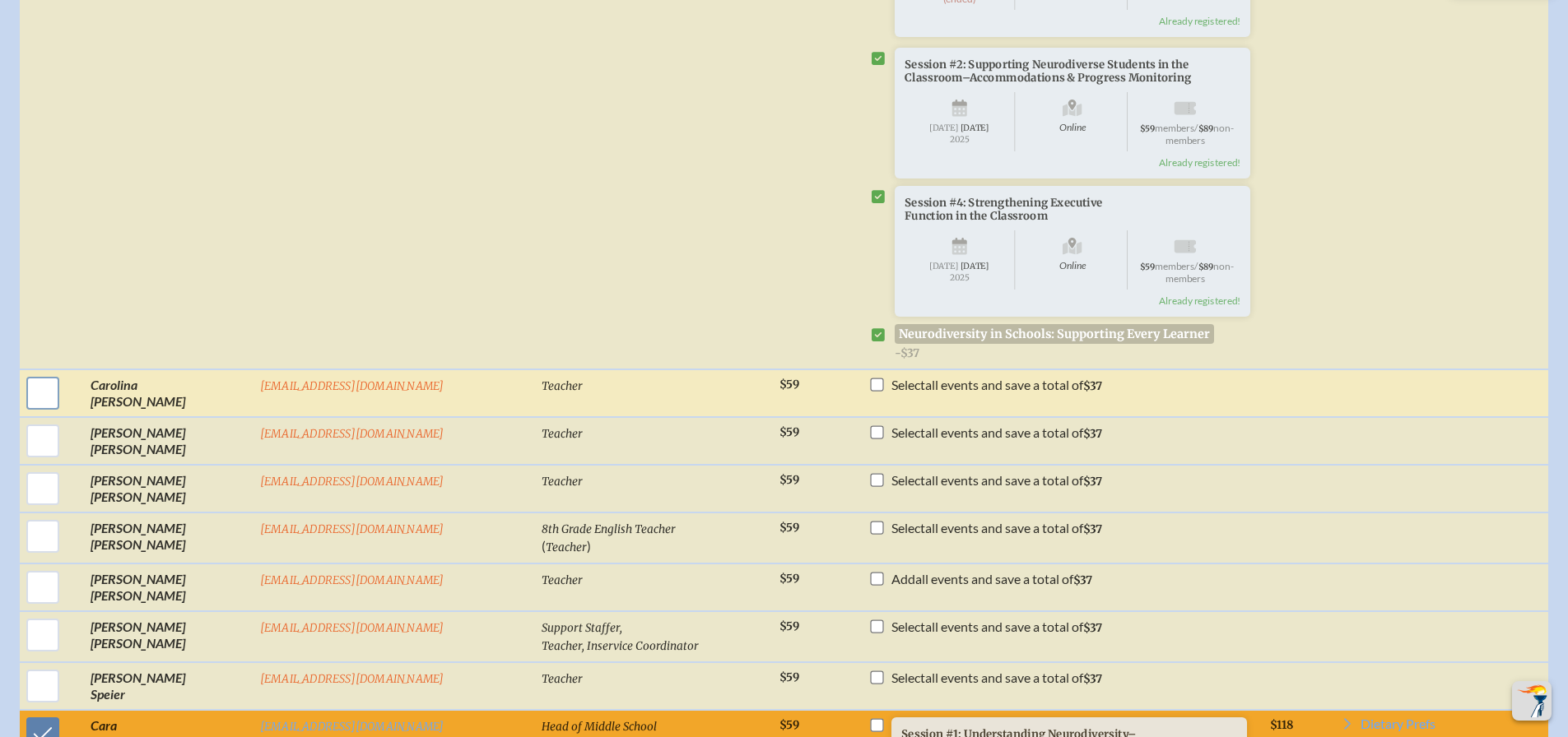
click at [64, 414] on input "checkbox" at bounding box center [42, 393] width 41 height 41
checkbox input "true"
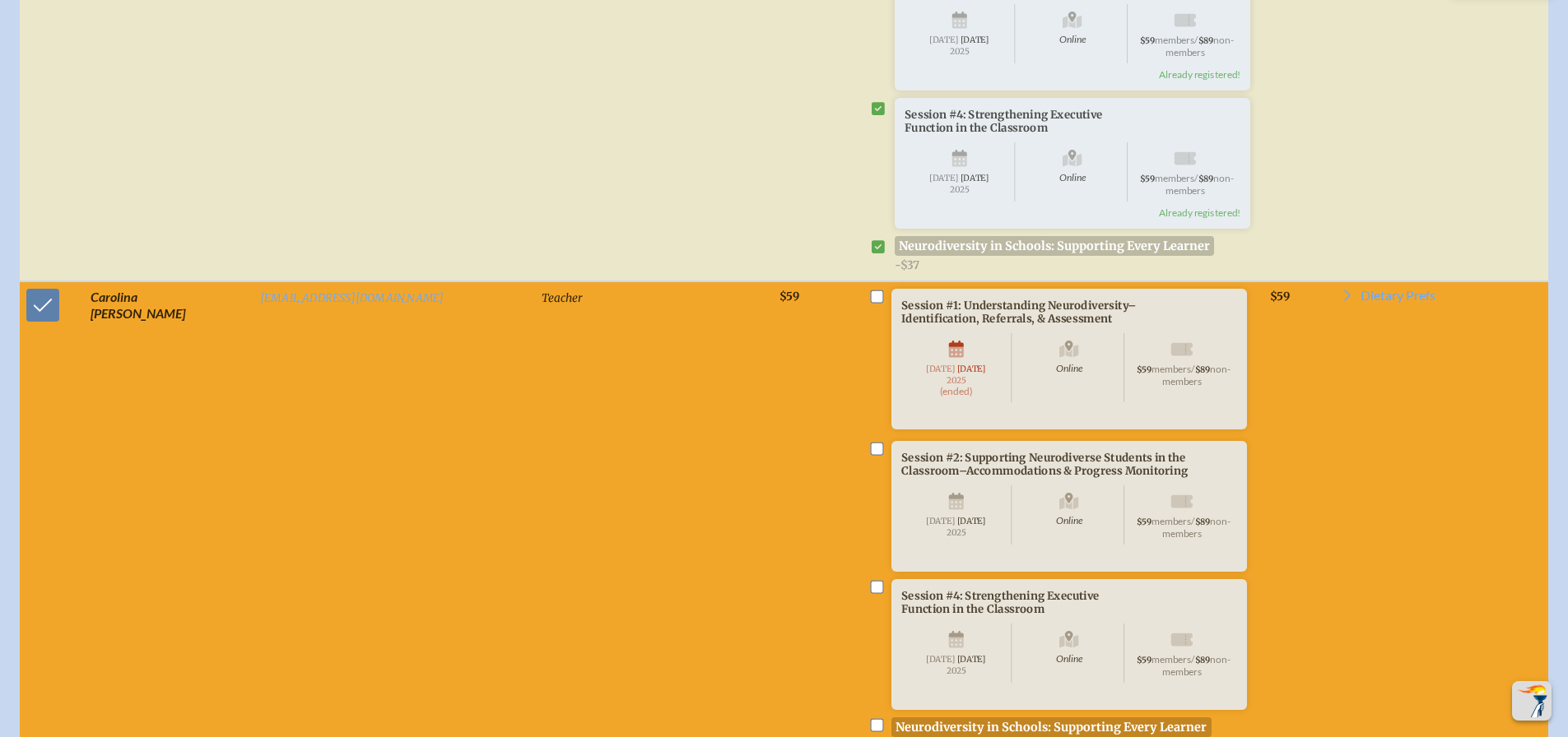
scroll to position [2989, 0]
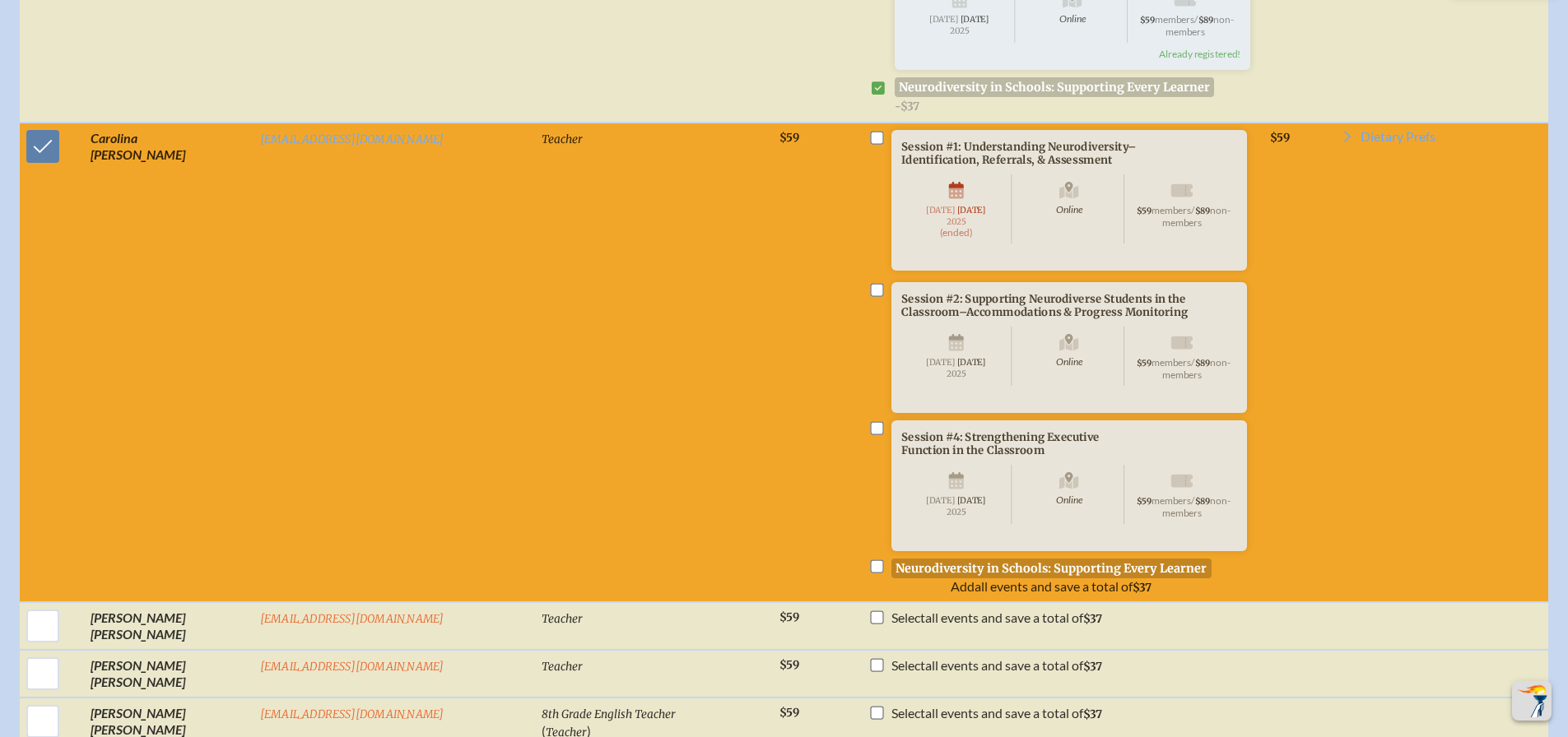
click at [871, 435] on input "checkbox" at bounding box center [878, 427] width 13 height 13
checkbox input "true"
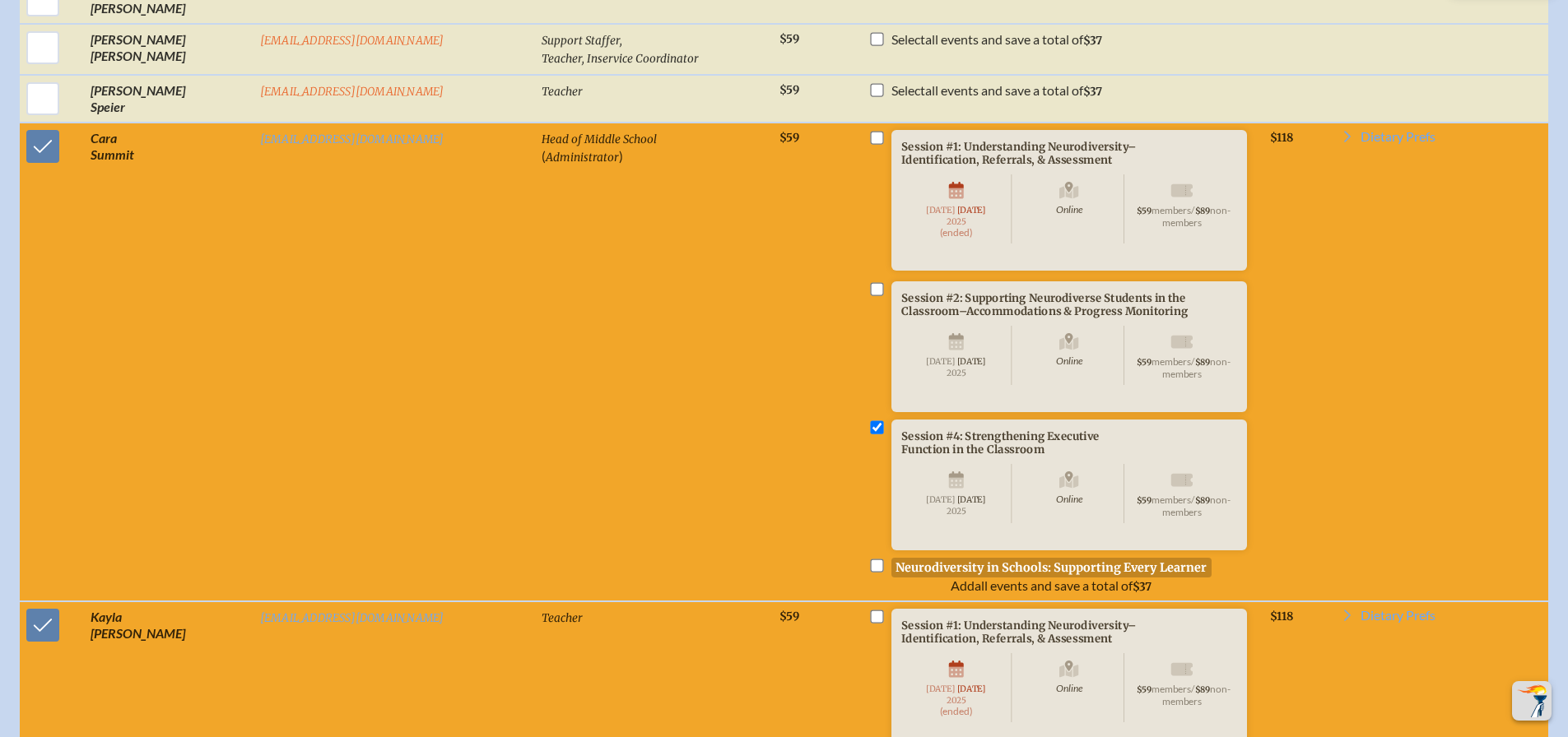
scroll to position [3564, 0]
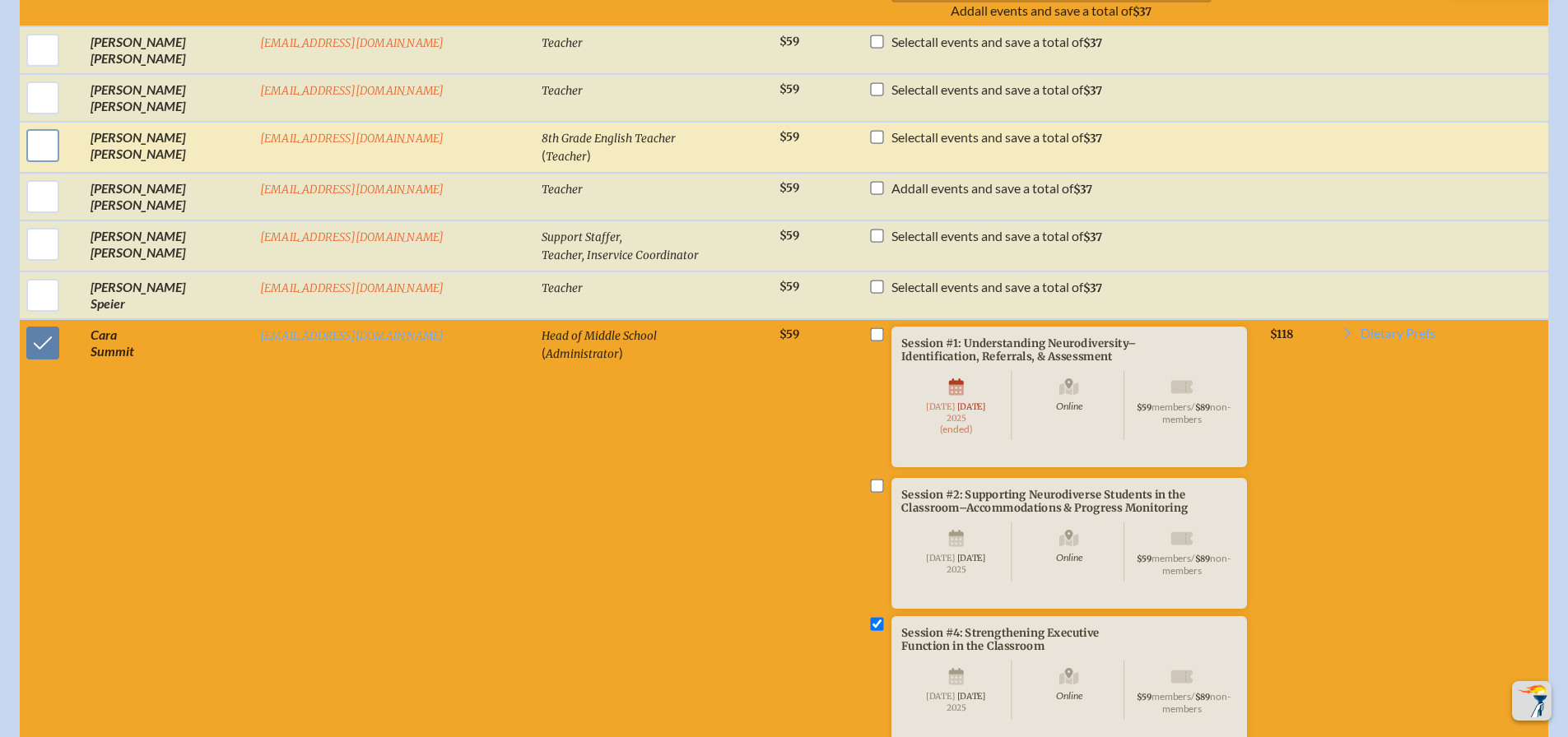
click at [64, 166] on input "checkbox" at bounding box center [42, 146] width 41 height 41
checkbox input "true"
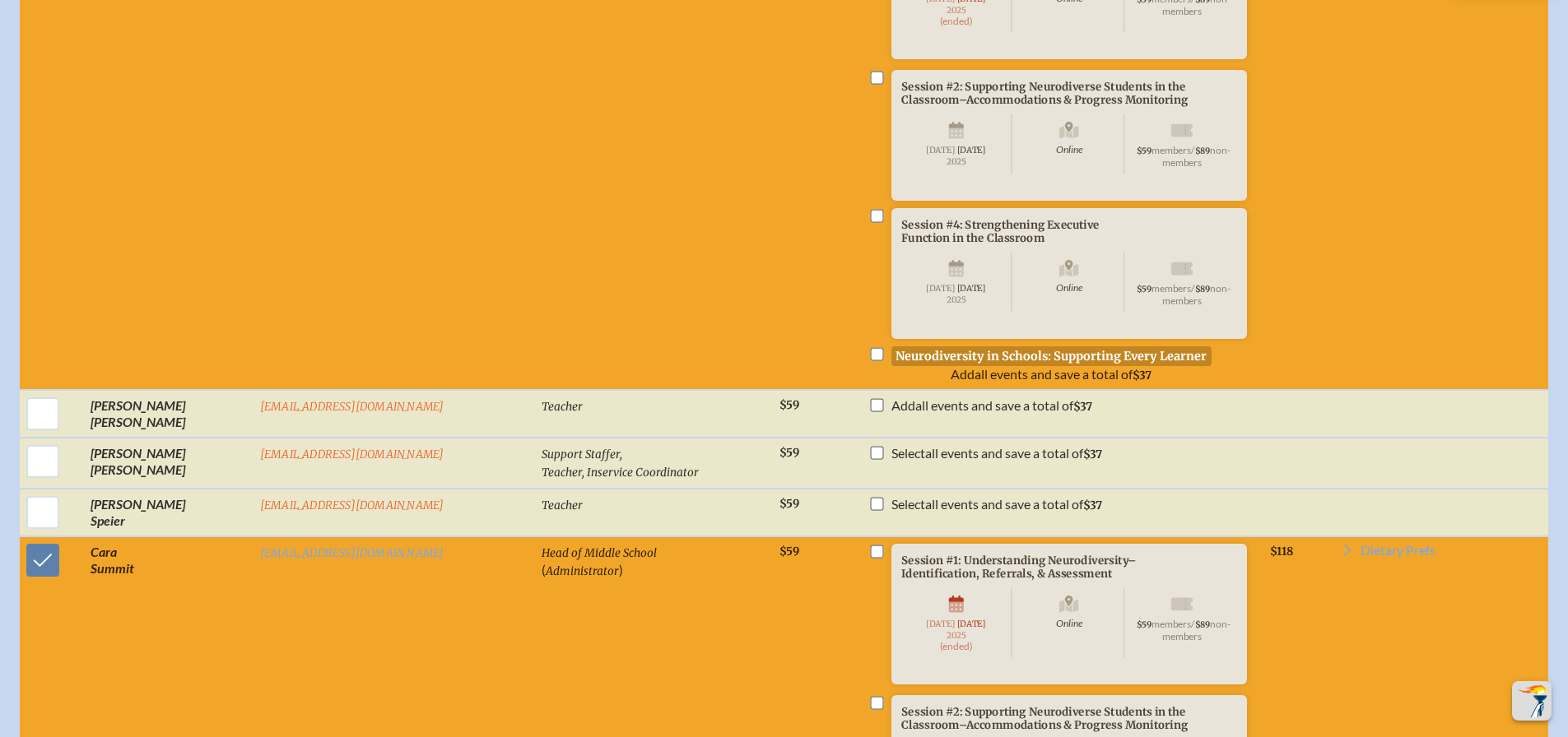
scroll to position [3811, 0]
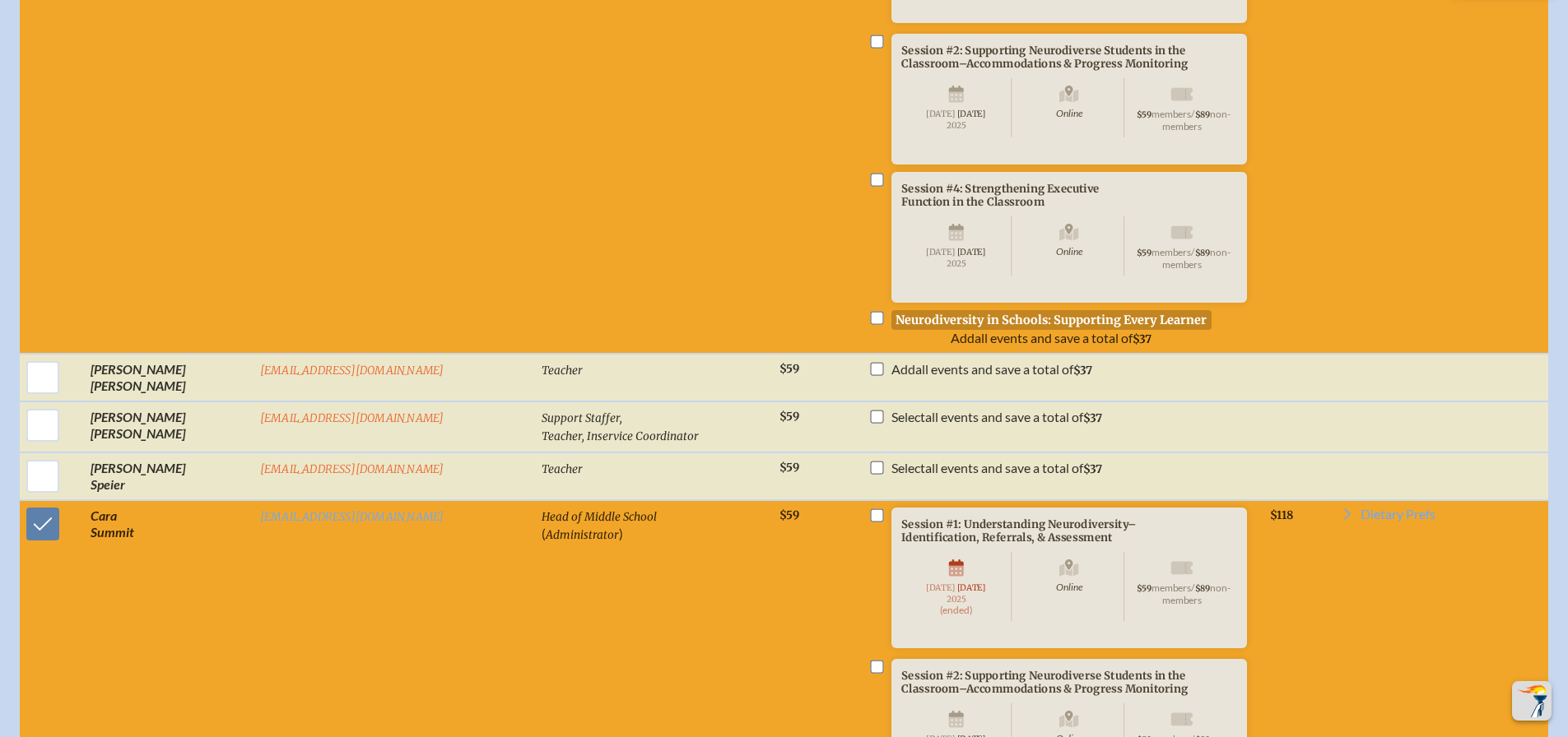
click at [871, 186] on input "checkbox" at bounding box center [878, 180] width 13 height 13
checkbox input "true"
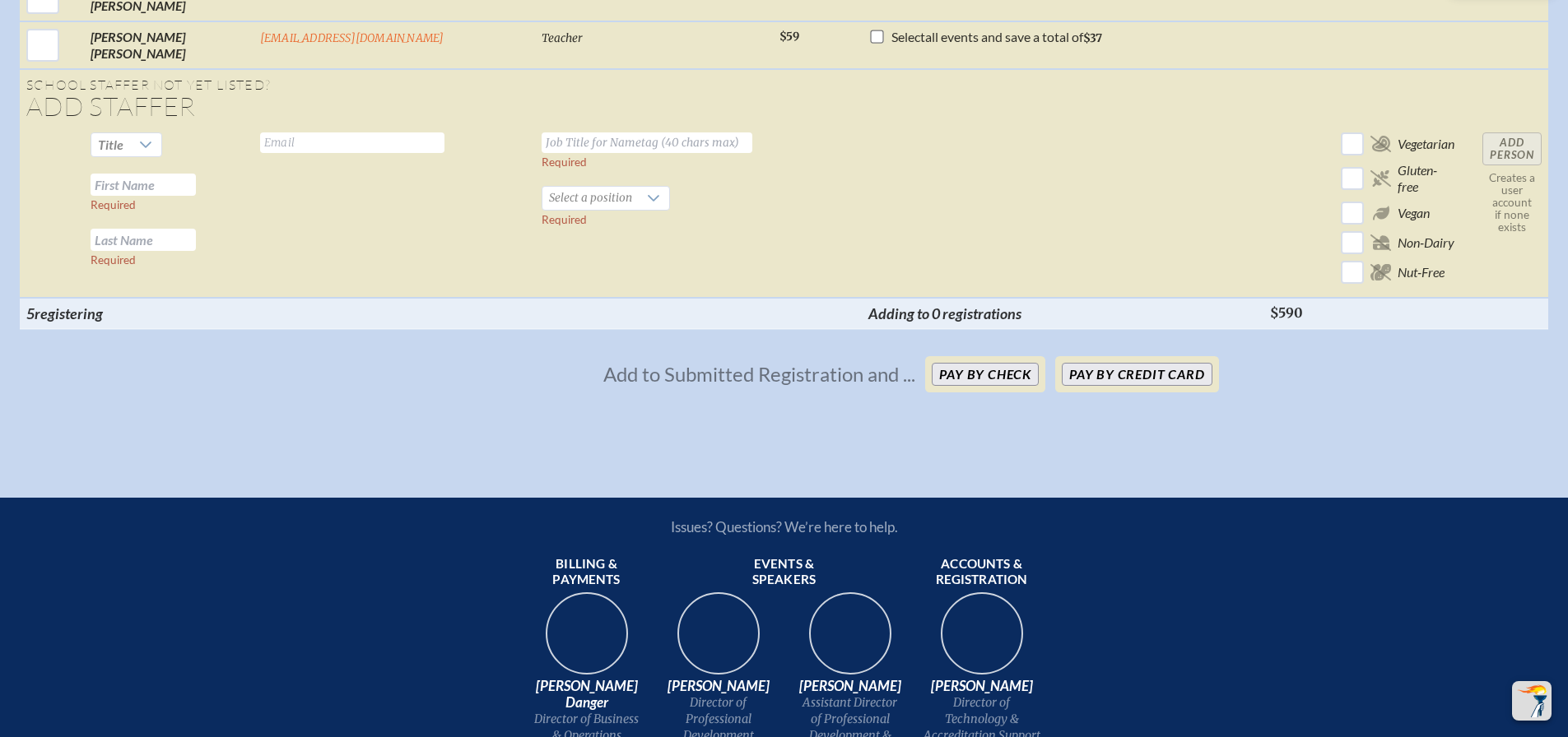
scroll to position [5595, 0]
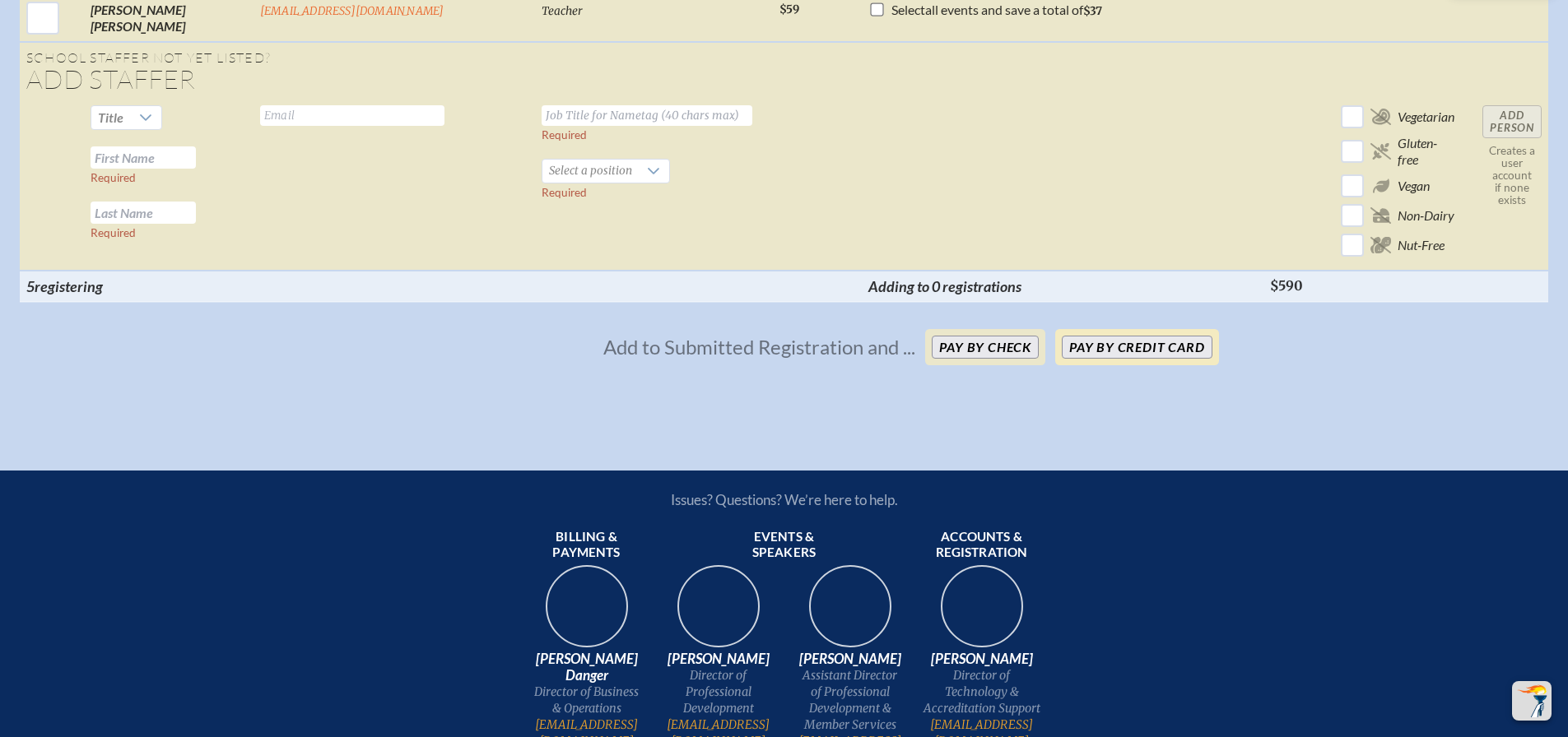
click at [1113, 358] on button "Pay by Credit Card" at bounding box center [1137, 346] width 150 height 23
